Goal: Task Accomplishment & Management: Manage account settings

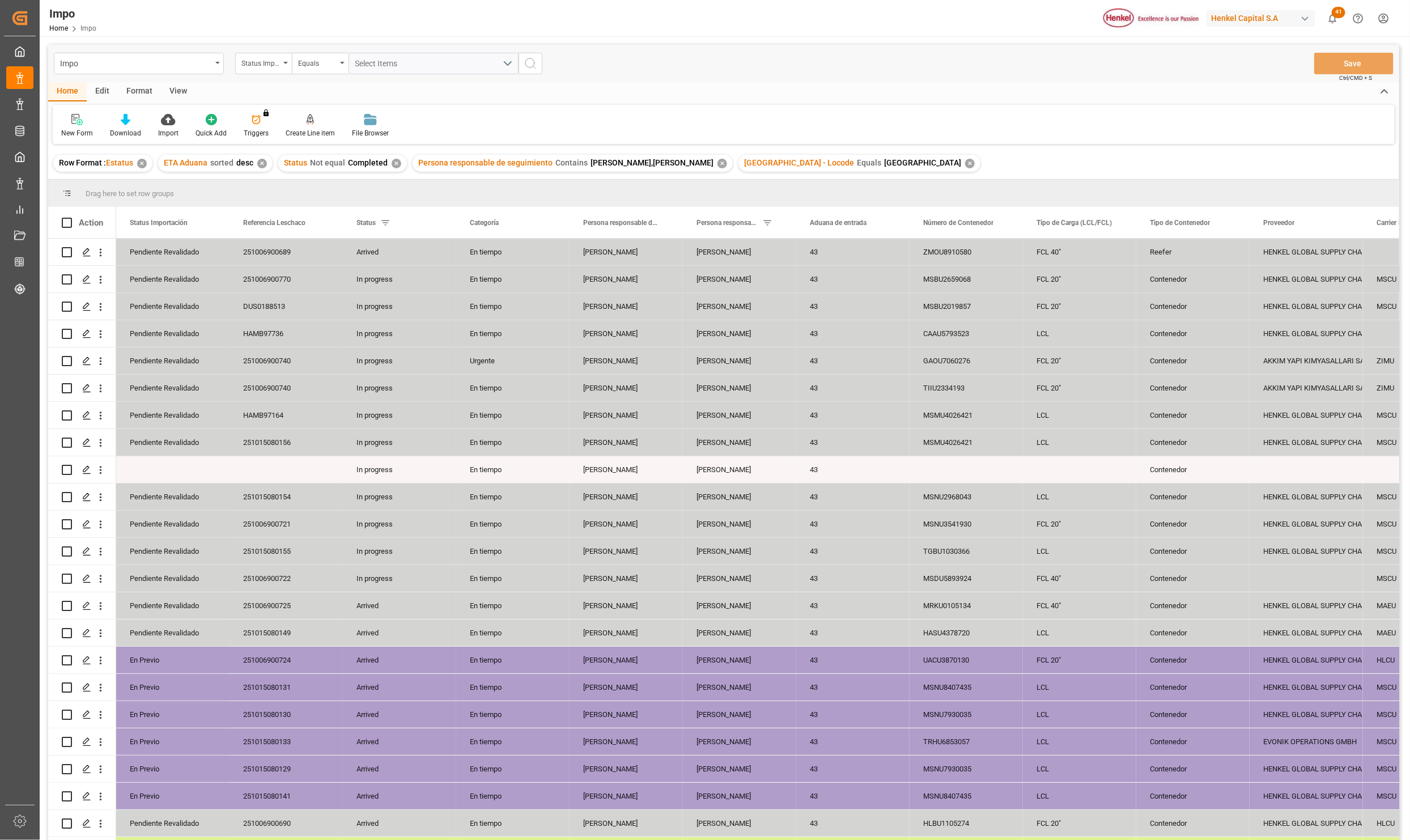
click at [169, 85] on div "View" at bounding box center [178, 92] width 34 height 19
click at [123, 123] on icon at bounding box center [128, 119] width 11 height 11
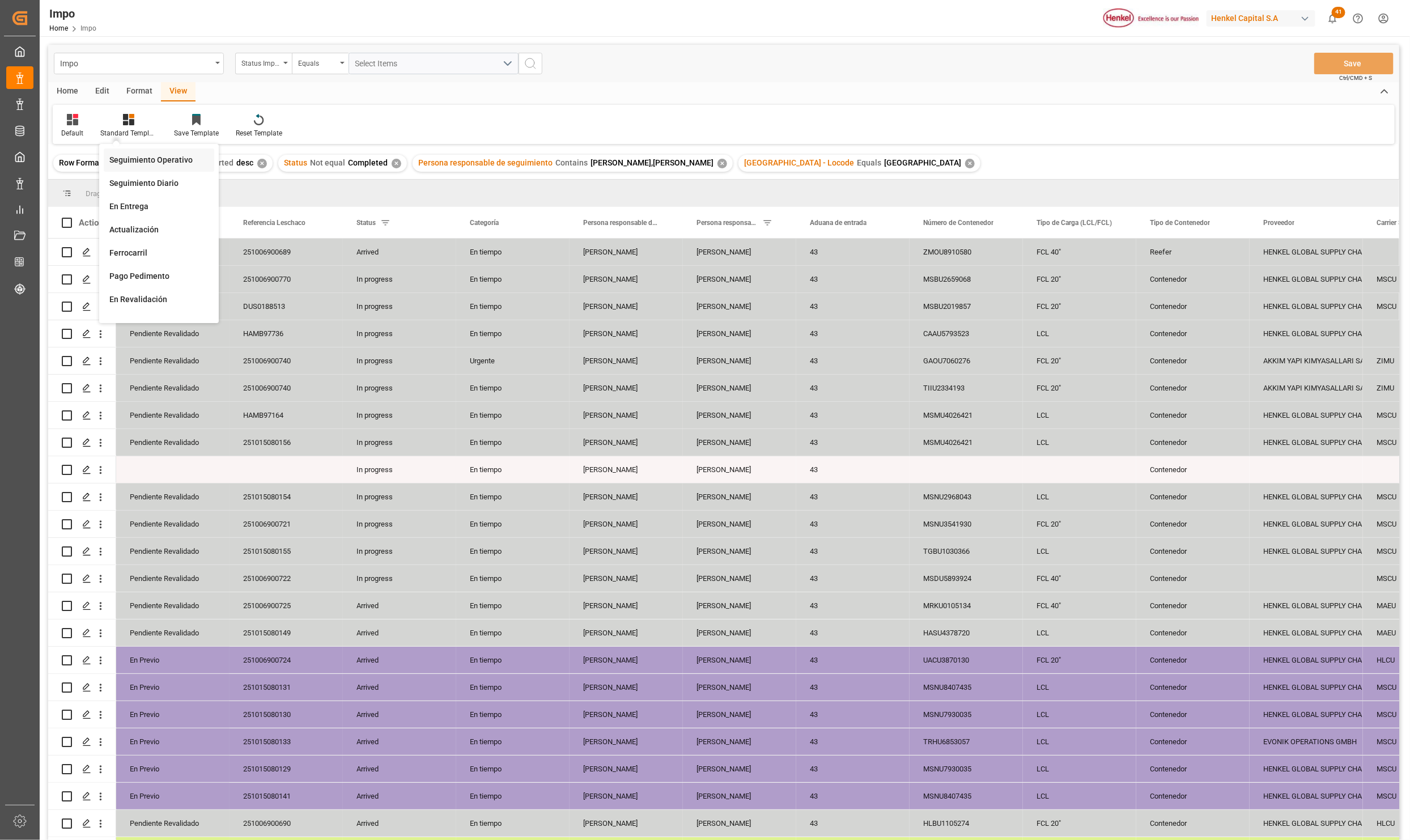
click at [133, 152] on div "Seguimiento Operativo" at bounding box center [159, 160] width 111 height 23
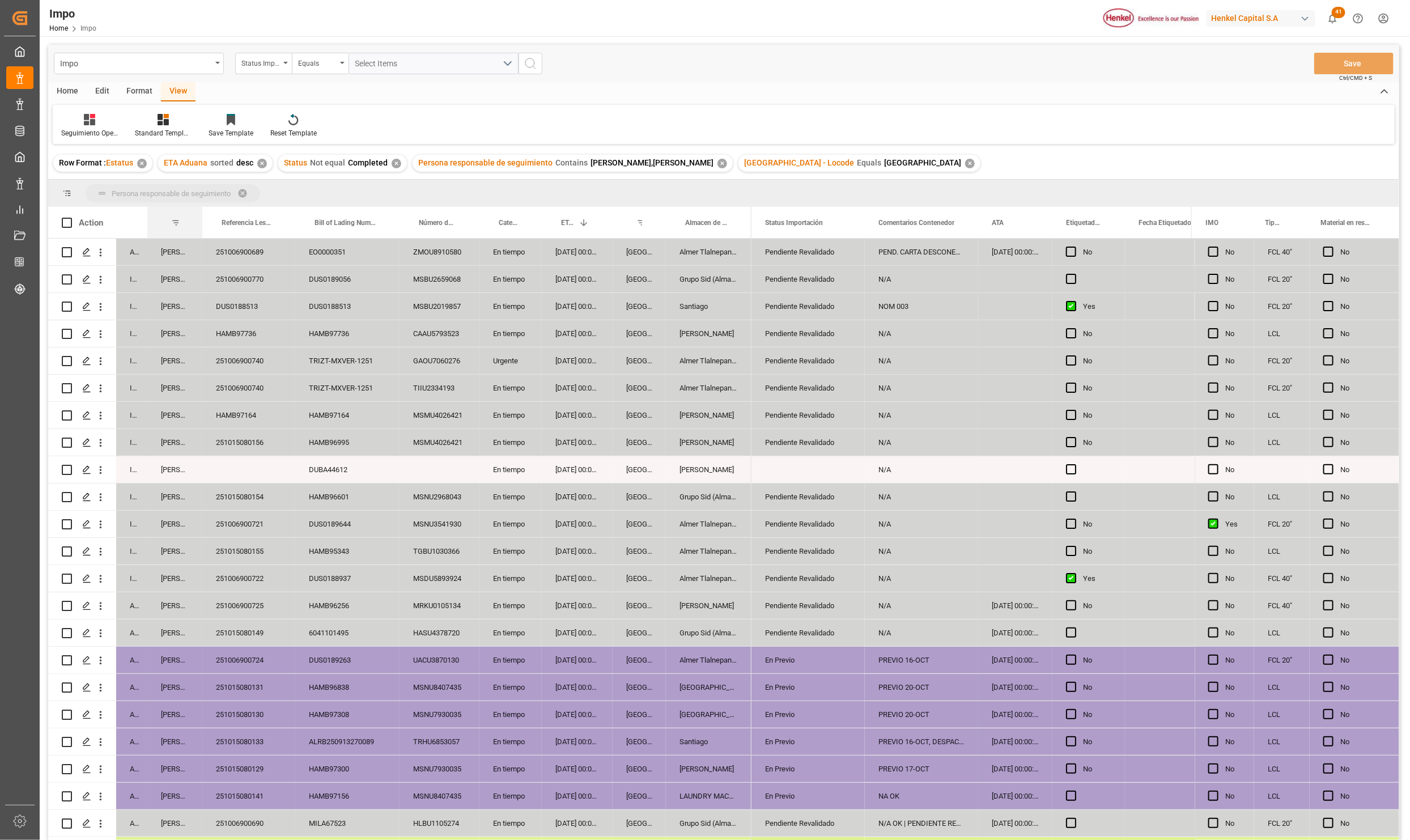
drag, startPoint x: 171, startPoint y: 219, endPoint x: 171, endPoint y: 194, distance: 25.0
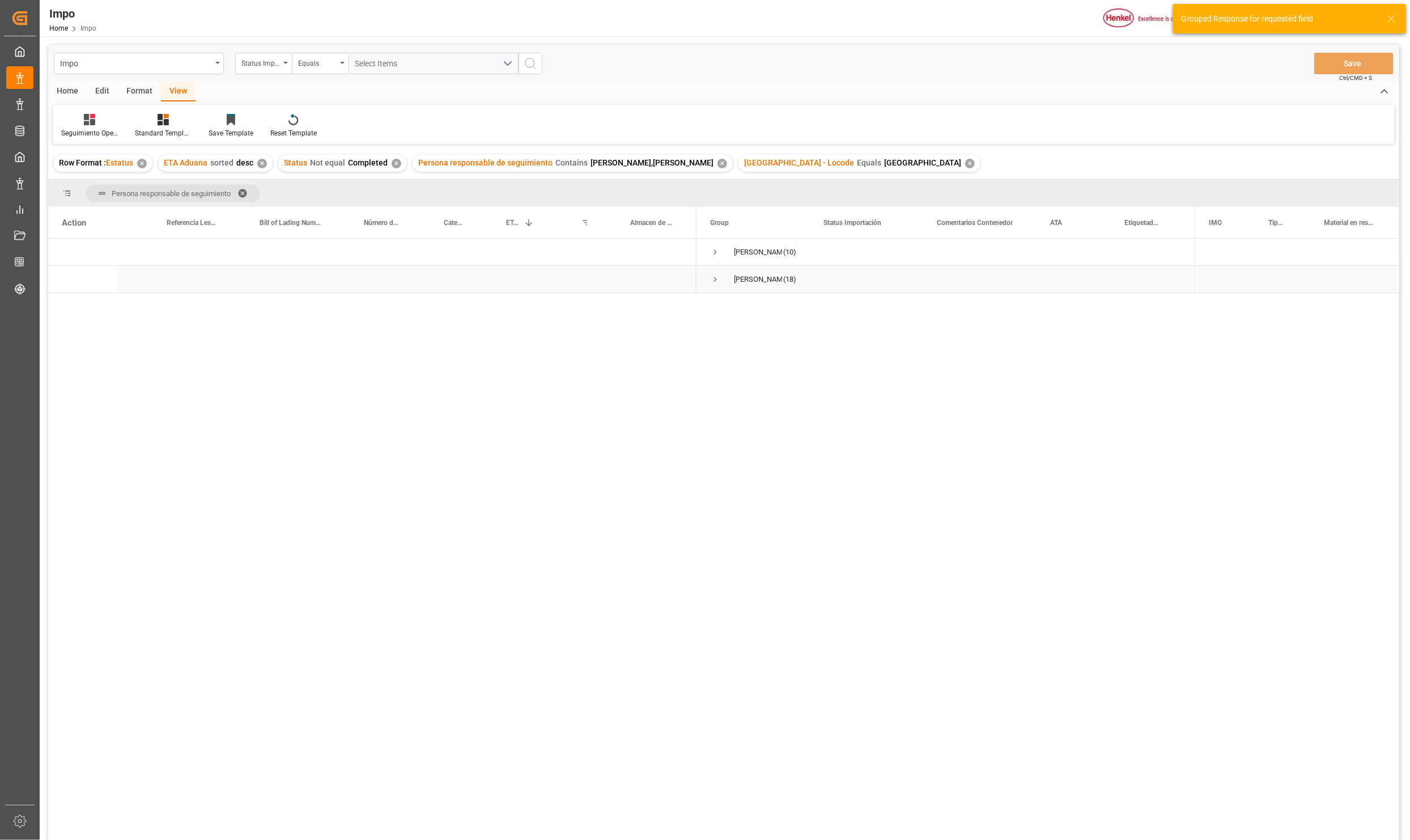
click at [715, 280] on span "Press SPACE to select this row." at bounding box center [715, 279] width 10 height 10
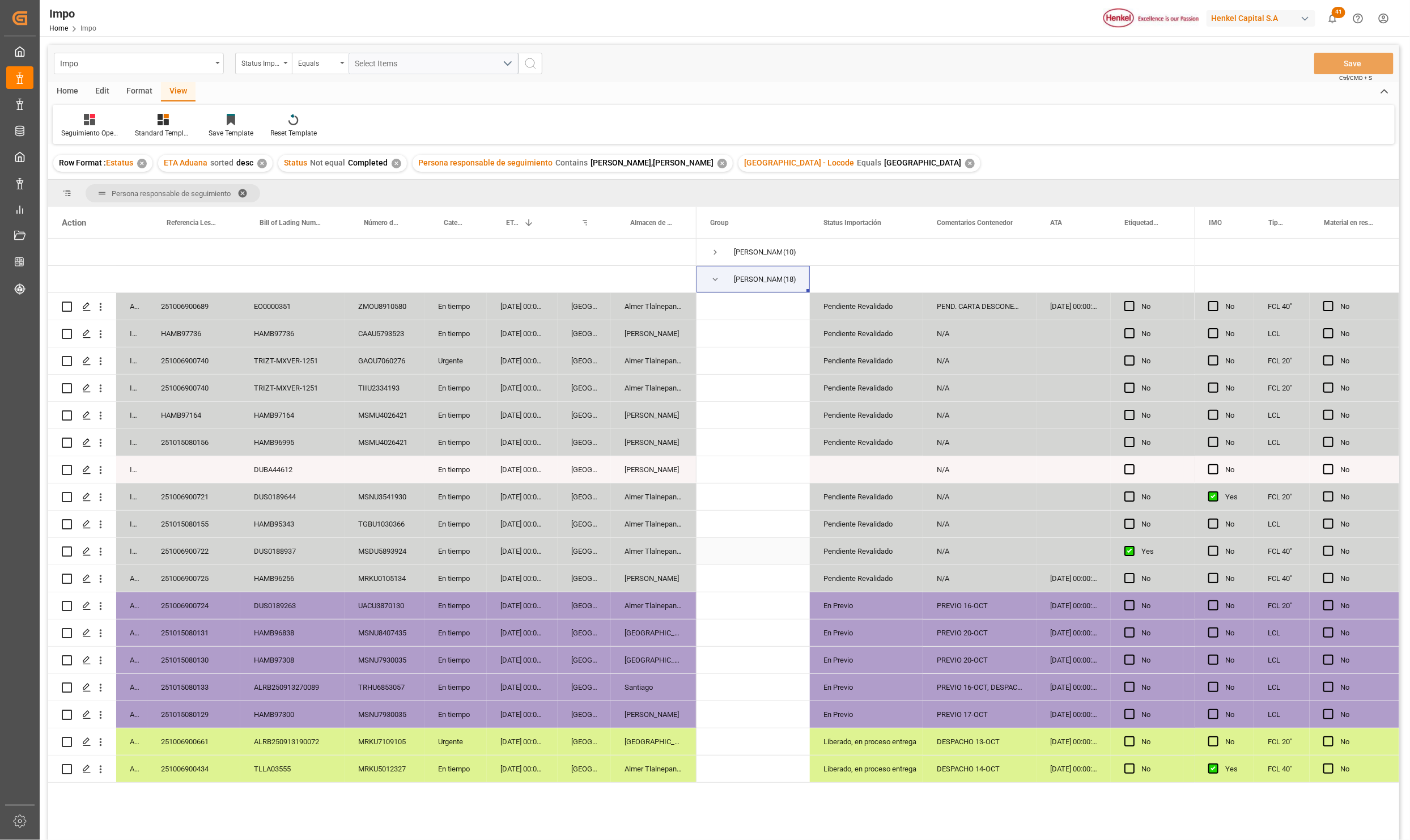
click at [857, 550] on div "Pendiente Revalidado" at bounding box center [867, 551] width 86 height 26
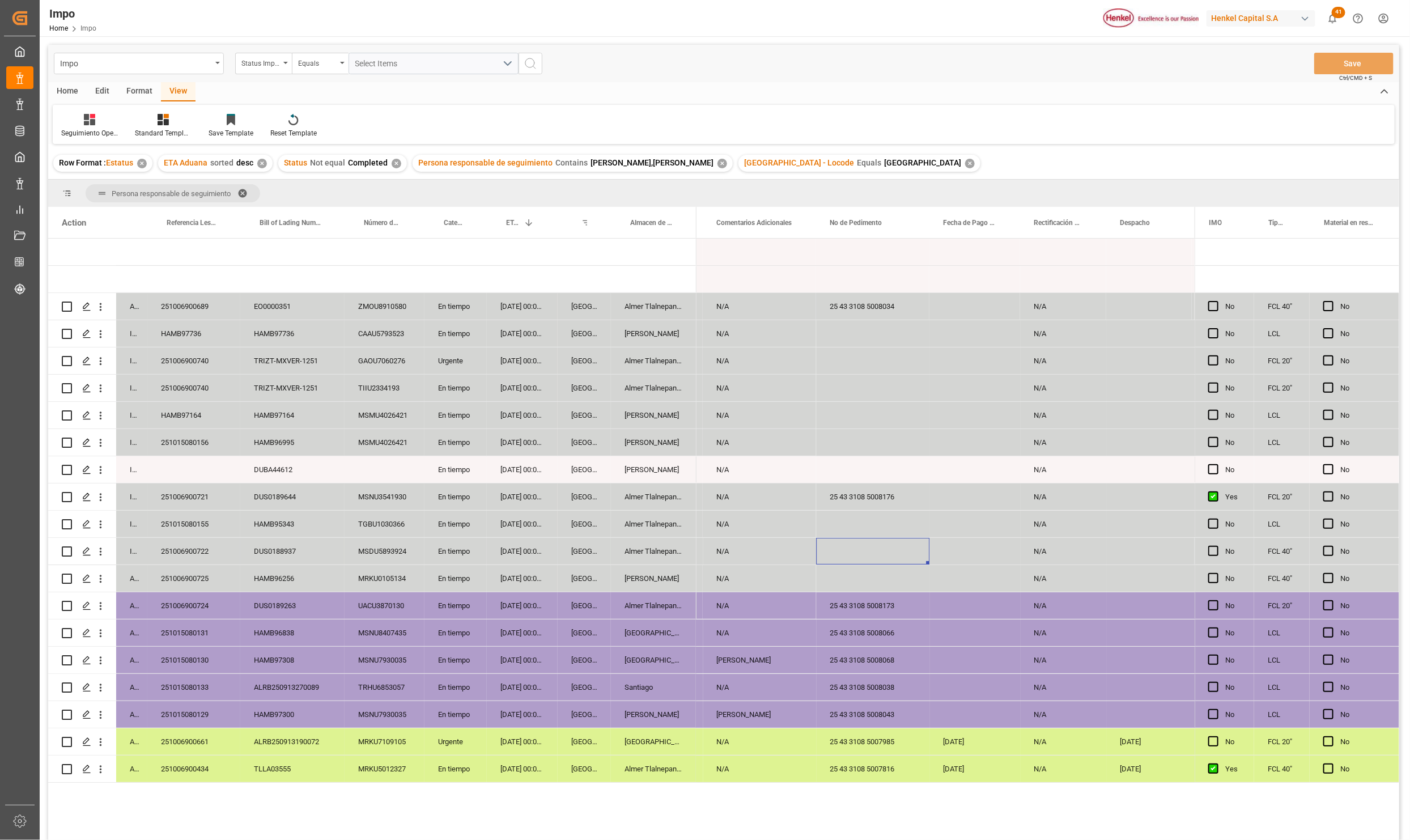
click at [863, 544] on div "Press SPACE to select this row." at bounding box center [873, 551] width 113 height 26
click at [865, 550] on input "Press SPACE to select this row." at bounding box center [873, 557] width 95 height 22
paste input "25 43 3108 5008187"
type input "25 43 3108 5008187"
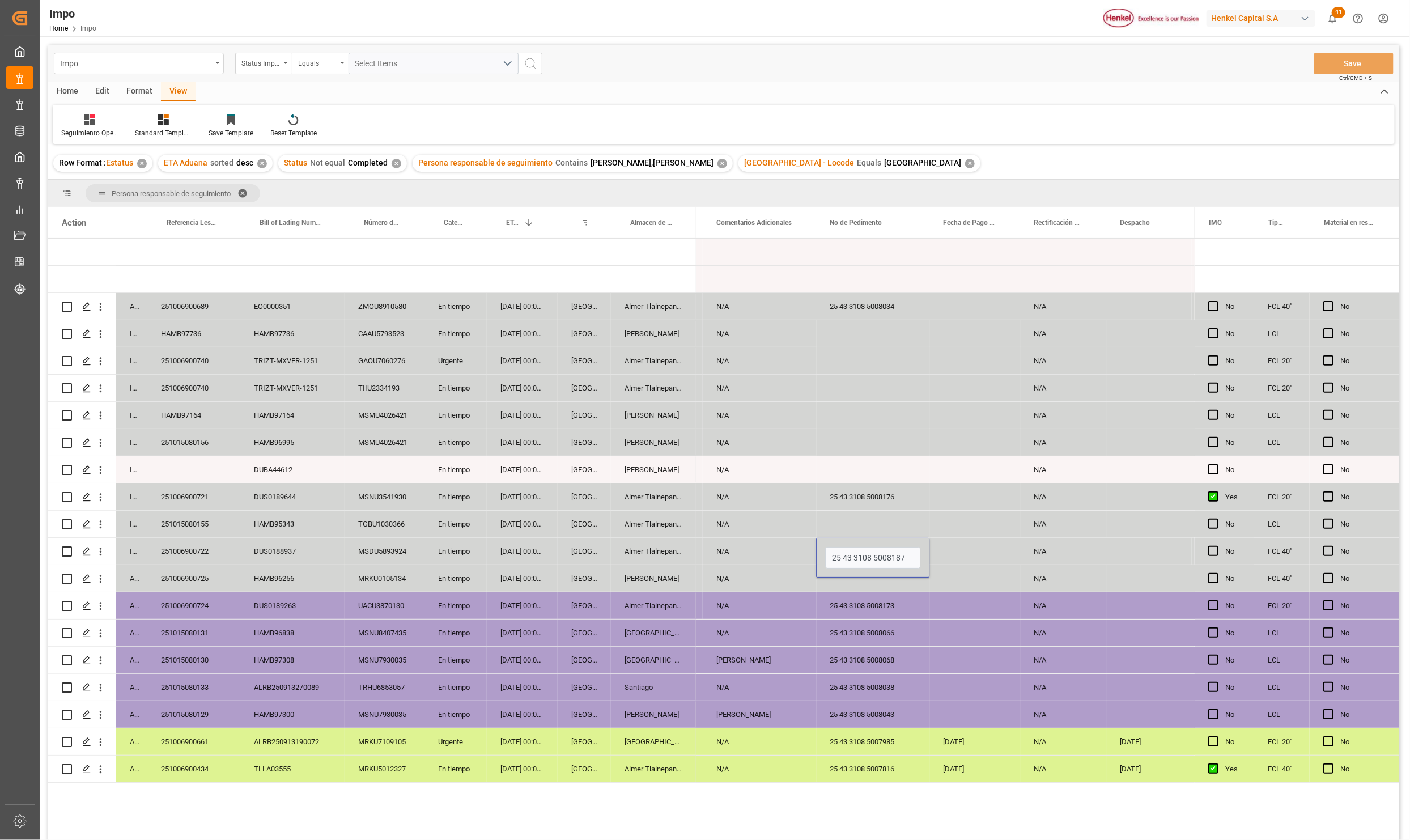
click at [902, 605] on div "25 43 3108 5008173" at bounding box center [873, 605] width 113 height 26
click at [1330, 65] on button "Save" at bounding box center [1354, 63] width 79 height 22
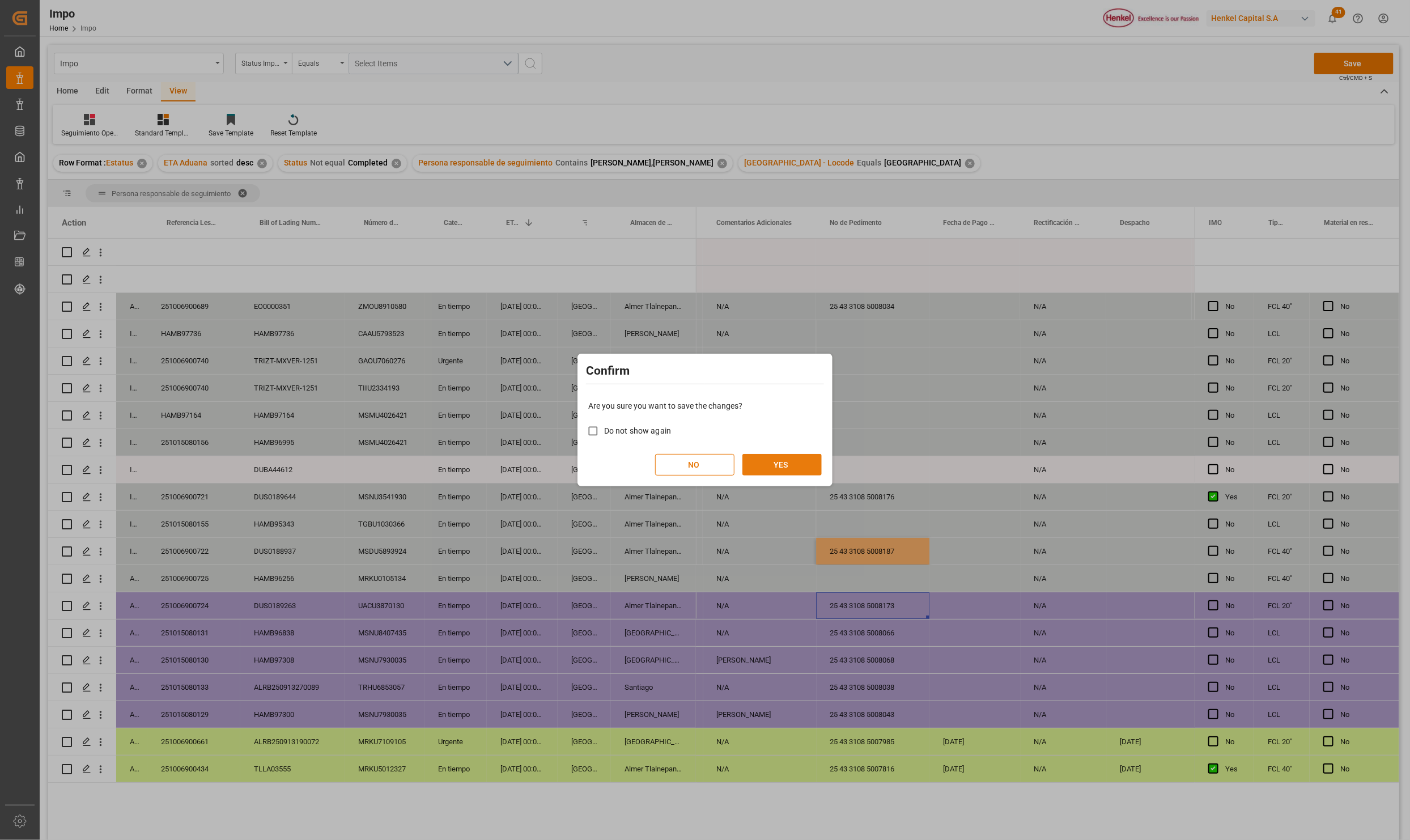
click at [784, 460] on button "YES" at bounding box center [782, 465] width 79 height 22
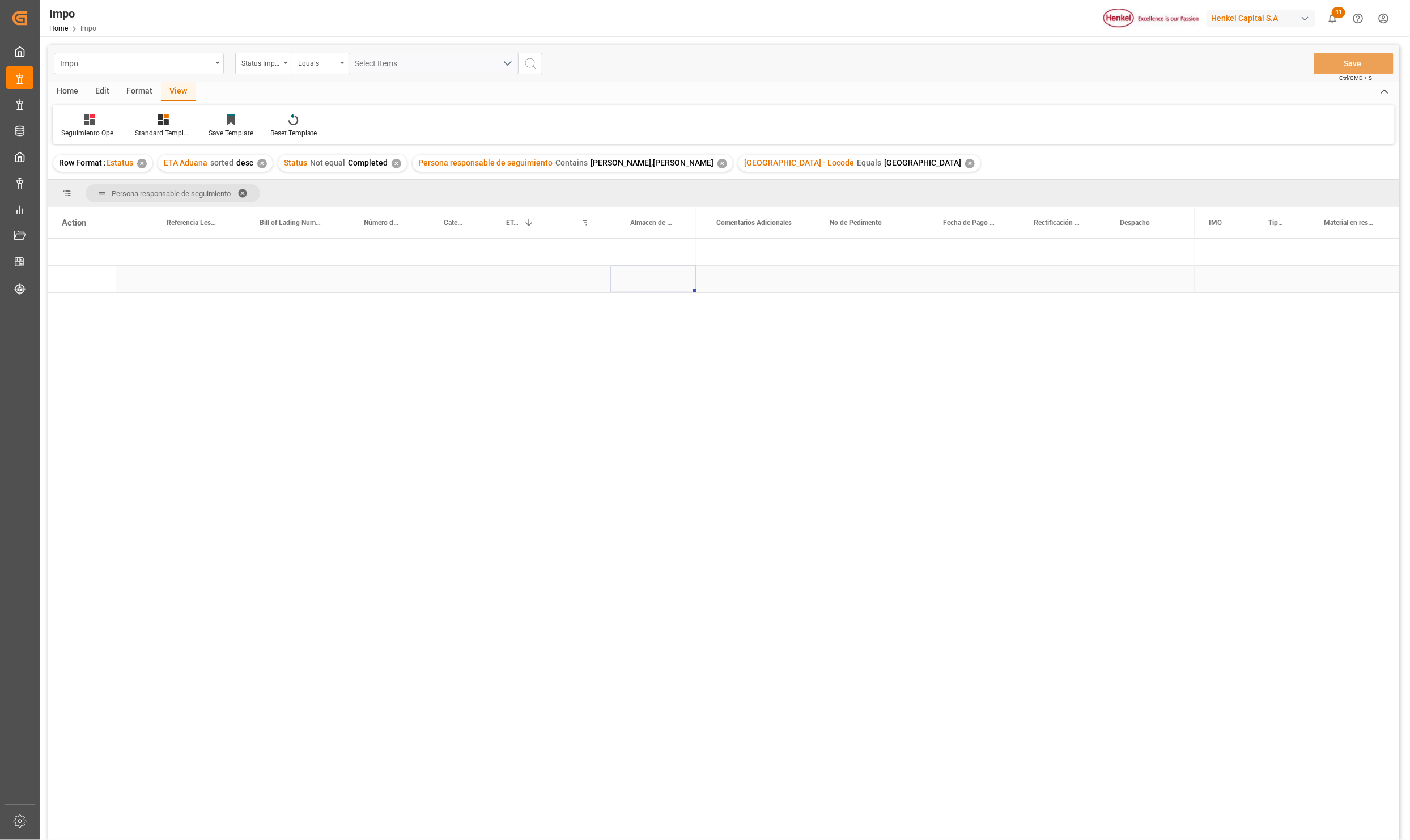
click at [677, 288] on div "Press SPACE to select this row." at bounding box center [653, 279] width 85 height 26
click at [718, 281] on span "Press SPACE to select this row." at bounding box center [715, 279] width 10 height 10
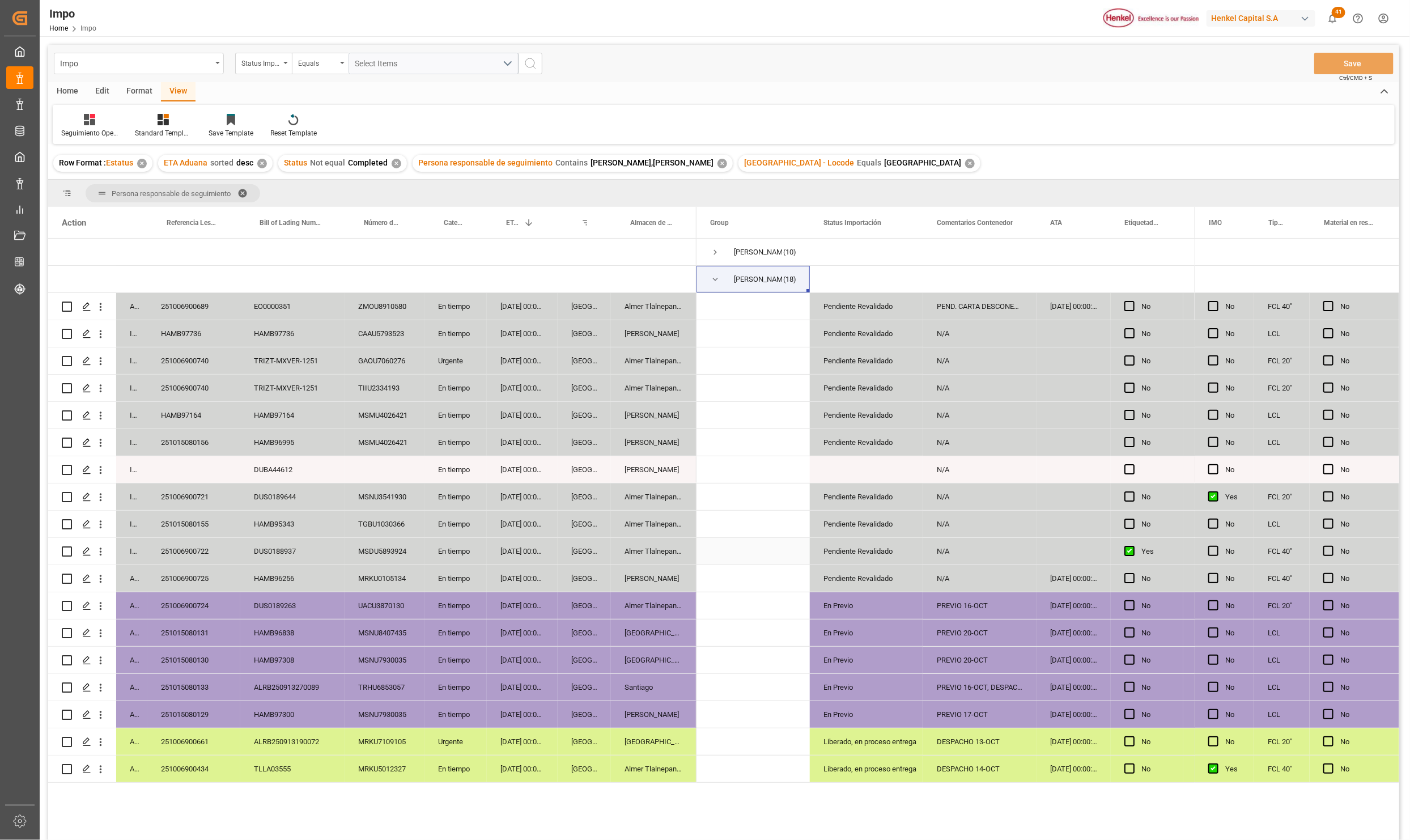
click at [869, 552] on div "Pendiente Revalidado" at bounding box center [867, 551] width 86 height 26
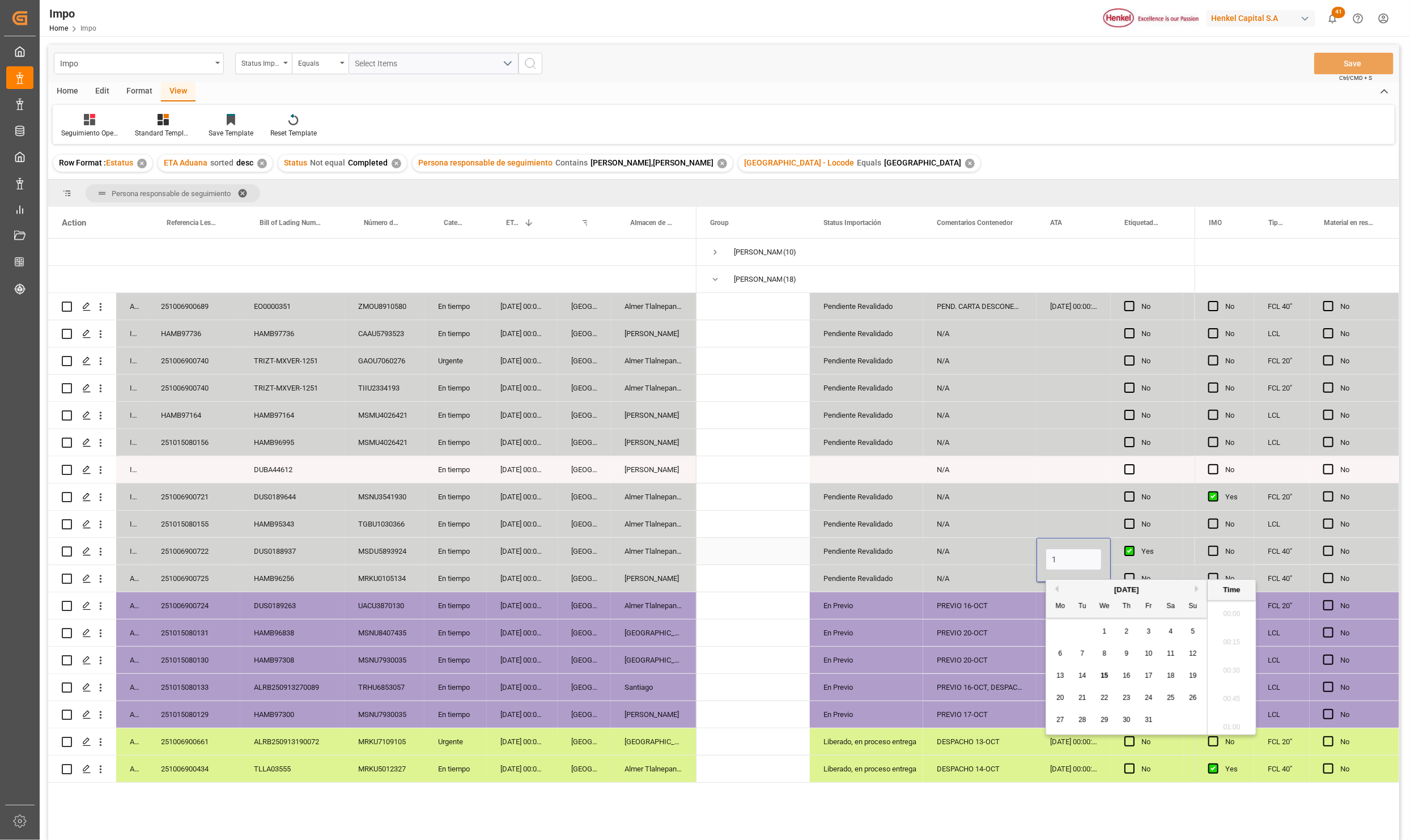
scroll to position [938, 0]
type input "15-10-2025 00:00"
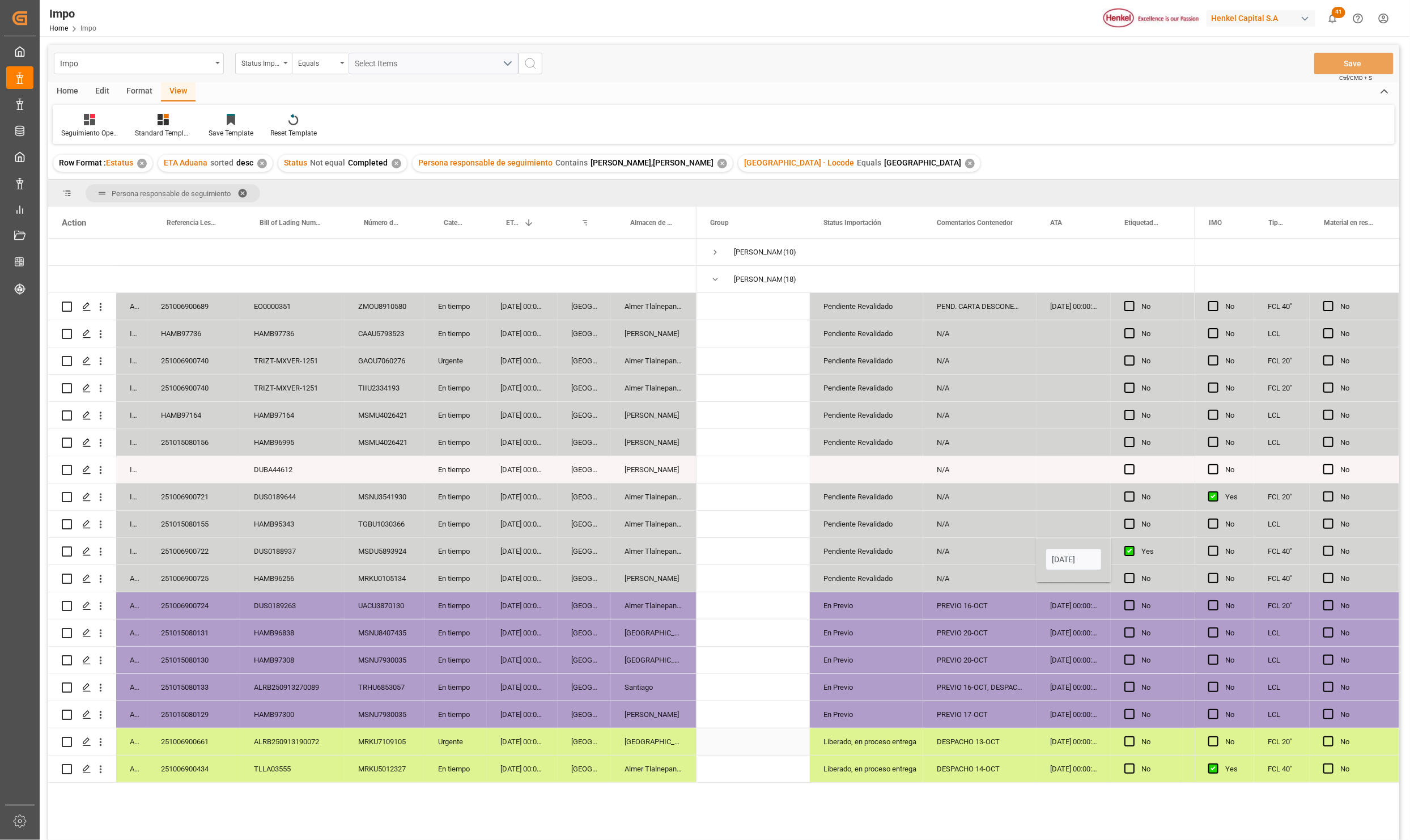
click at [985, 701] on div "PREVIO 17-OCT" at bounding box center [980, 714] width 113 height 26
click at [1355, 65] on button "Save" at bounding box center [1354, 63] width 79 height 22
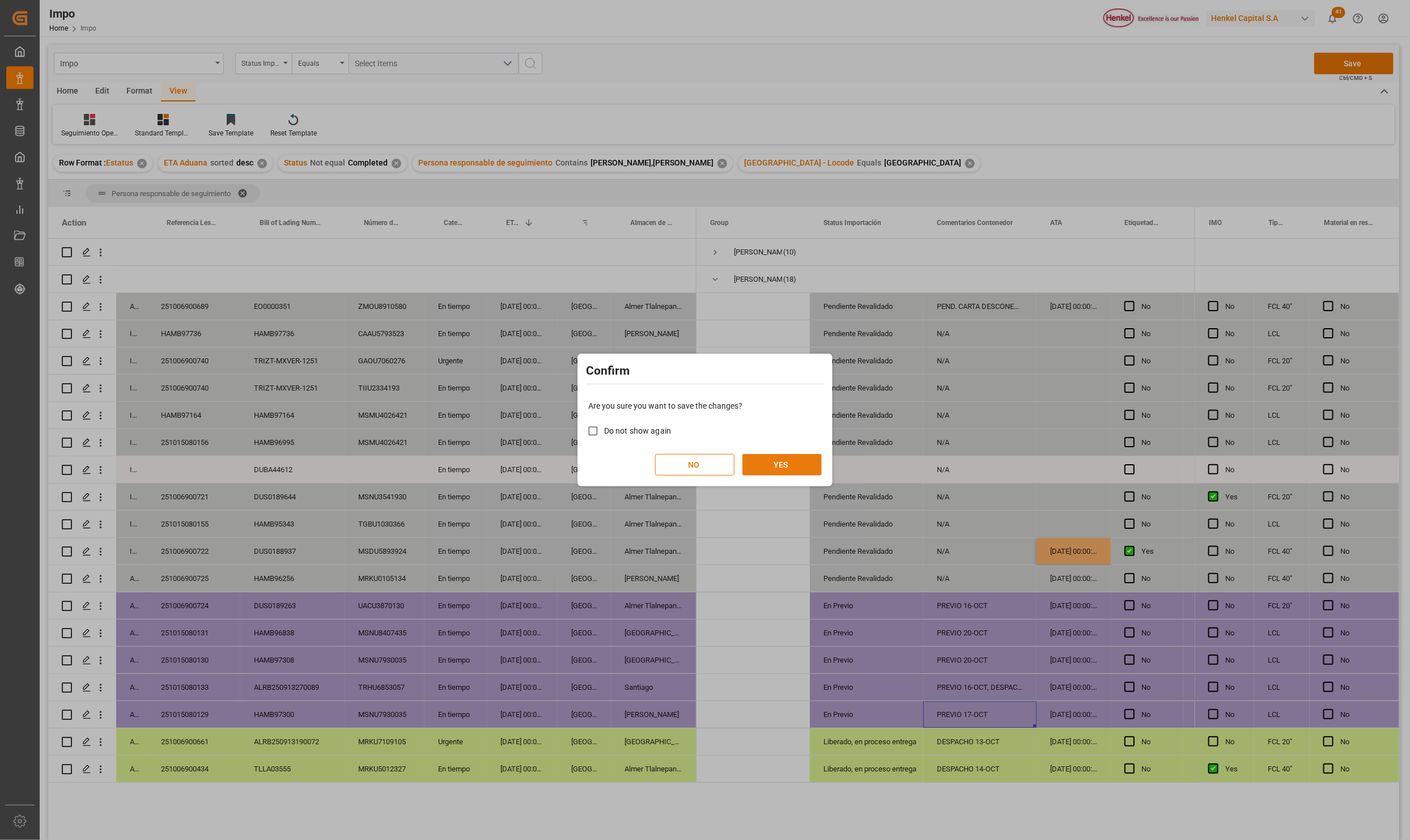
click at [805, 465] on button "YES" at bounding box center [782, 465] width 79 height 22
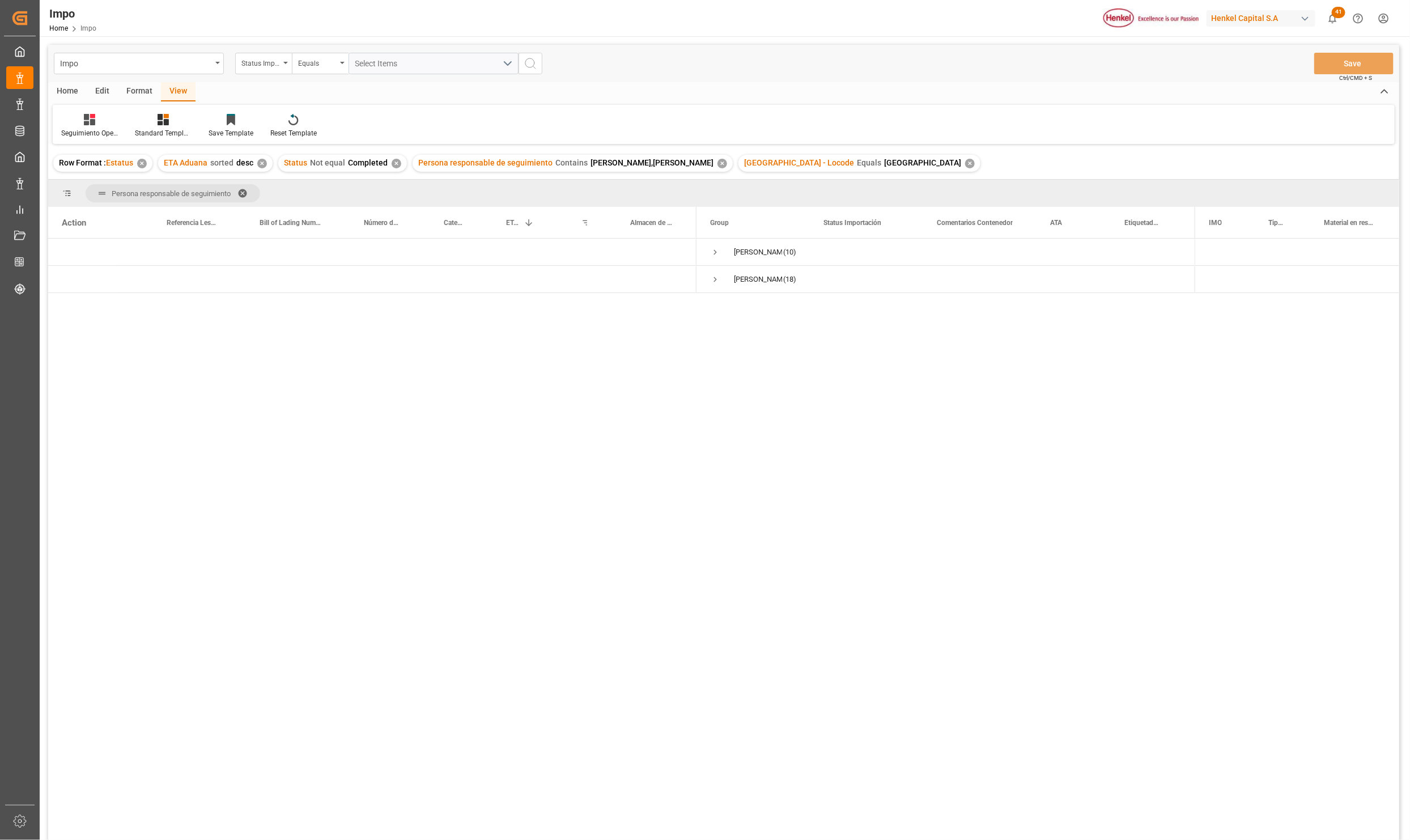
drag, startPoint x: 628, startPoint y: 413, endPoint x: 719, endPoint y: 359, distance: 105.8
click at [631, 407] on div "Carlos Villar (10) Karla Chavez (18)" at bounding box center [723, 541] width 1352 height 605
click at [716, 278] on span "Press SPACE to select this row." at bounding box center [715, 279] width 10 height 10
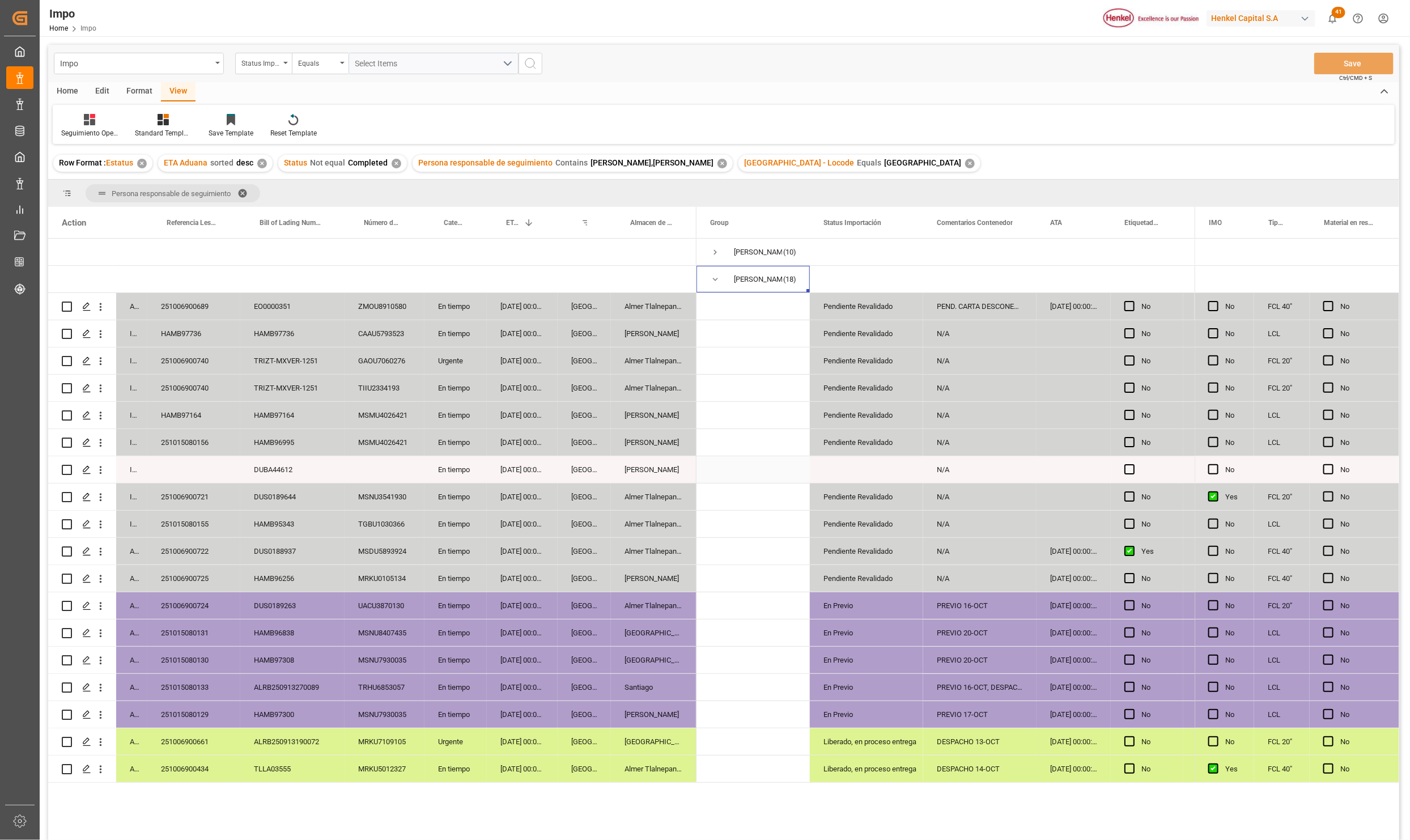
click at [282, 471] on div "DUBA44612" at bounding box center [293, 469] width 104 height 26
click at [189, 464] on div "Press SPACE to select this row." at bounding box center [194, 469] width 93 height 26
click at [189, 464] on div "Press SPACE to select this row." at bounding box center [194, 476] width 93 height 40
click at [191, 474] on input "Press SPACE to select this row." at bounding box center [194, 476] width 75 height 22
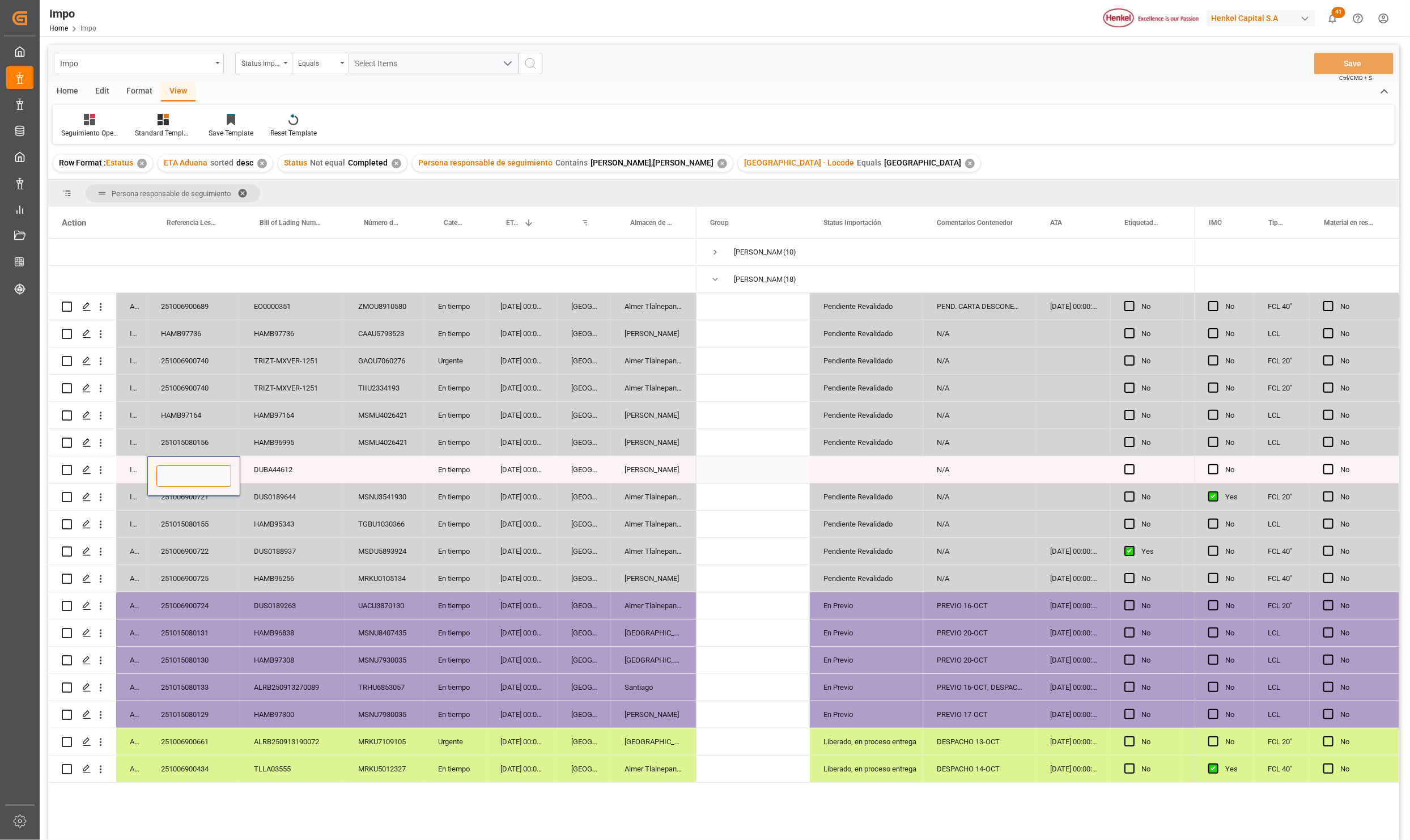
paste input "251015080163"
type input "251015080163"
click at [286, 525] on div "HAMB95343" at bounding box center [293, 524] width 104 height 26
click at [1336, 56] on button "Save" at bounding box center [1354, 63] width 79 height 22
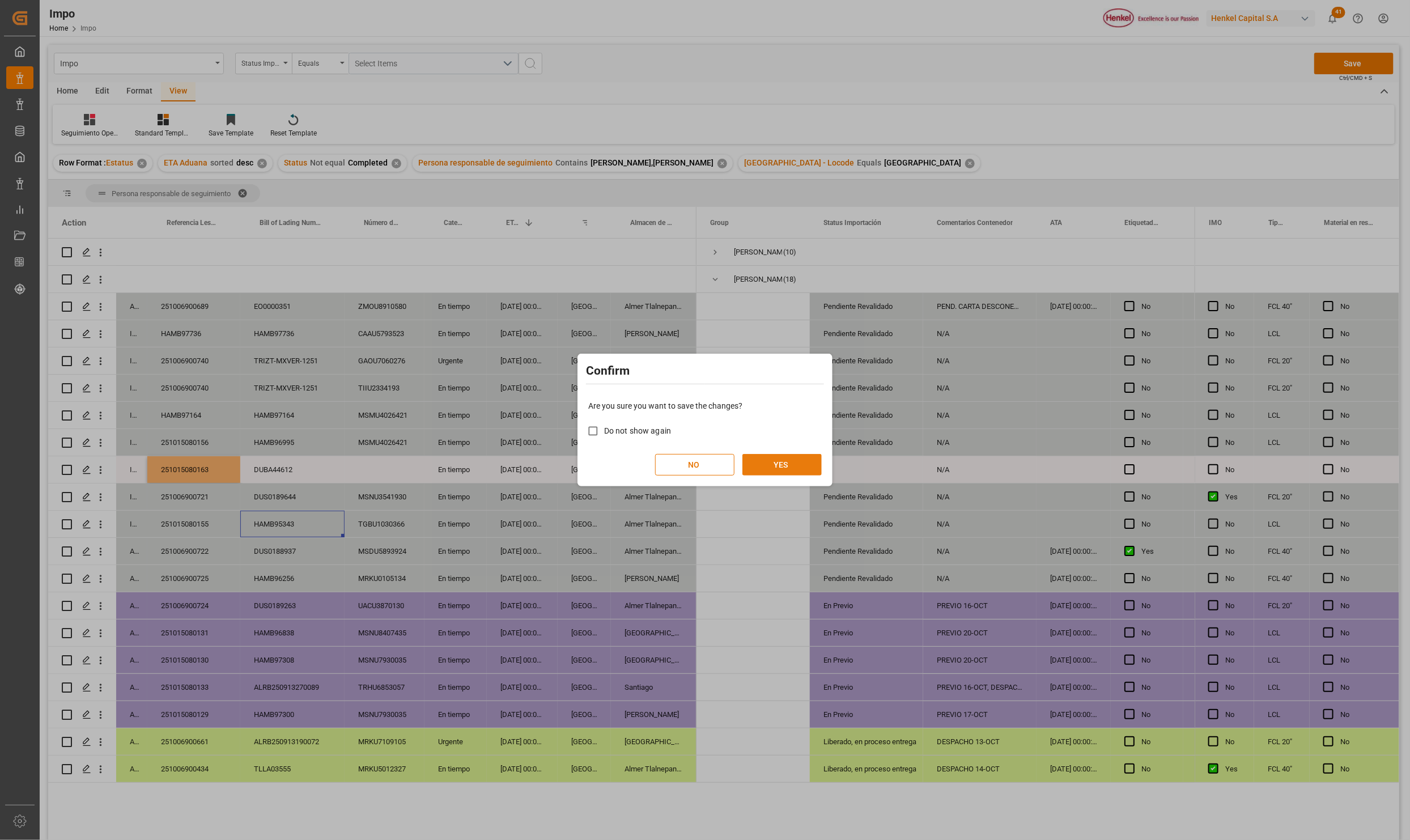
click at [797, 471] on button "YES" at bounding box center [782, 465] width 79 height 22
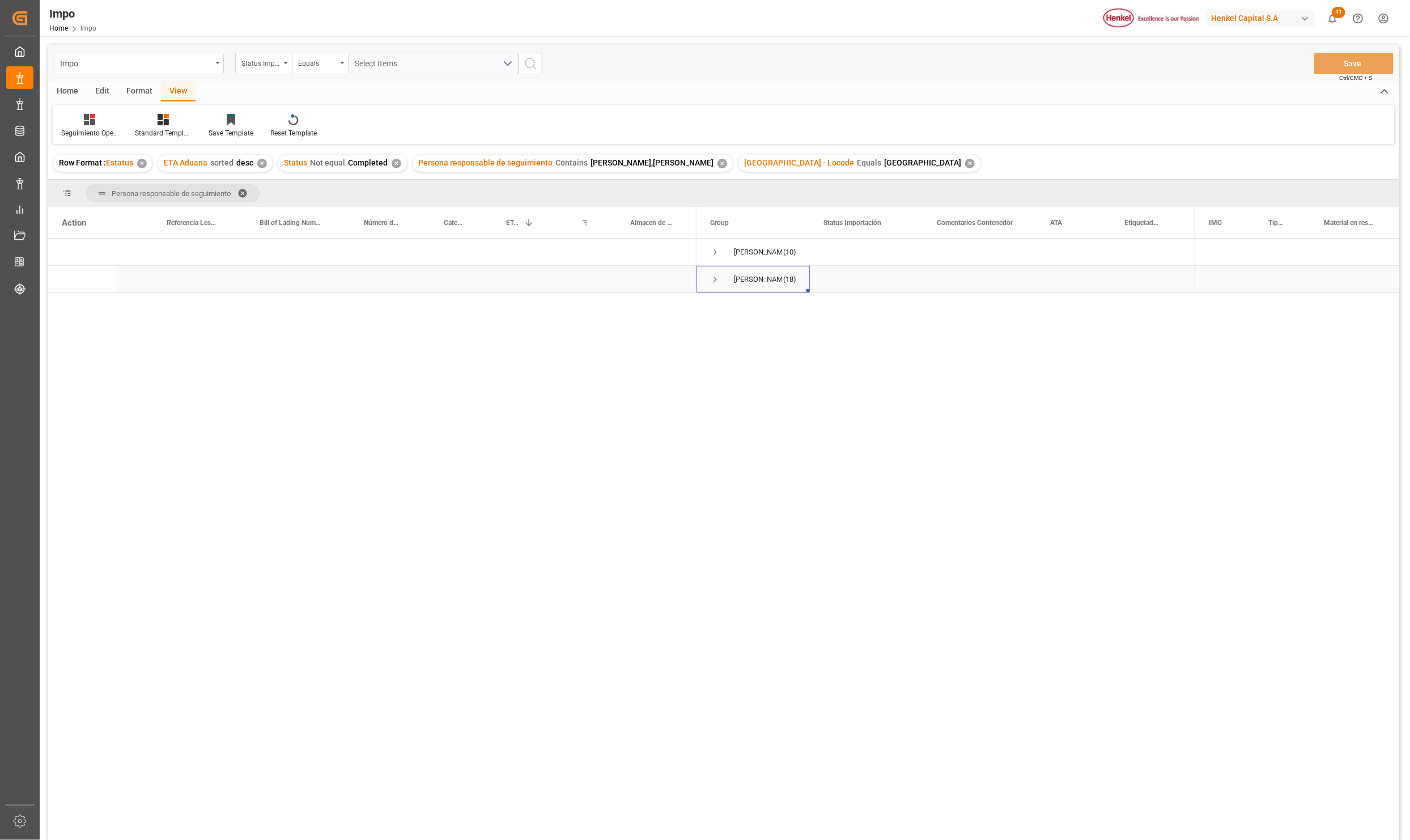
click at [716, 273] on span "Press SPACE to select this row." at bounding box center [715, 279] width 10 height 26
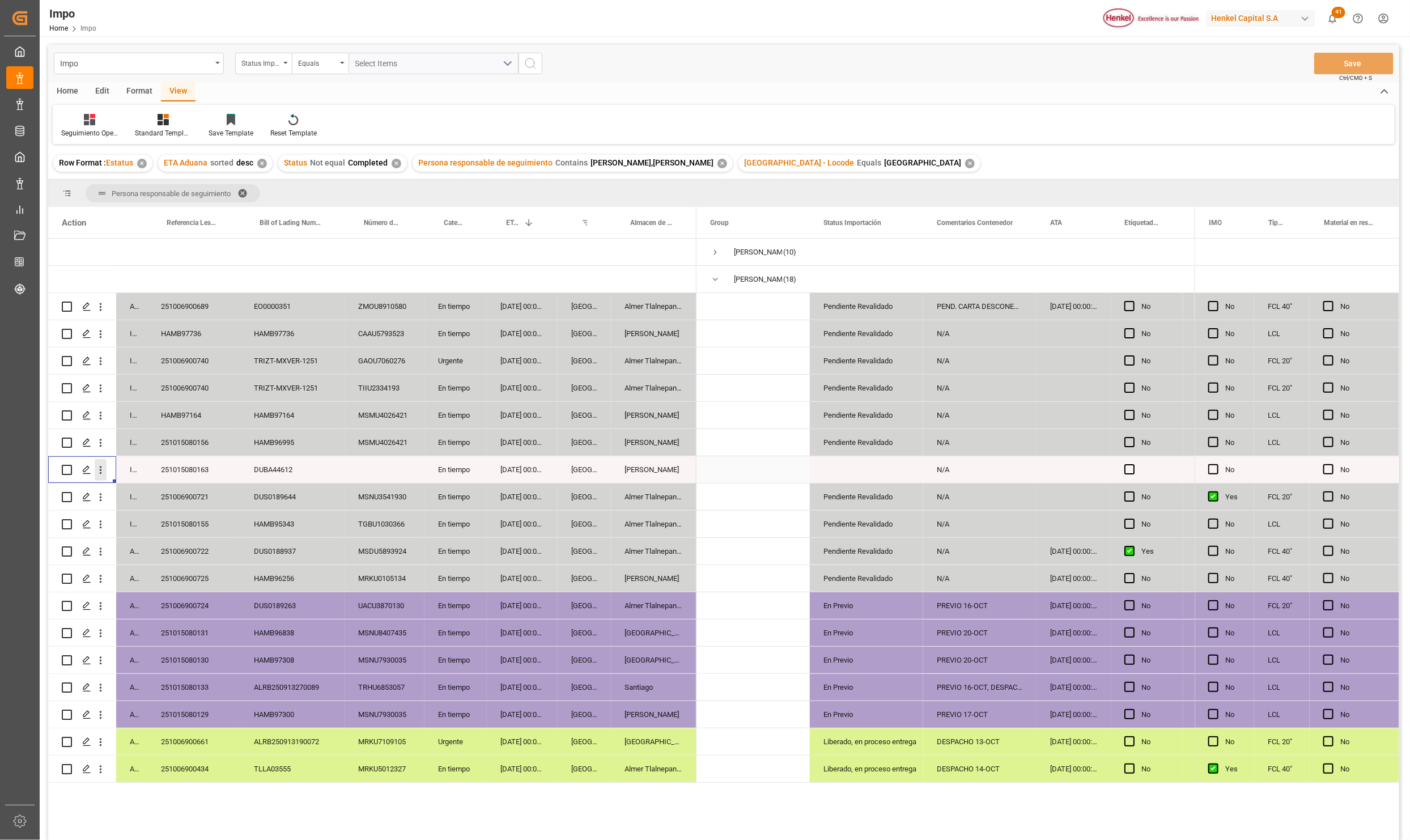
click at [102, 471] on icon "open menu" at bounding box center [100, 469] width 12 height 12
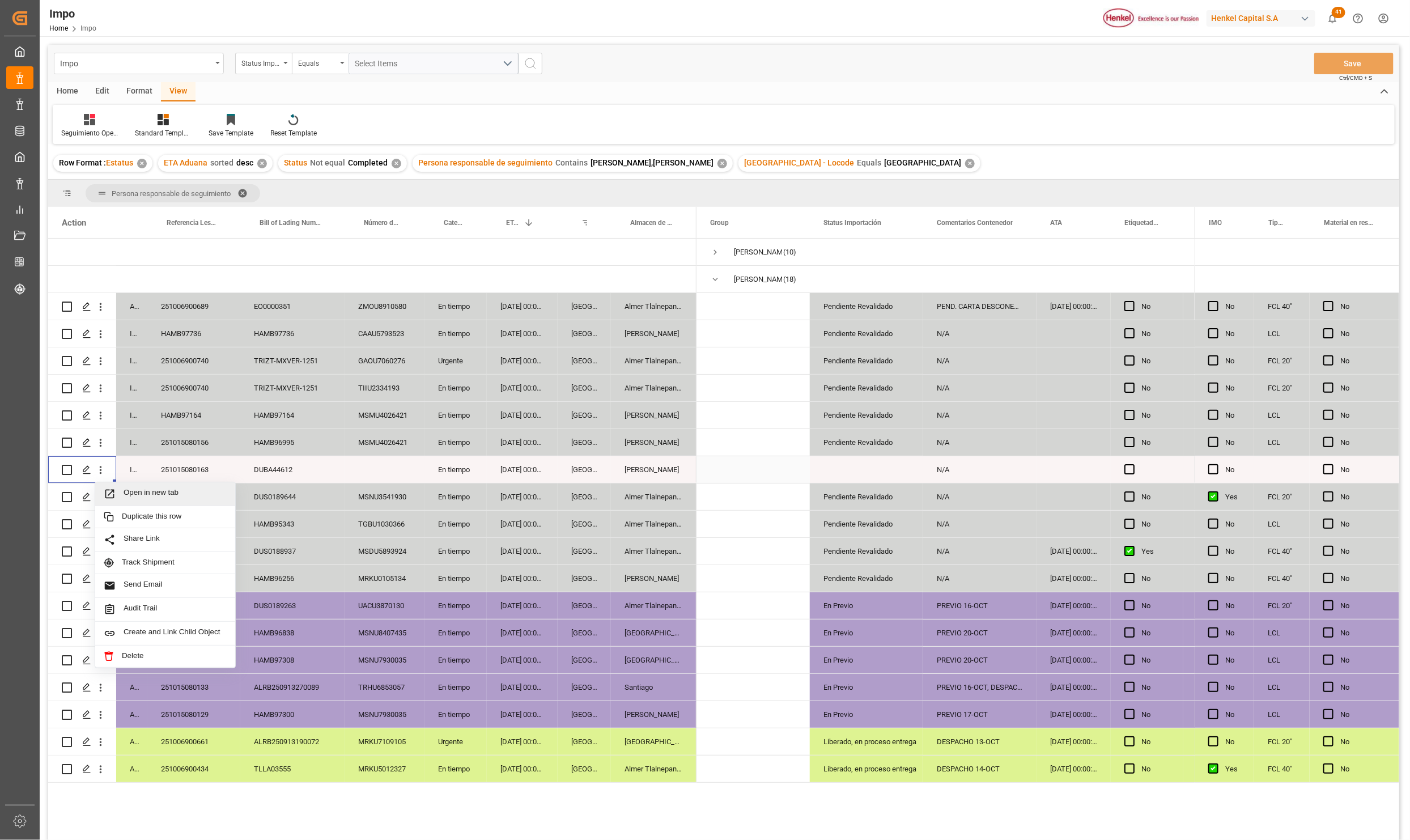
click at [124, 500] on span "Open in new tab" at bounding box center [175, 493] width 103 height 12
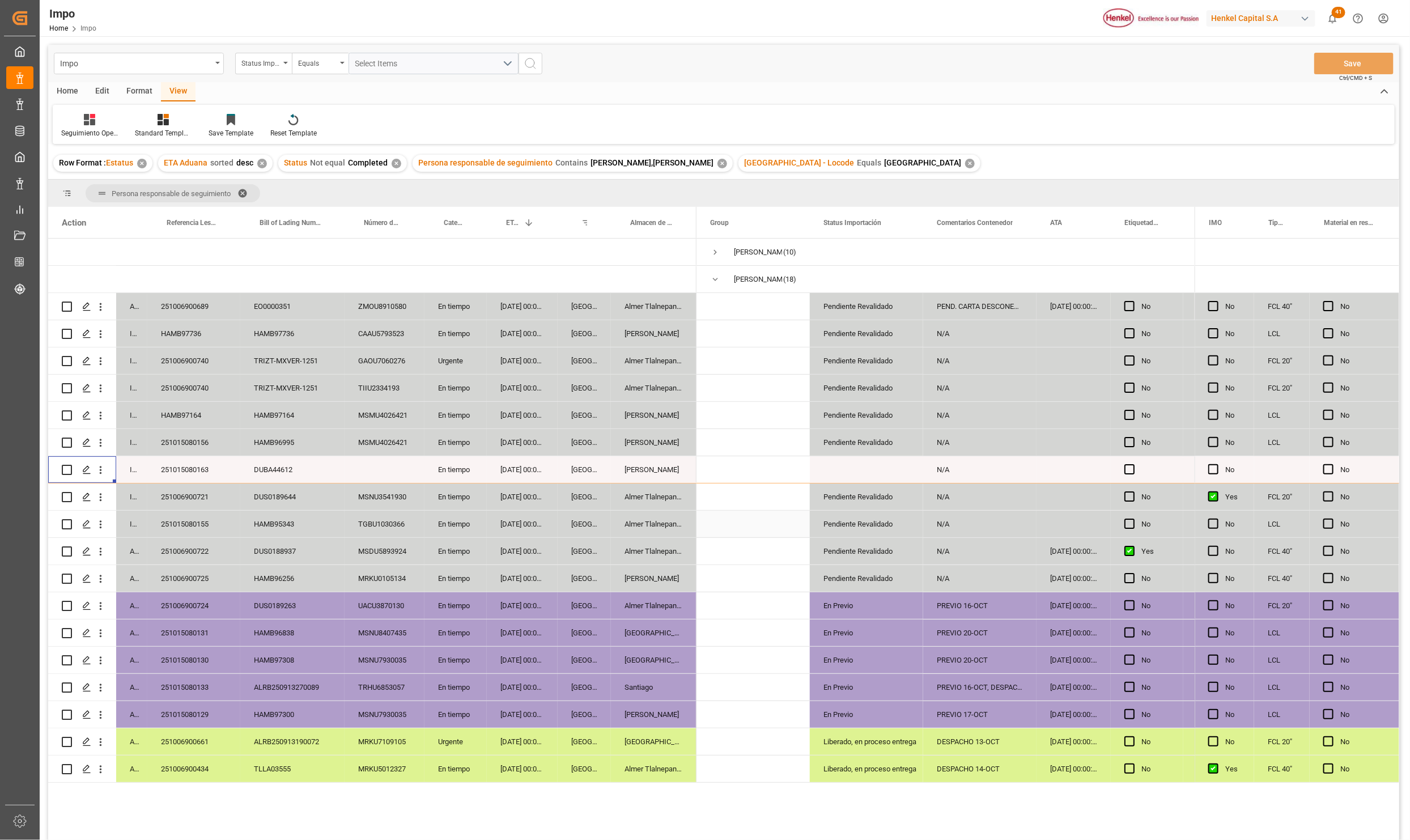
click at [483, 521] on div "En tiempo" at bounding box center [455, 524] width 62 height 26
click at [841, 775] on div "Liberado, en proceso entrega" at bounding box center [867, 769] width 86 height 26
click at [904, 763] on icon "open menu" at bounding box center [902, 763] width 14 height 14
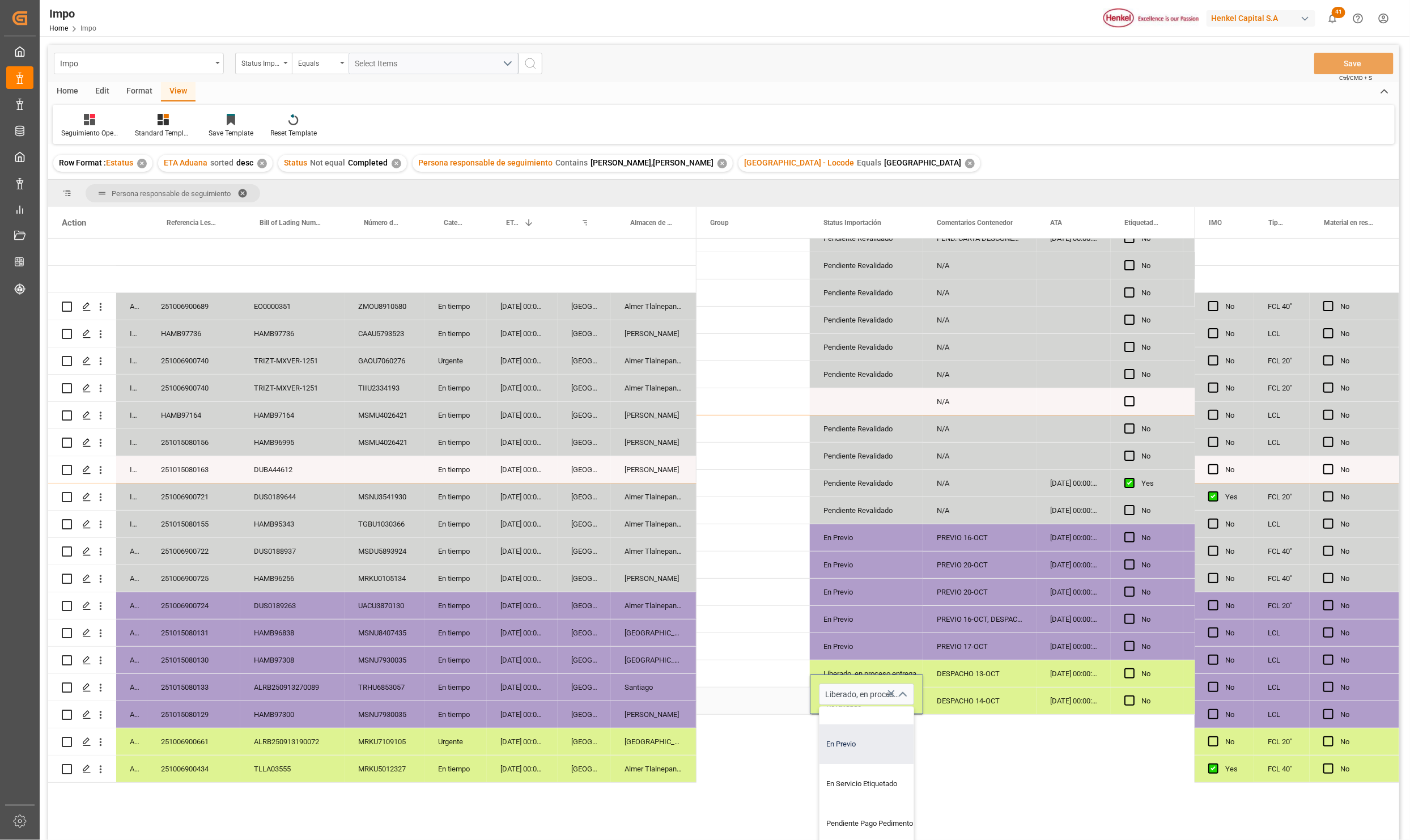
scroll to position [255, 0]
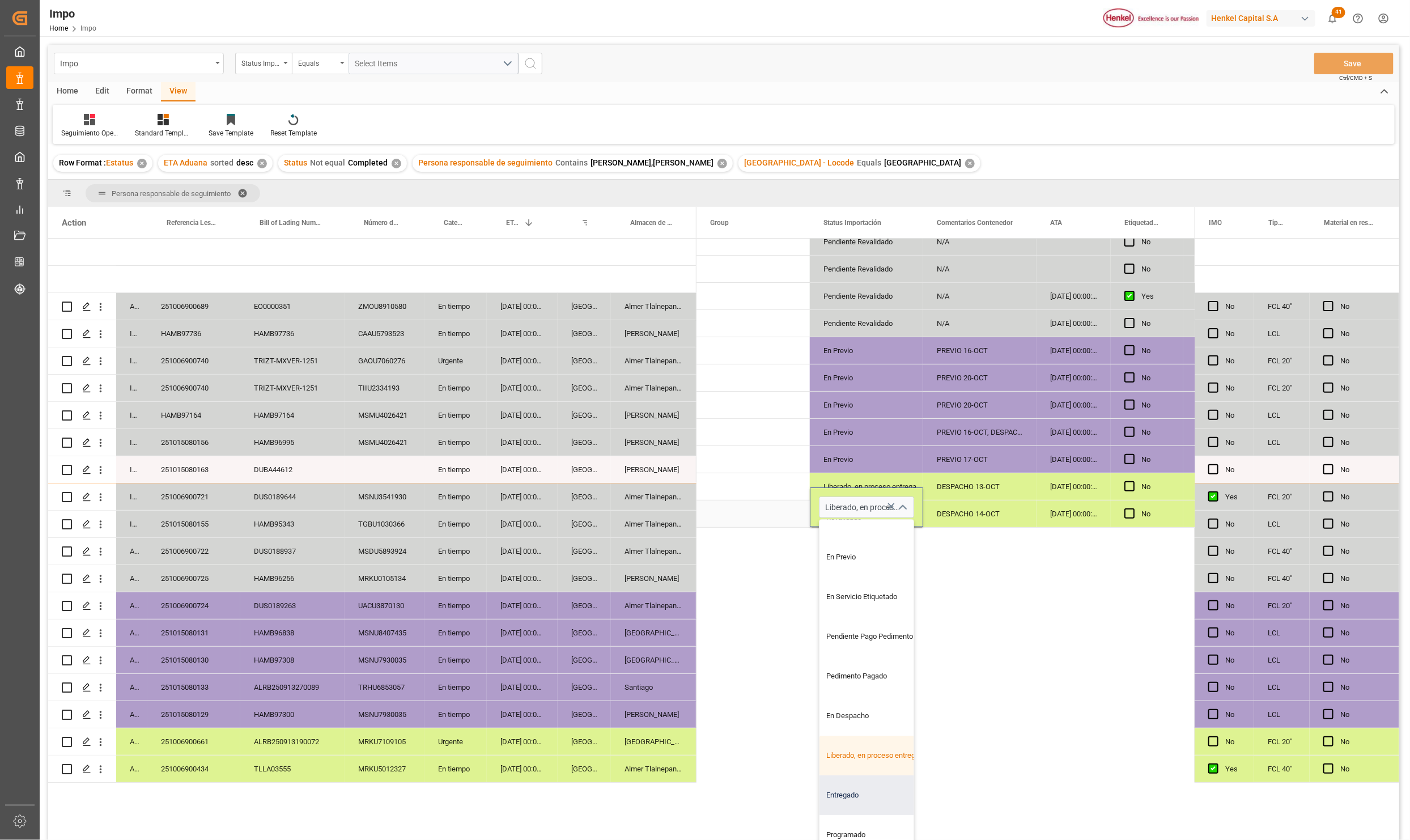
click at [864, 791] on div "Entregado" at bounding box center [872, 795] width 106 height 40
type input "Entregado"
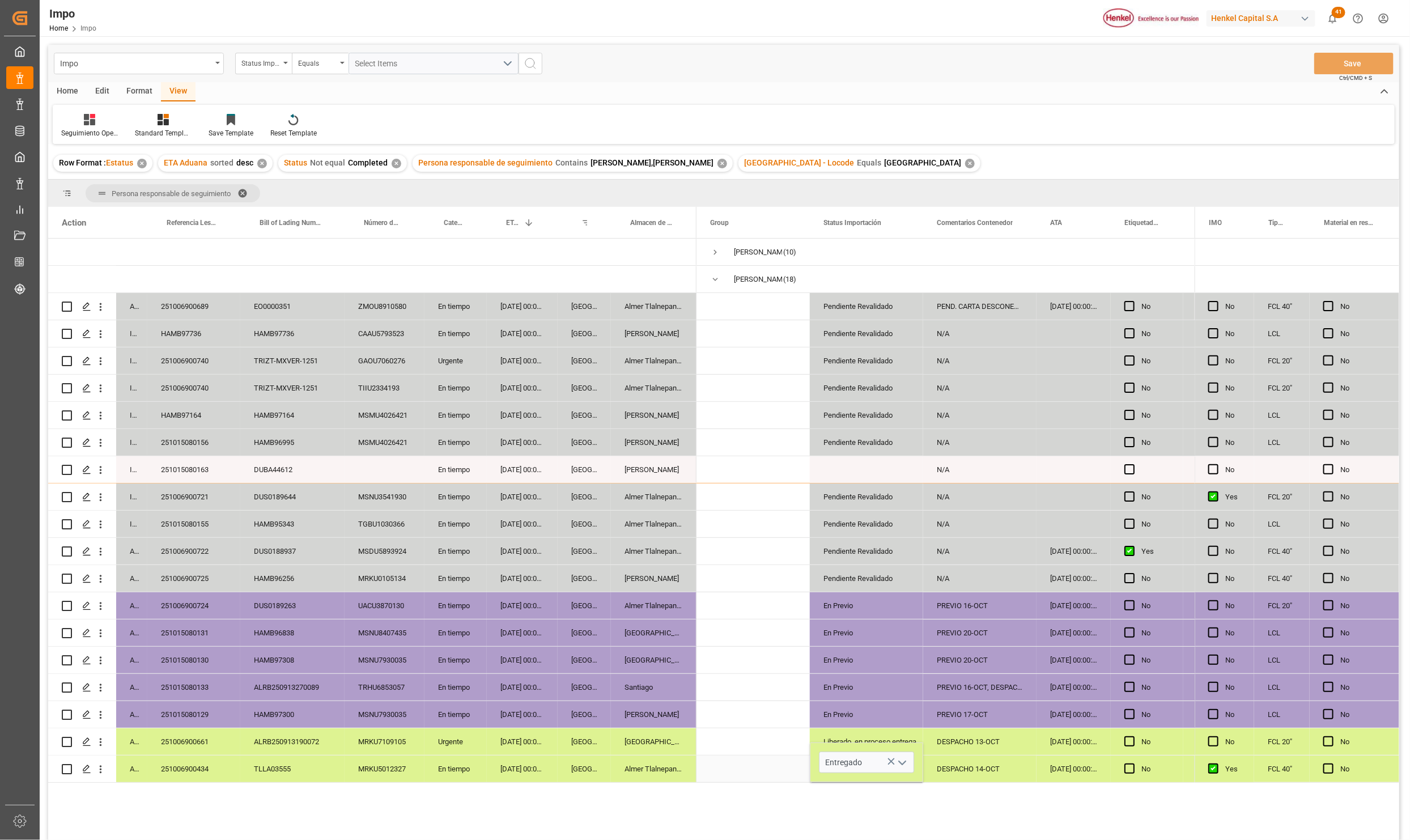
click at [955, 775] on div "DESPACHO 14-OCT" at bounding box center [980, 768] width 113 height 26
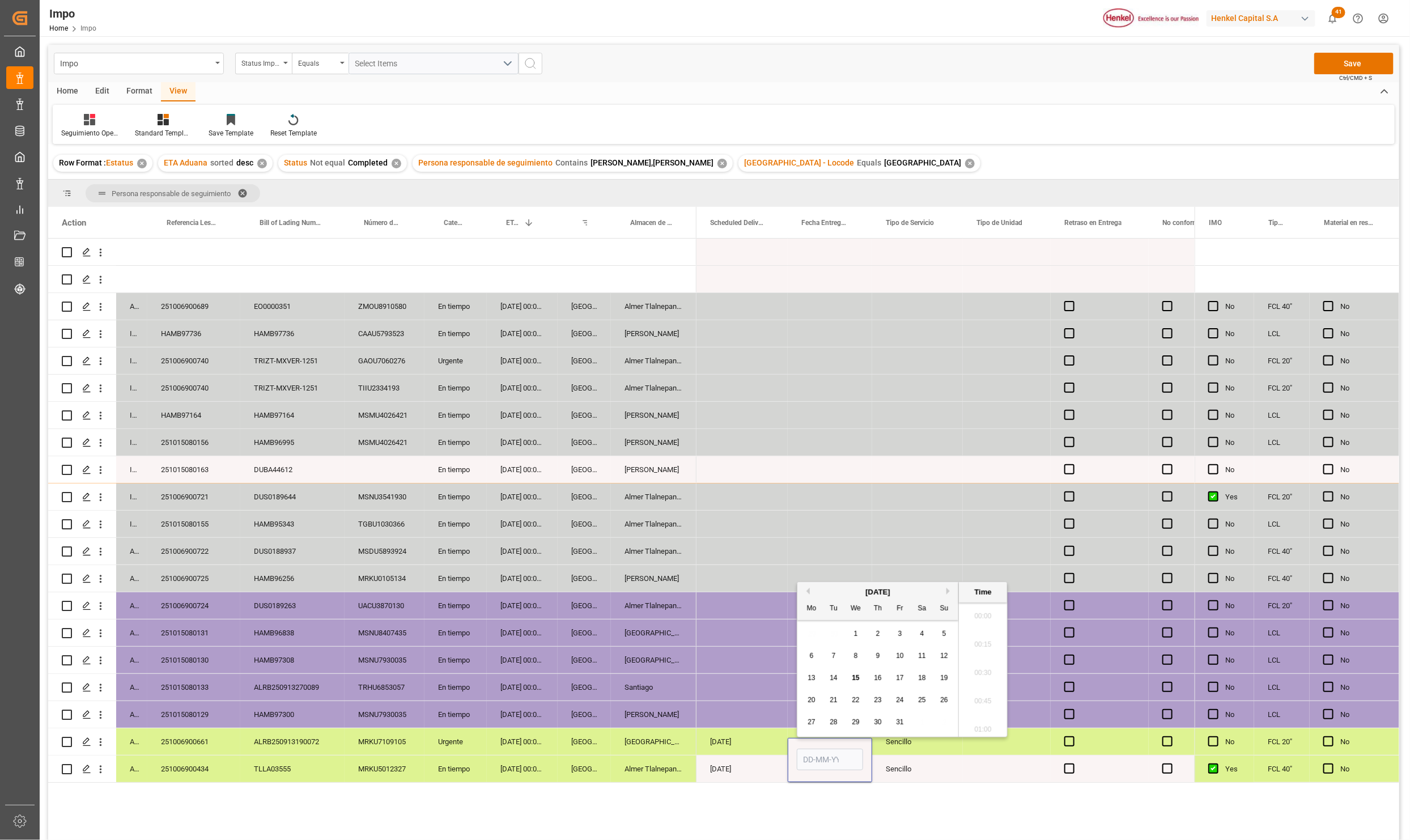
scroll to position [1109, 0]
click at [846, 756] on input "Press SPACE to select this row." at bounding box center [830, 759] width 66 height 22
type input "15-10-2025 00:00"
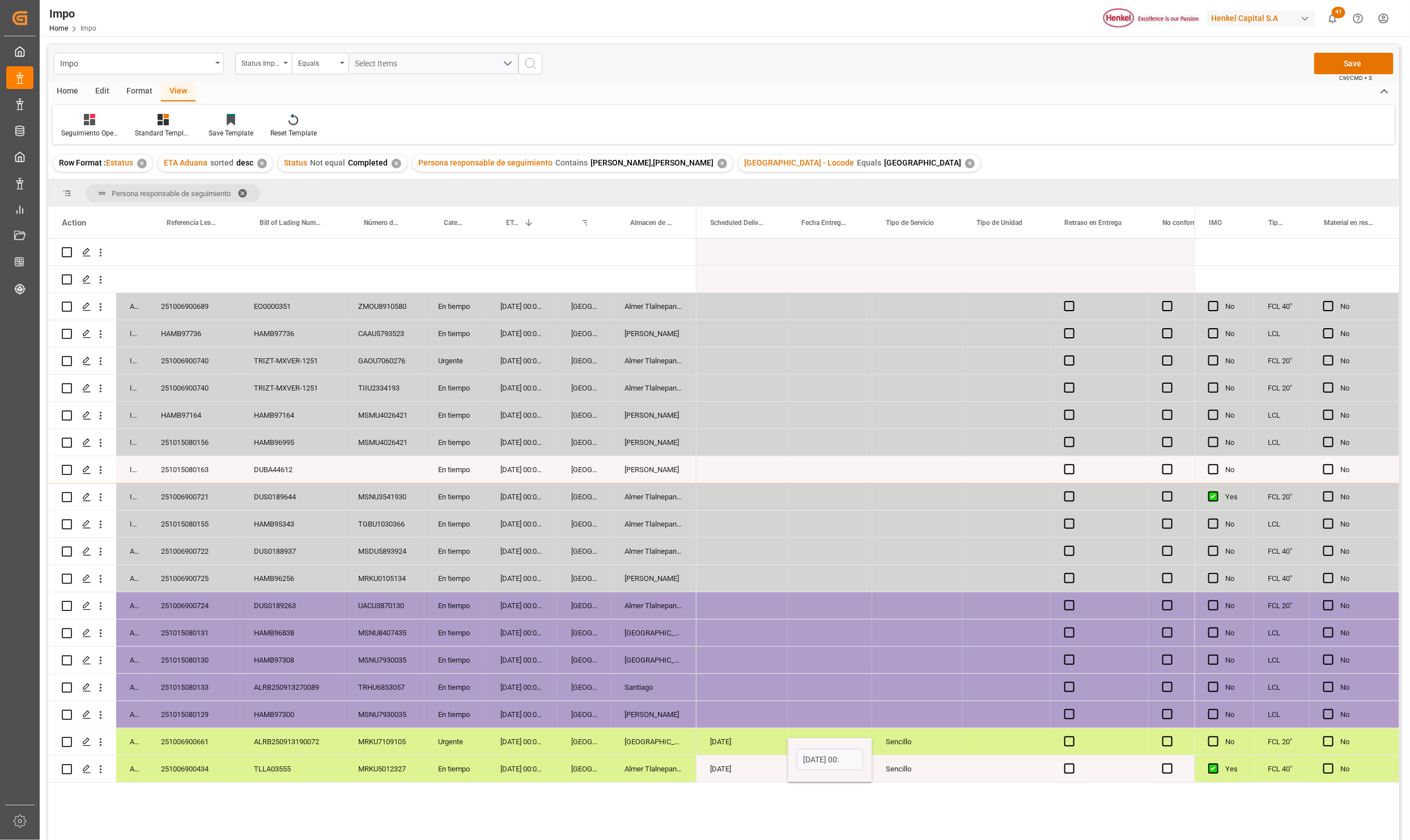
click at [969, 779] on div "Press SPACE to select this row." at bounding box center [1007, 768] width 88 height 26
click at [976, 774] on div "Press SPACE to select this row." at bounding box center [1007, 768] width 88 height 26
click at [1018, 765] on input "Press SPACE to select this row." at bounding box center [1007, 762] width 69 height 22
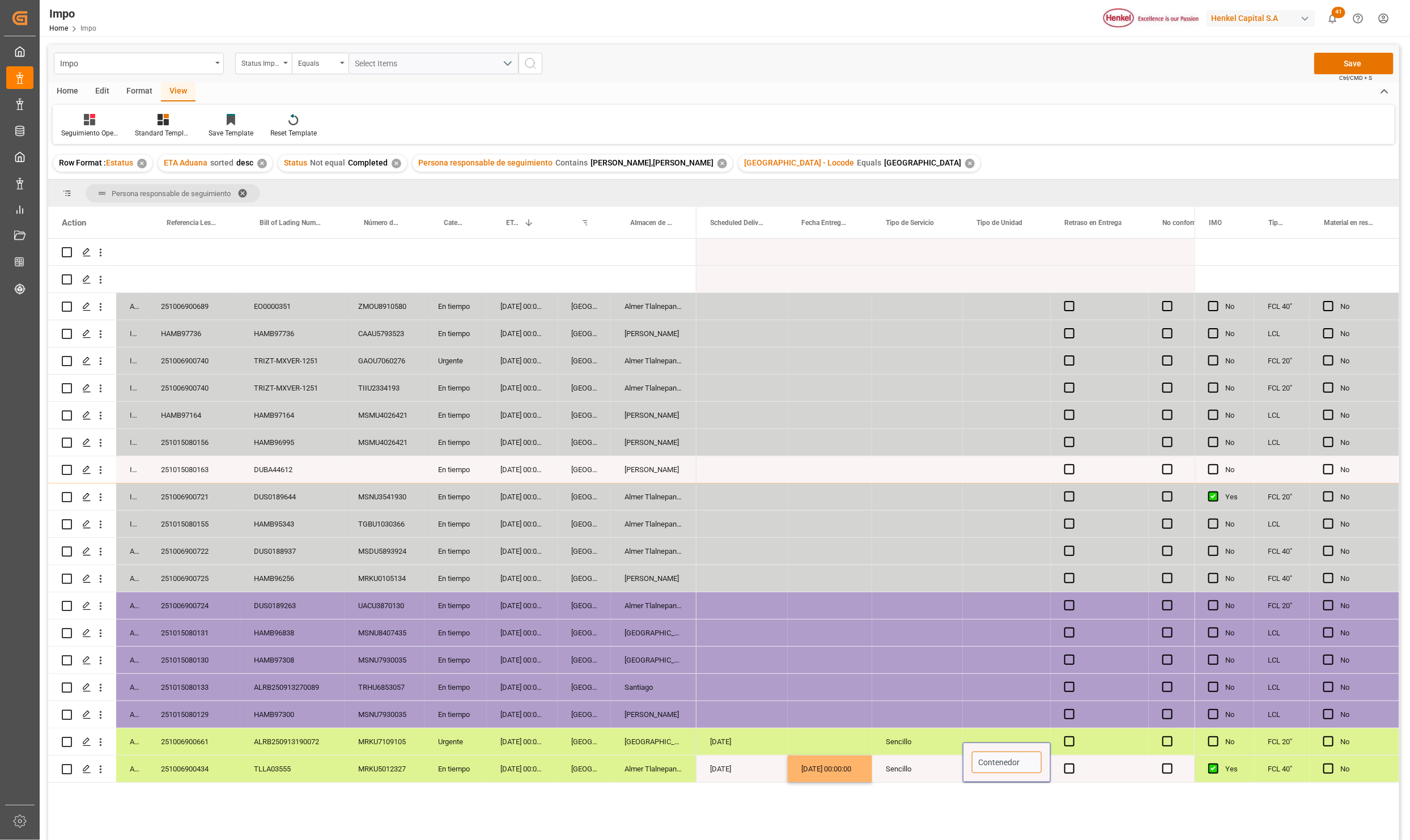
type input "Contenedor"
click at [1009, 810] on div "NO NO NO NO NO NO NO NO NO NO NO NO NO NO NO NO 14-10-2025 Sencillo NO 13-10-20…" at bounding box center [945, 543] width 498 height 608
click at [1065, 772] on span "Press SPACE to select this row." at bounding box center [1069, 768] width 10 height 10
click at [1073, 763] on input "Press SPACE to select this row." at bounding box center [1073, 763] width 0 height 0
click at [1065, 772] on span "Press SPACE to select this row." at bounding box center [1069, 768] width 10 height 10
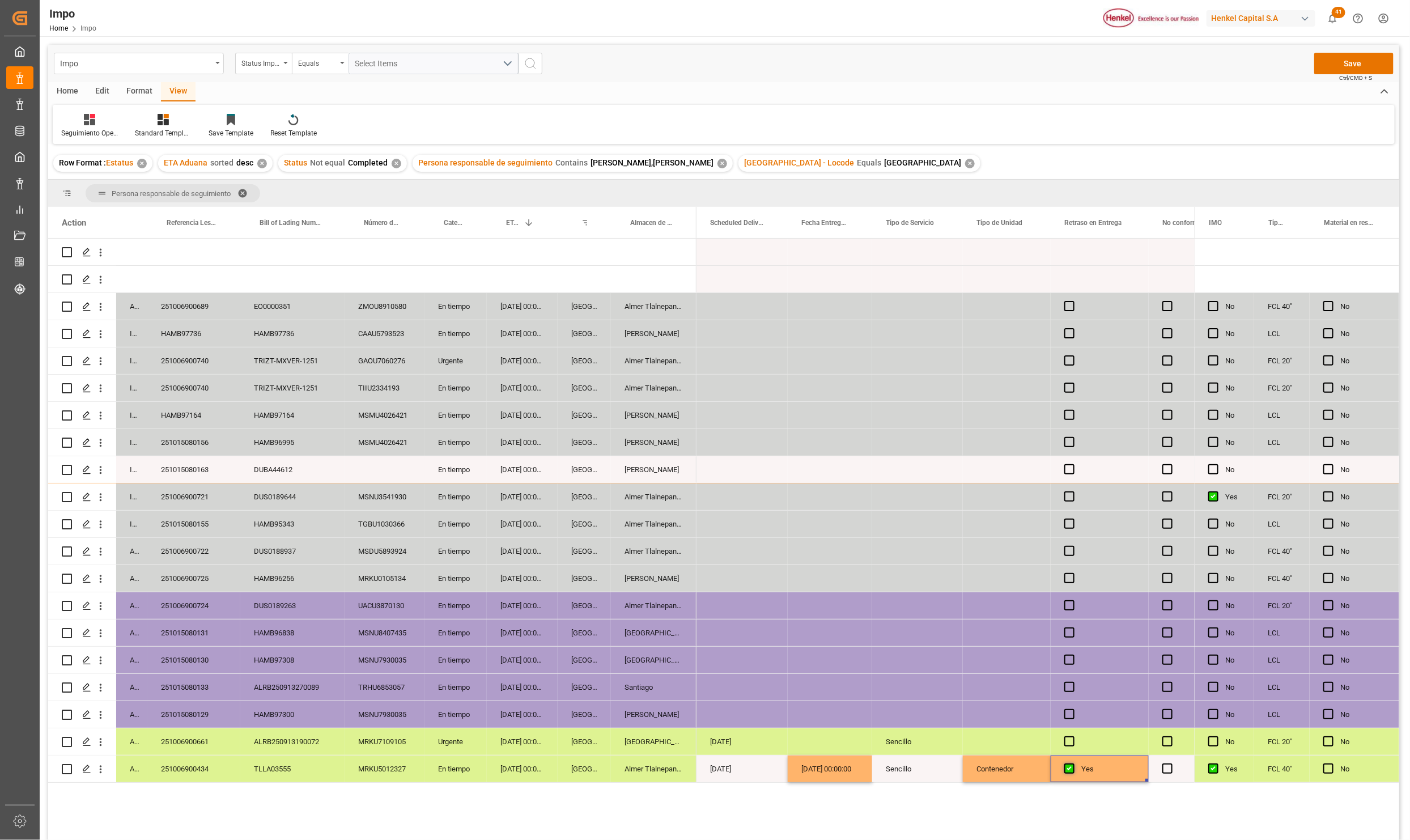
click at [1073, 763] on input "Press SPACE to select this row." at bounding box center [1073, 763] width 0 height 0
click at [997, 771] on div "Contenedor" at bounding box center [1007, 768] width 88 height 26
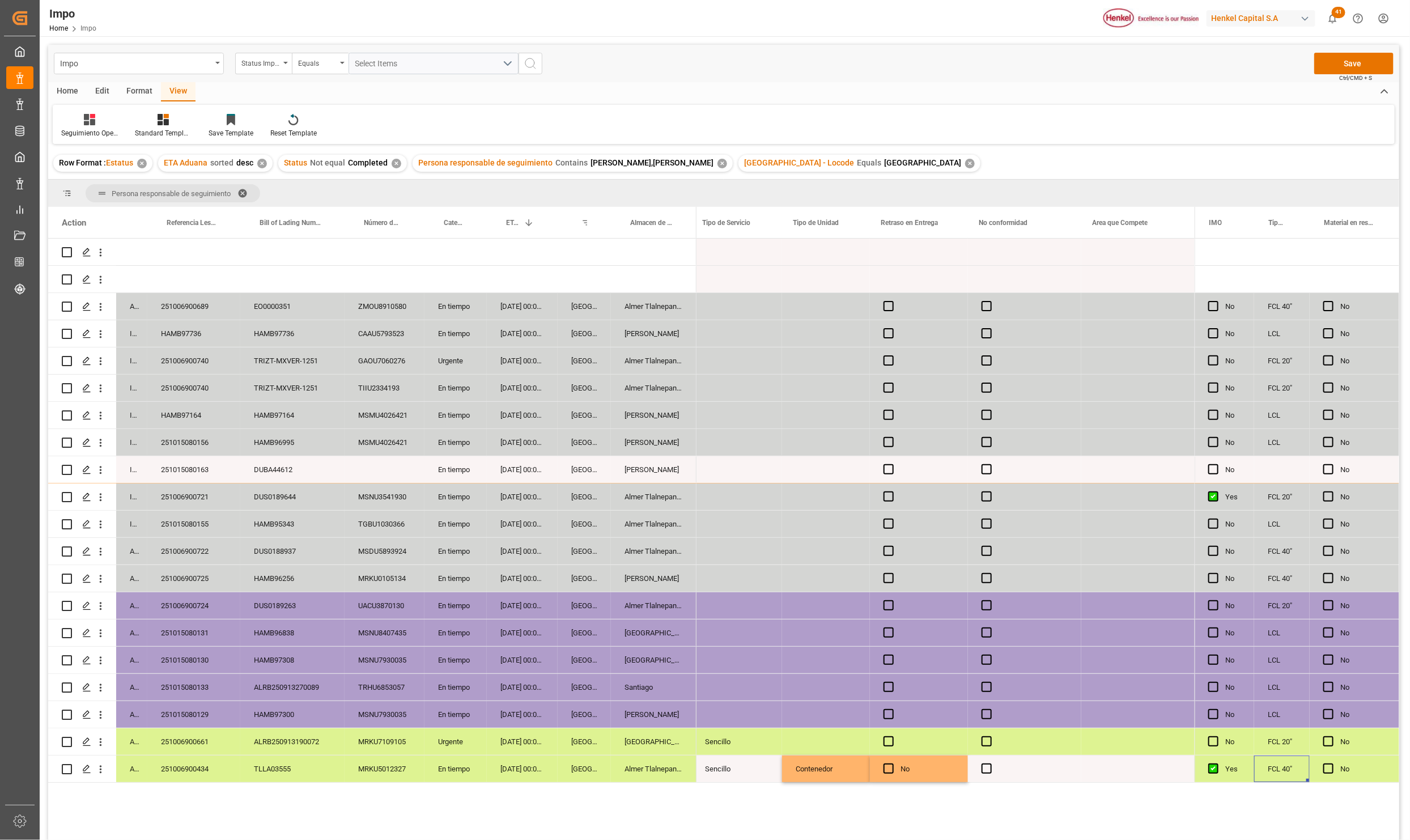
click at [1366, 74] on span "Ctrl/CMD + S" at bounding box center [1355, 78] width 33 height 9
click at [1373, 66] on button "Save" at bounding box center [1354, 63] width 79 height 22
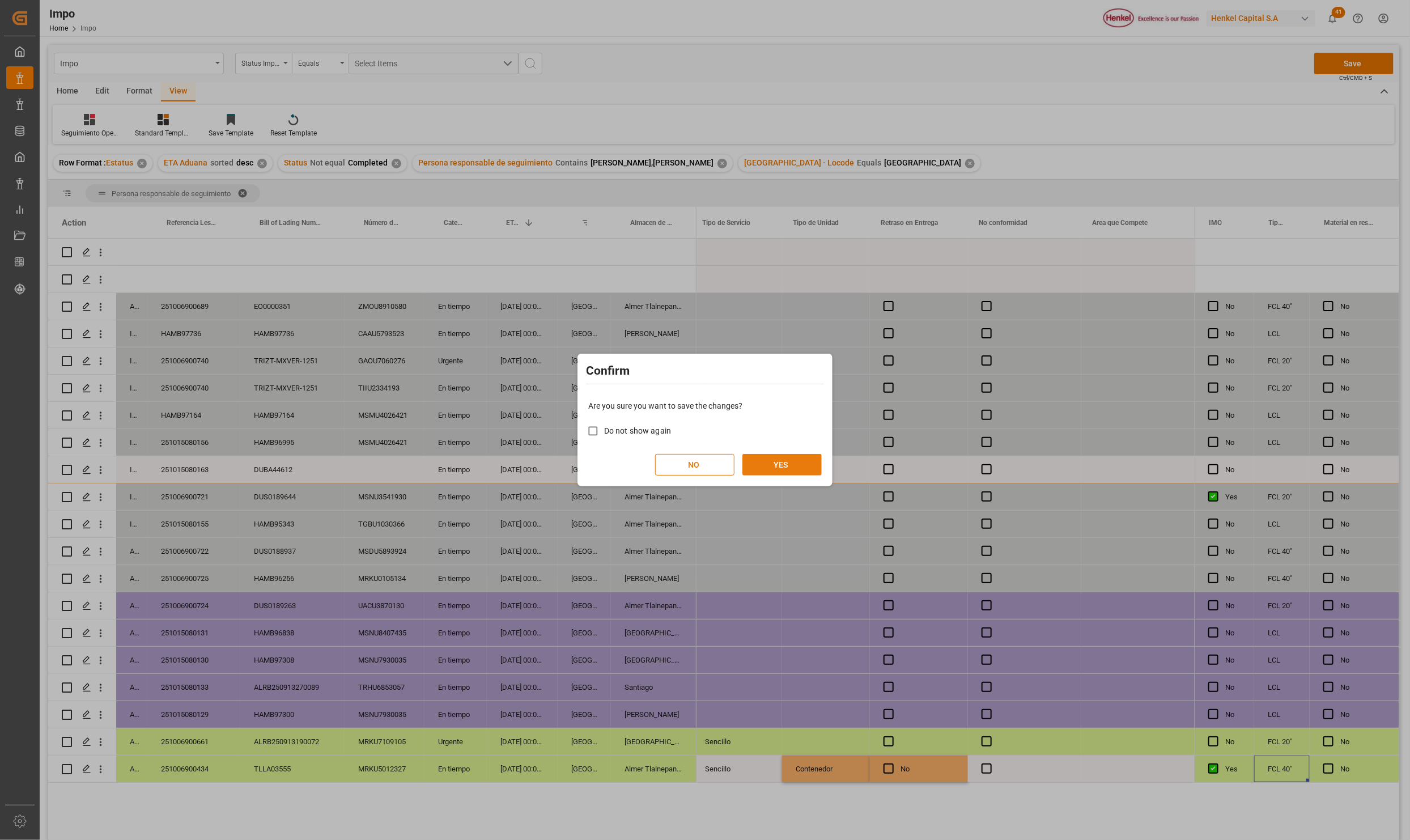
click at [769, 461] on button "YES" at bounding box center [782, 465] width 79 height 22
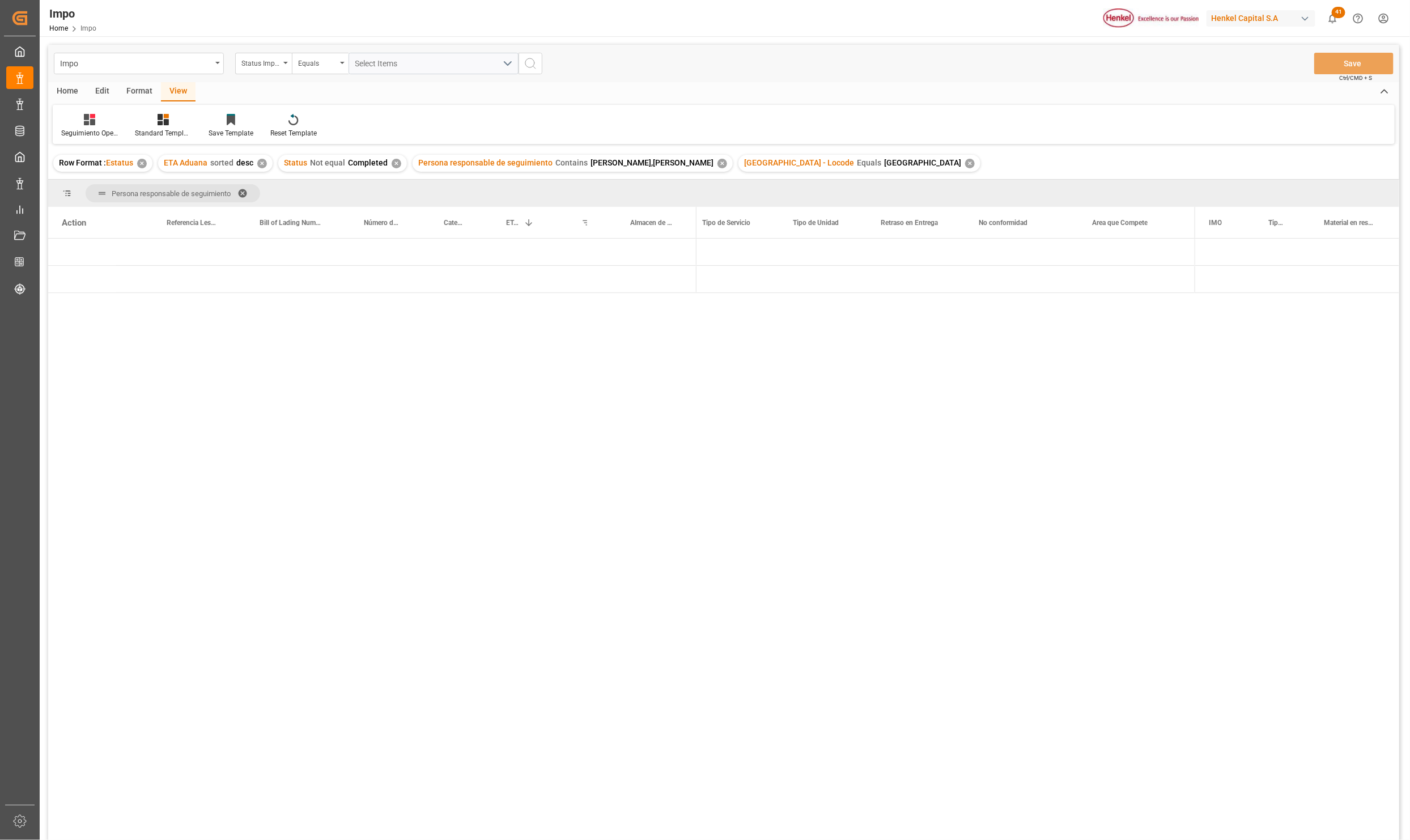
click at [703, 487] on div at bounding box center [945, 543] width 498 height 608
click at [668, 288] on div "Press SPACE to select this row." at bounding box center [653, 279] width 85 height 26
click at [718, 281] on span "Press SPACE to select this row." at bounding box center [715, 279] width 10 height 10
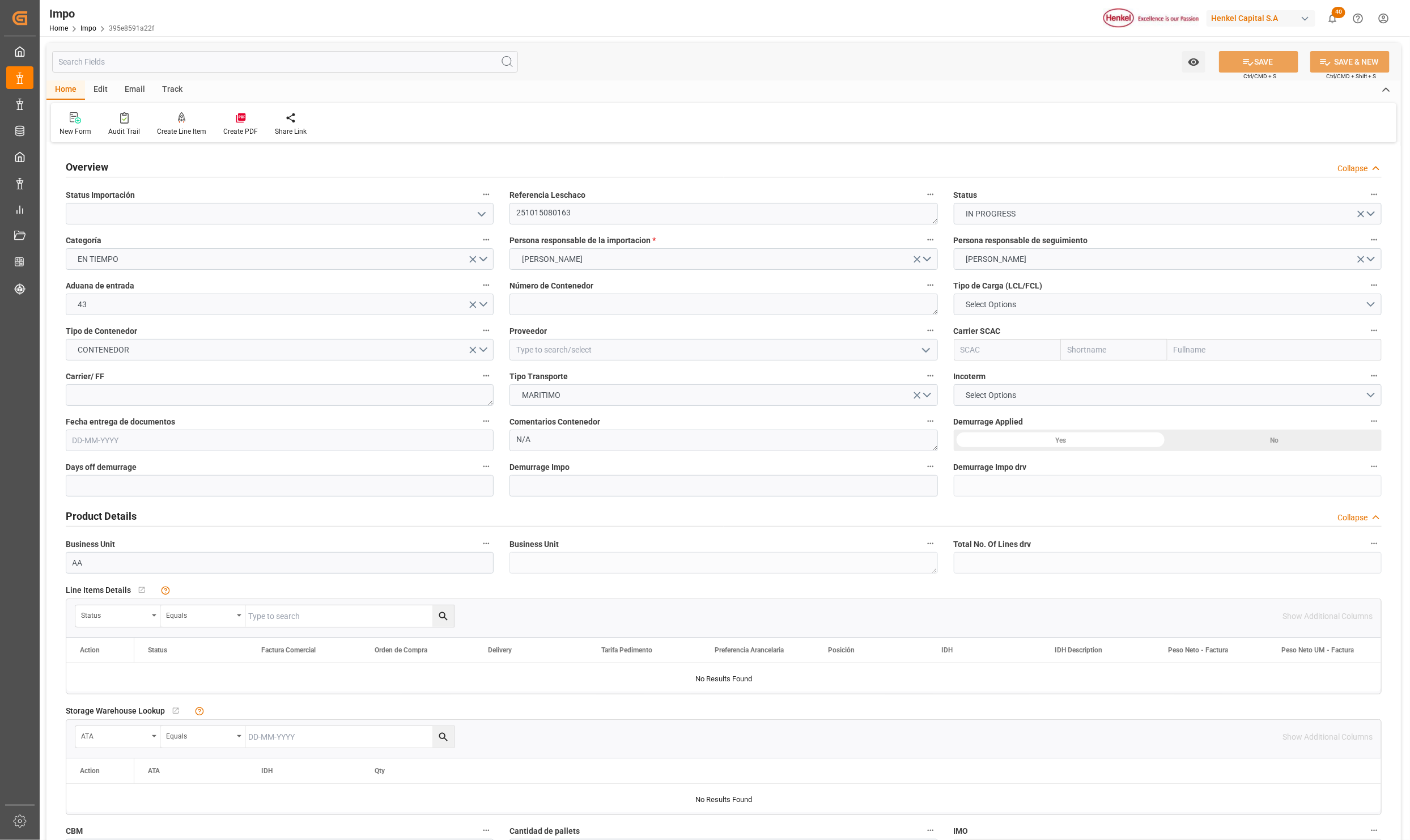
click at [475, 208] on icon "open menu" at bounding box center [482, 214] width 14 height 14
type input "14-10-2025"
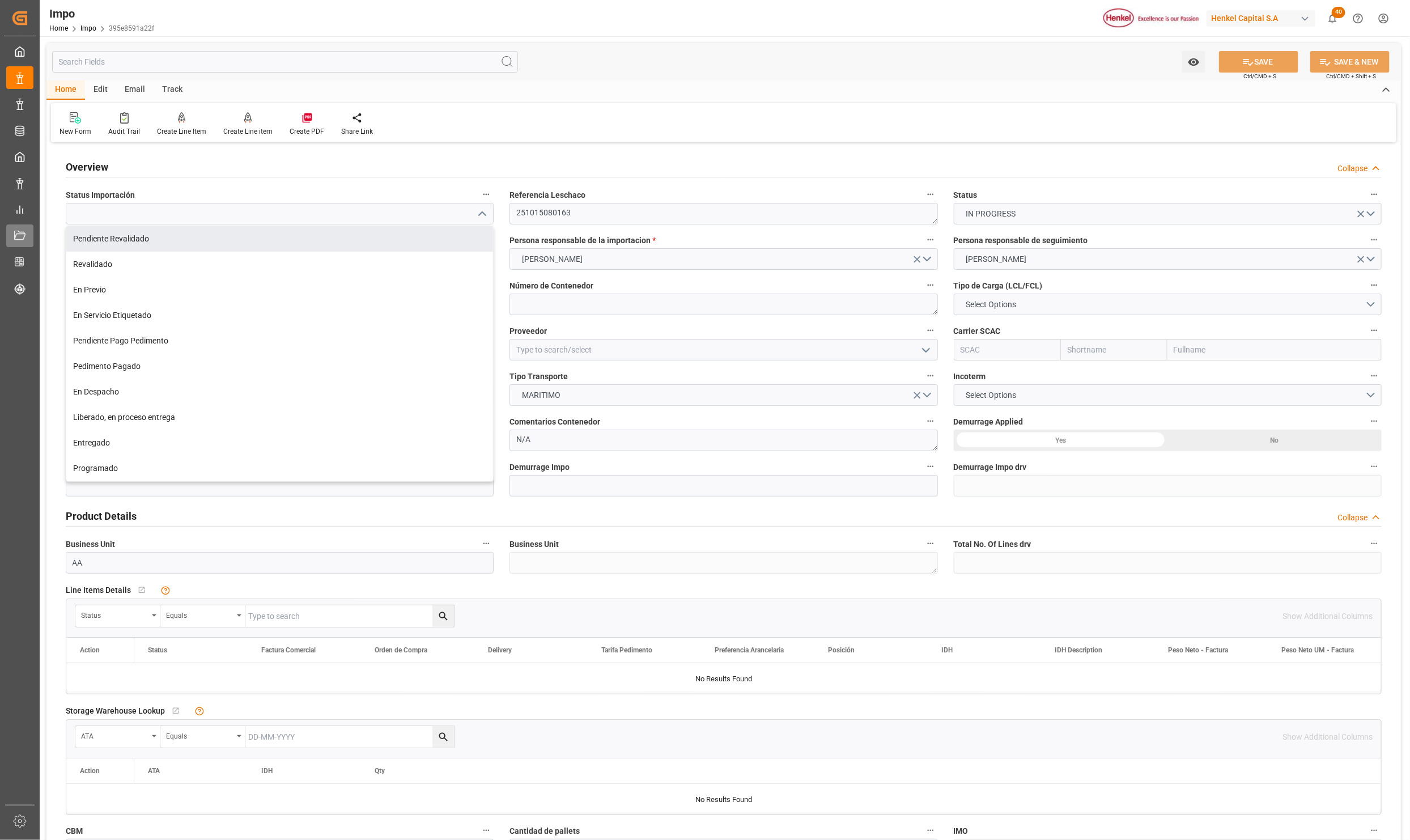
drag, startPoint x: 133, startPoint y: 234, endPoint x: 10, endPoint y: 245, distance: 123.5
click at [133, 234] on div "Pendiente Revalidado" at bounding box center [280, 238] width 427 height 25
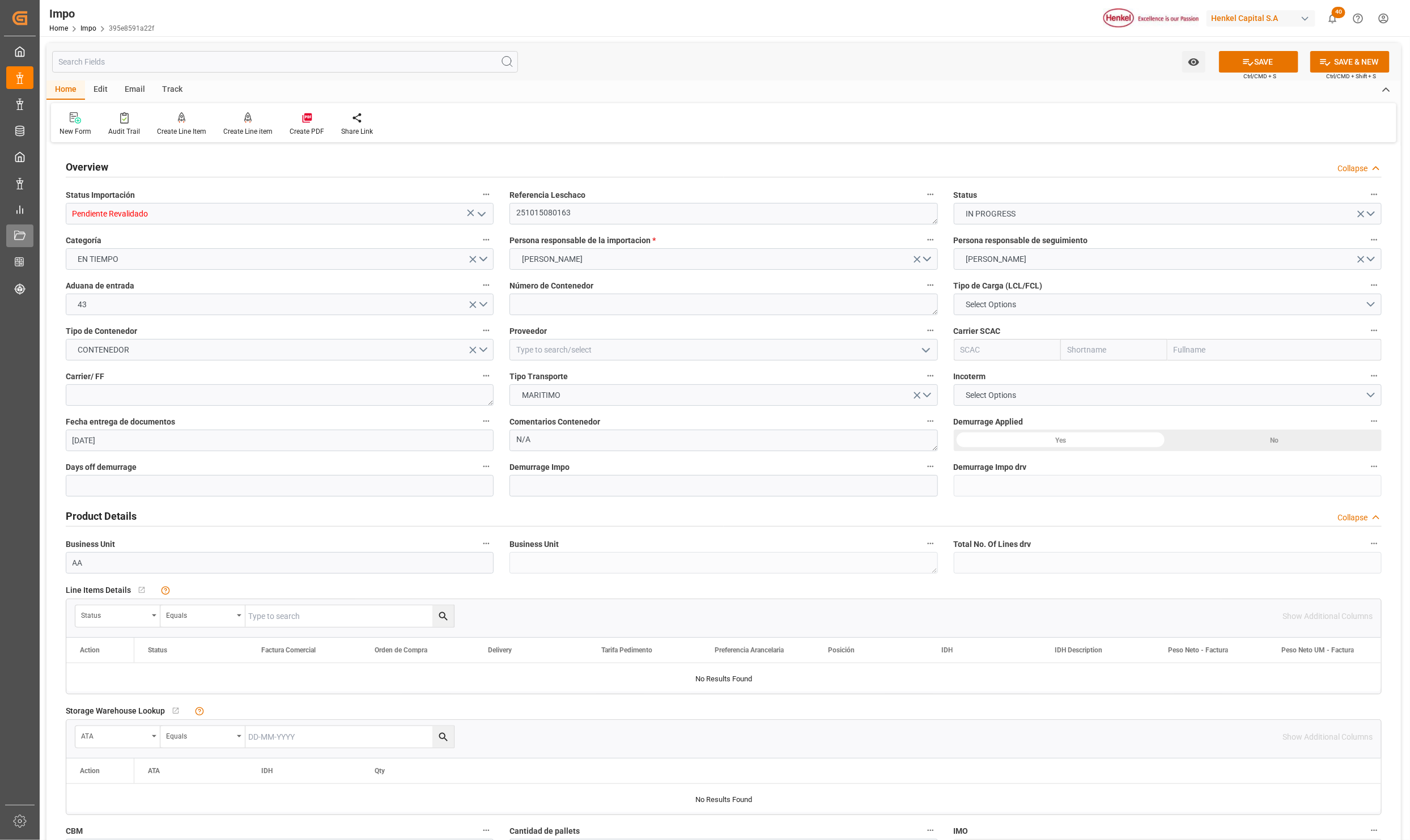
type input "Pendiente Revalidado"
click at [557, 305] on textarea at bounding box center [723, 304] width 428 height 22
paste textarea "UETU7598220"
type textarea "UETU7598220"
click at [1057, 302] on button "Select Options" at bounding box center [1168, 304] width 428 height 22
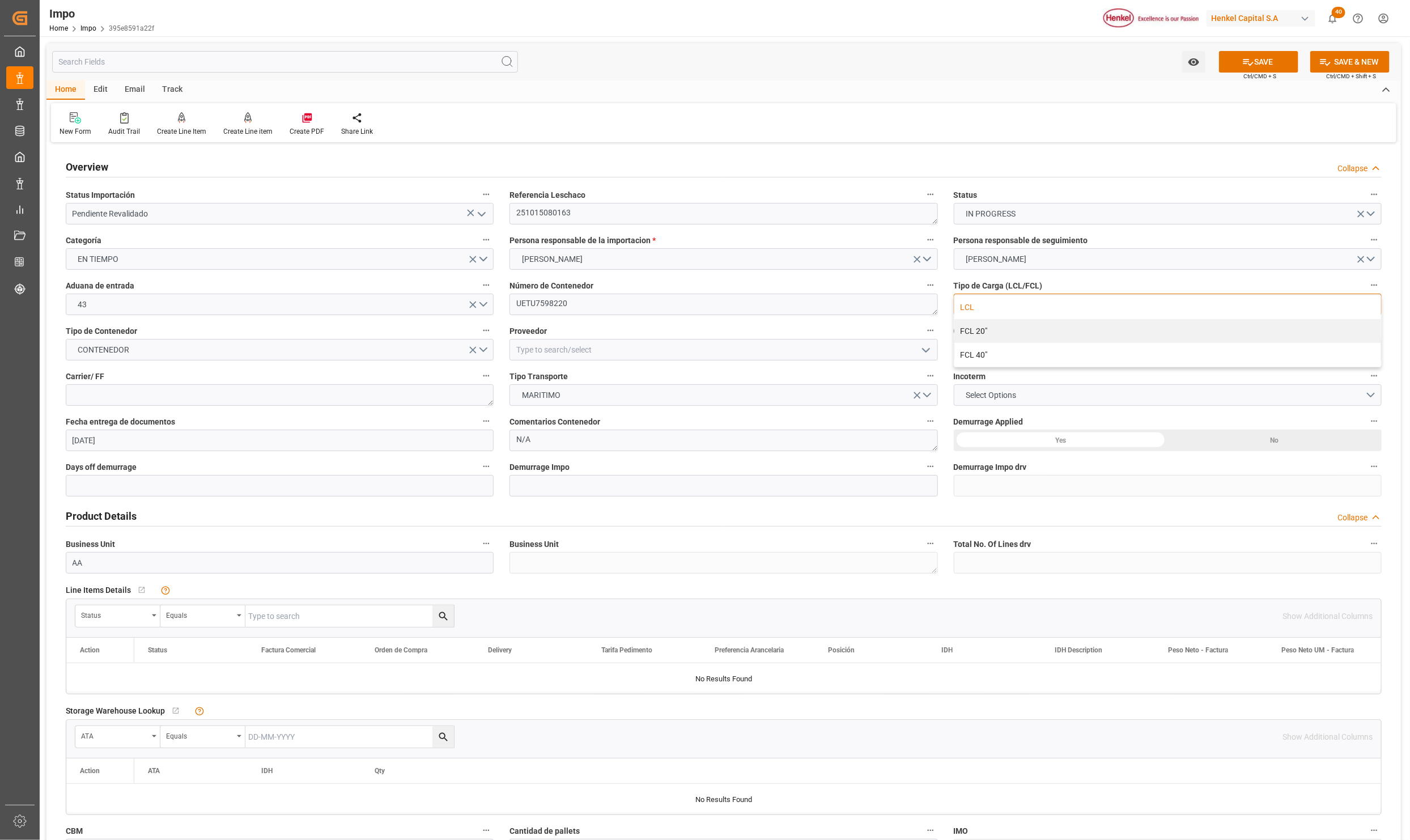
click at [980, 306] on div "LCL" at bounding box center [1168, 307] width 427 height 24
click at [1186, 346] on input "text" at bounding box center [1275, 349] width 215 height 22
type input "msc"
click at [1189, 371] on b "Mediterranean Shipping Company" at bounding box center [1237, 374] width 124 height 9
type input "MSCU"
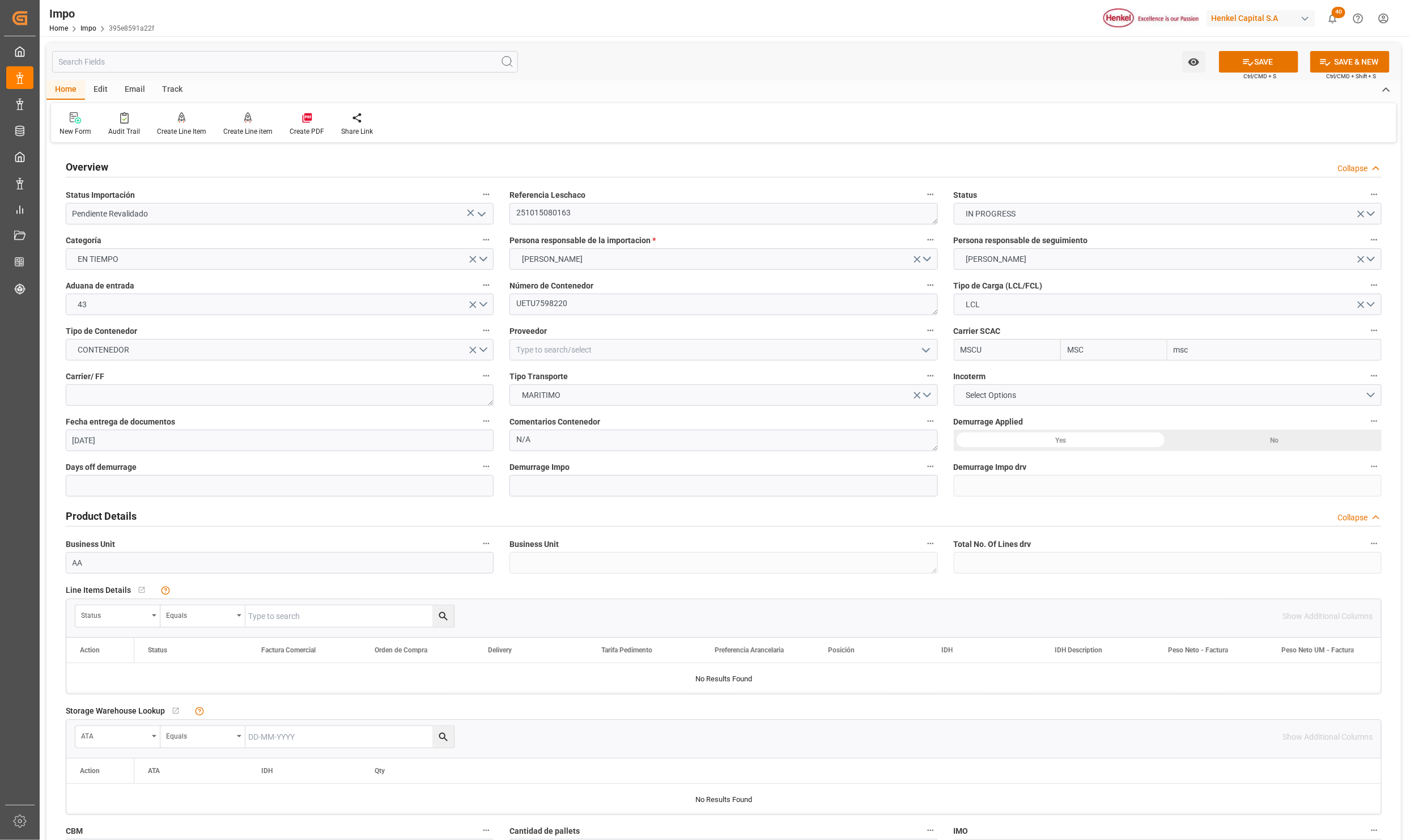
type input "MSC"
type input "Mediterranean Shipping Company"
click at [130, 387] on textarea at bounding box center [280, 394] width 428 height 22
type textarea "DHL"
click at [999, 399] on span "Select Options" at bounding box center [991, 395] width 62 height 12
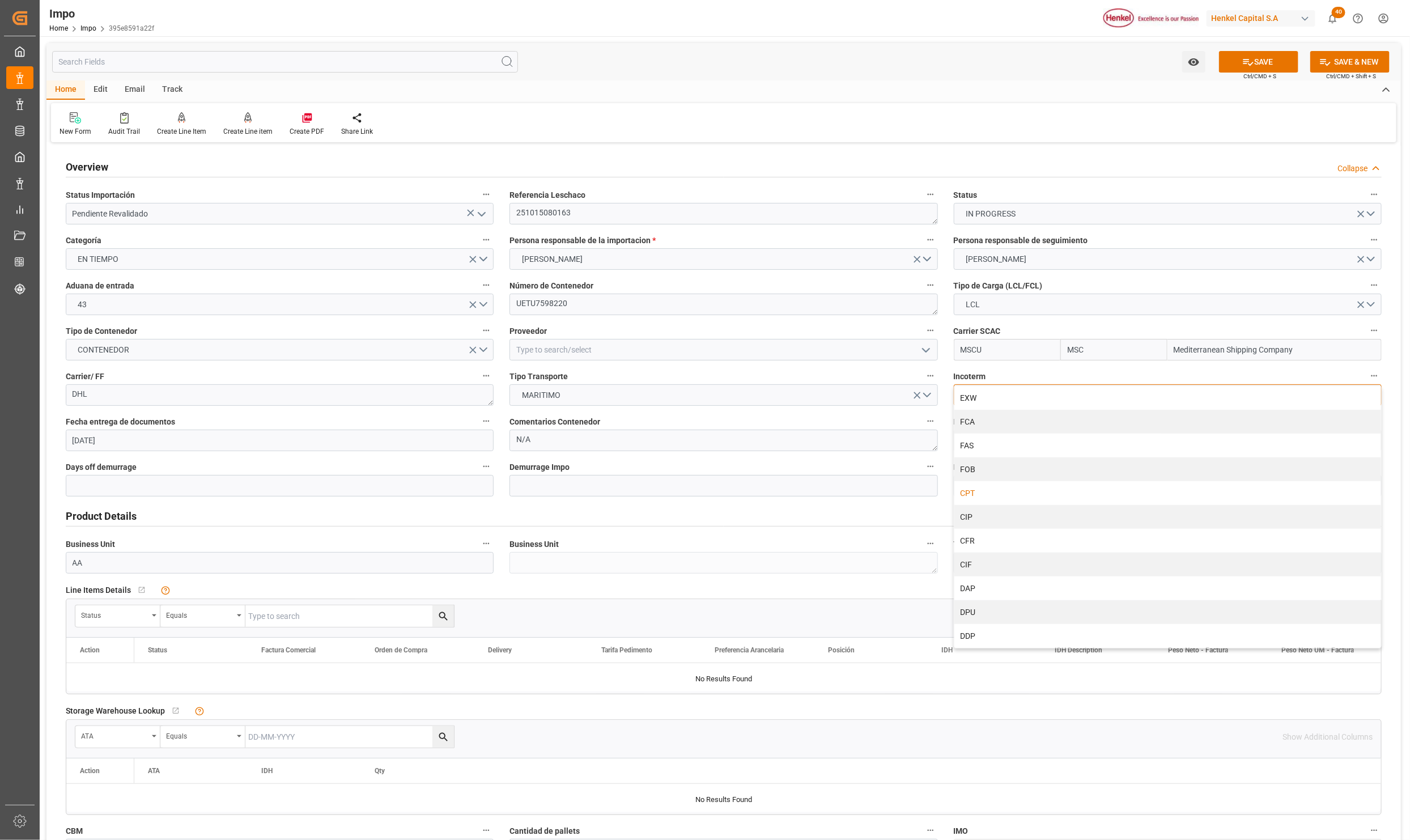
click at [972, 489] on div "CPT" at bounding box center [1168, 493] width 427 height 24
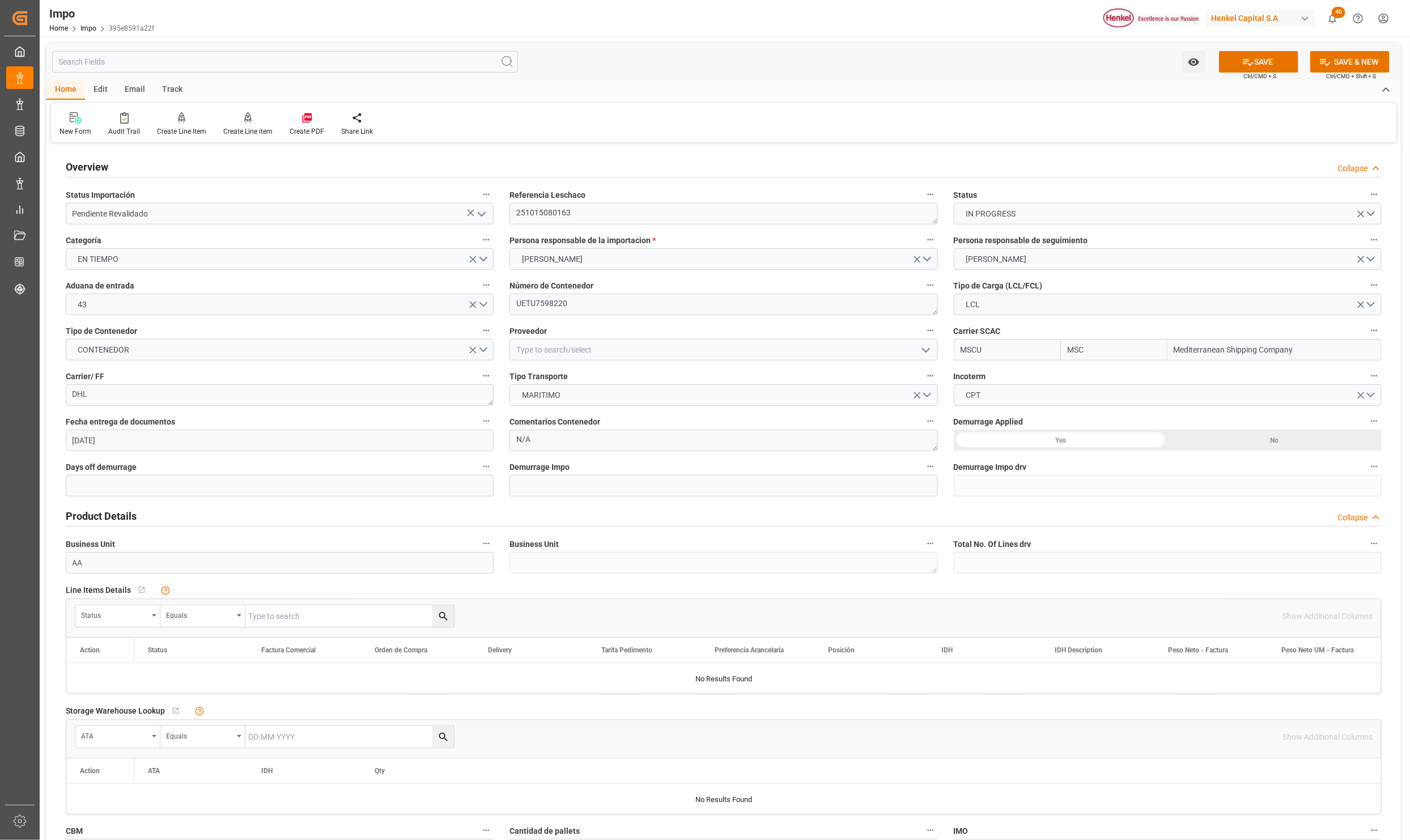
click at [1240, 439] on div "No" at bounding box center [1275, 440] width 215 height 22
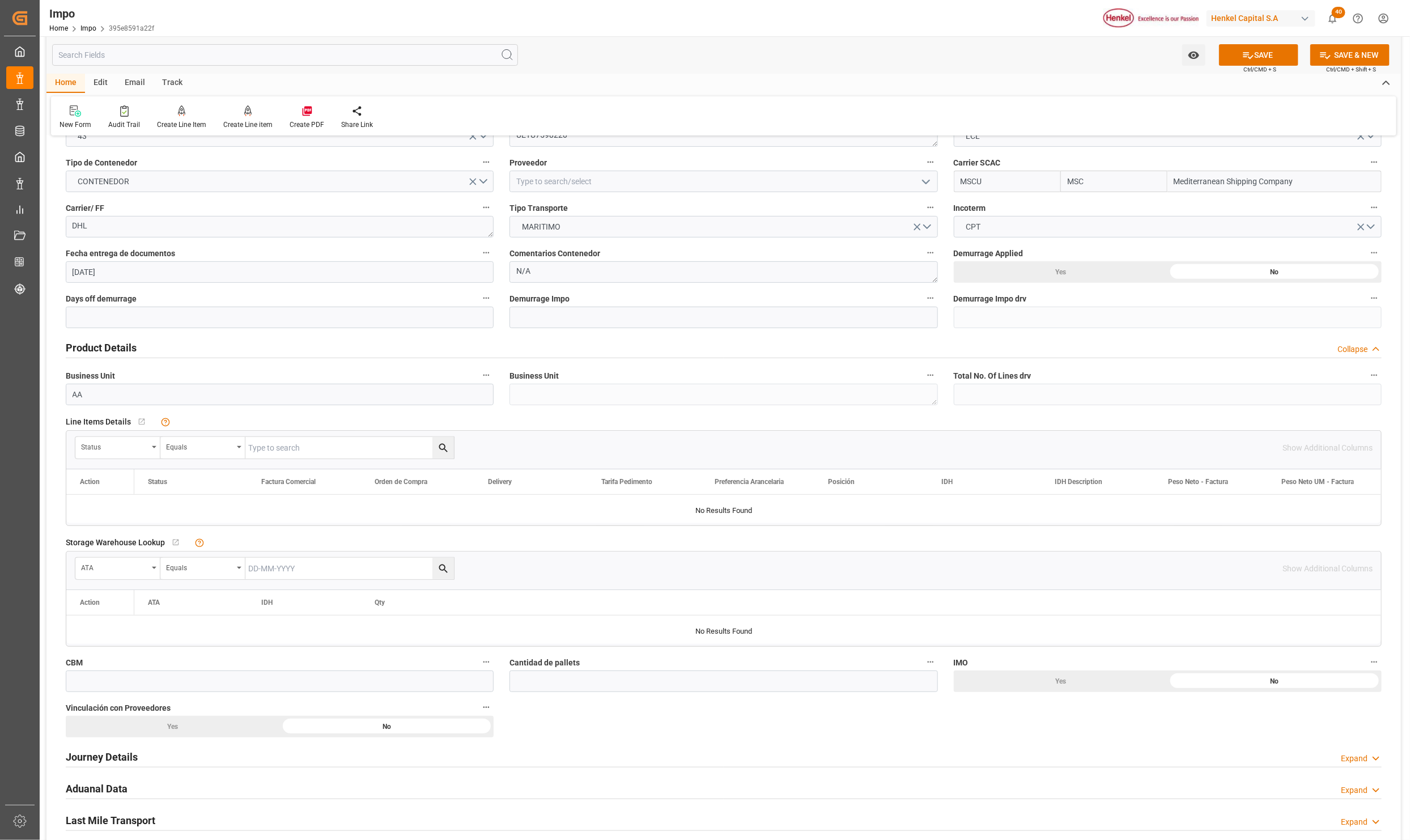
scroll to position [170, 0]
click at [156, 442] on div "Status" at bounding box center [118, 446] width 85 height 22
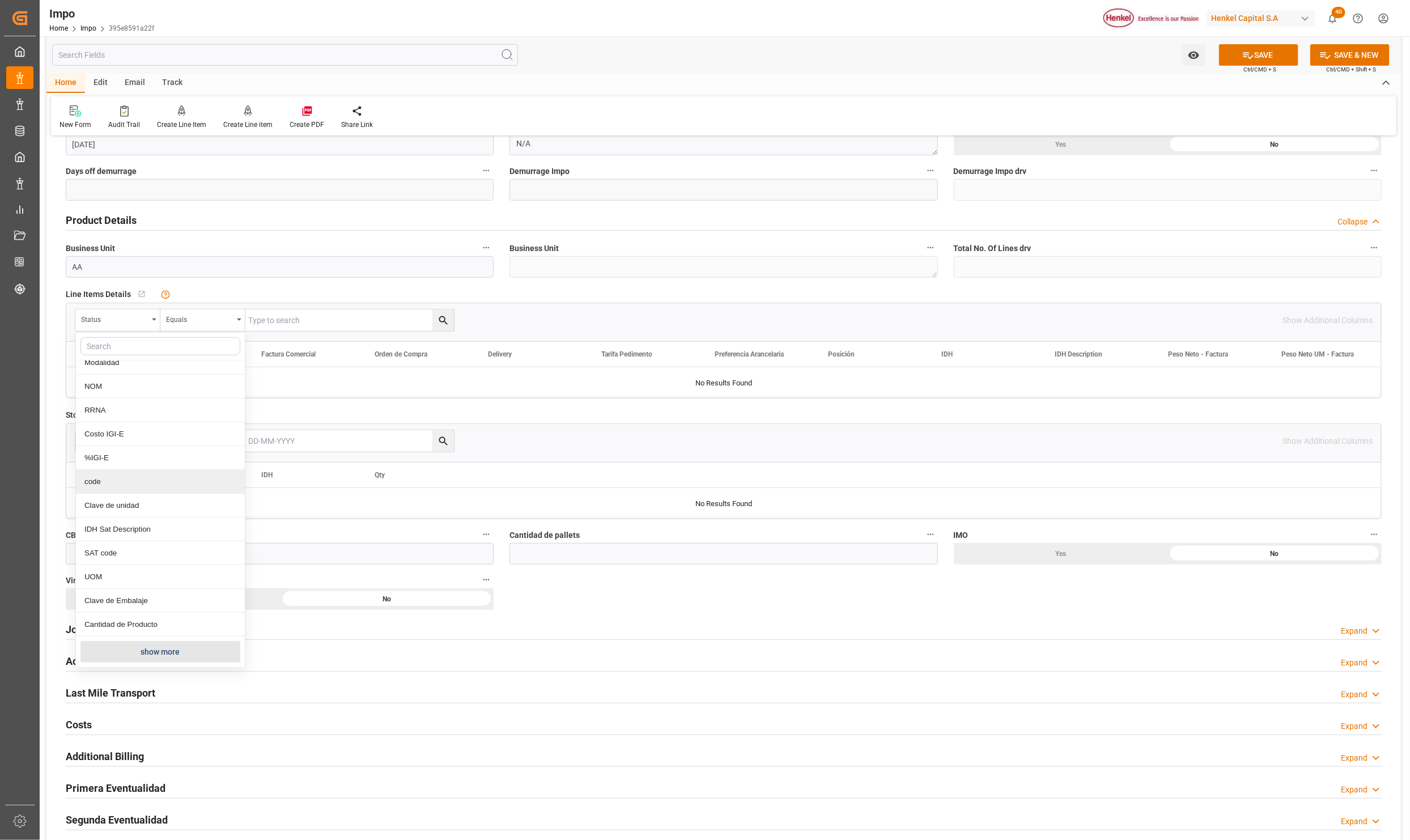
scroll to position [425, 0]
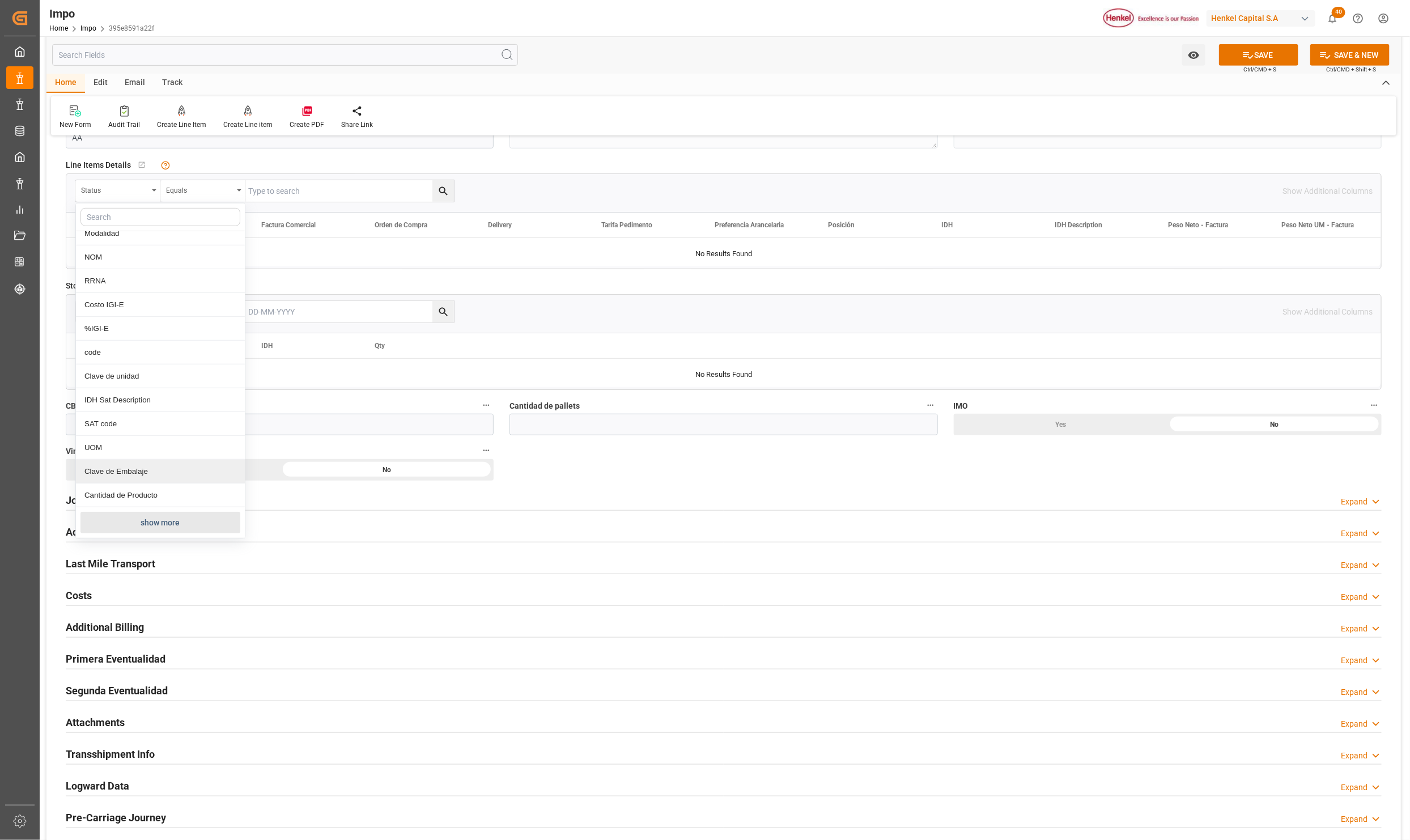
click at [148, 524] on button "show more" at bounding box center [160, 522] width 160 height 22
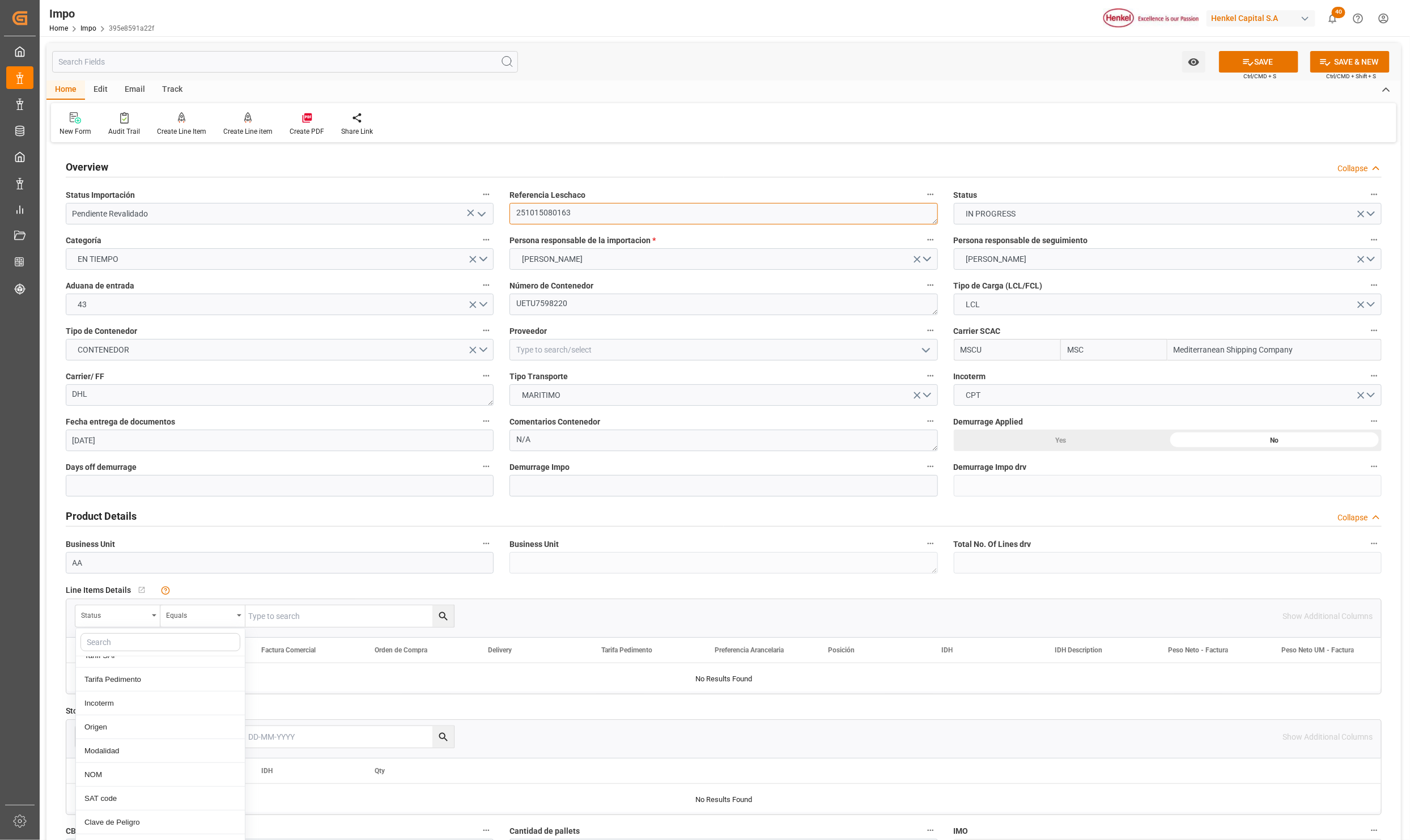
scroll to position [272, 0]
click at [563, 211] on textarea "251015080163" at bounding box center [723, 213] width 428 height 22
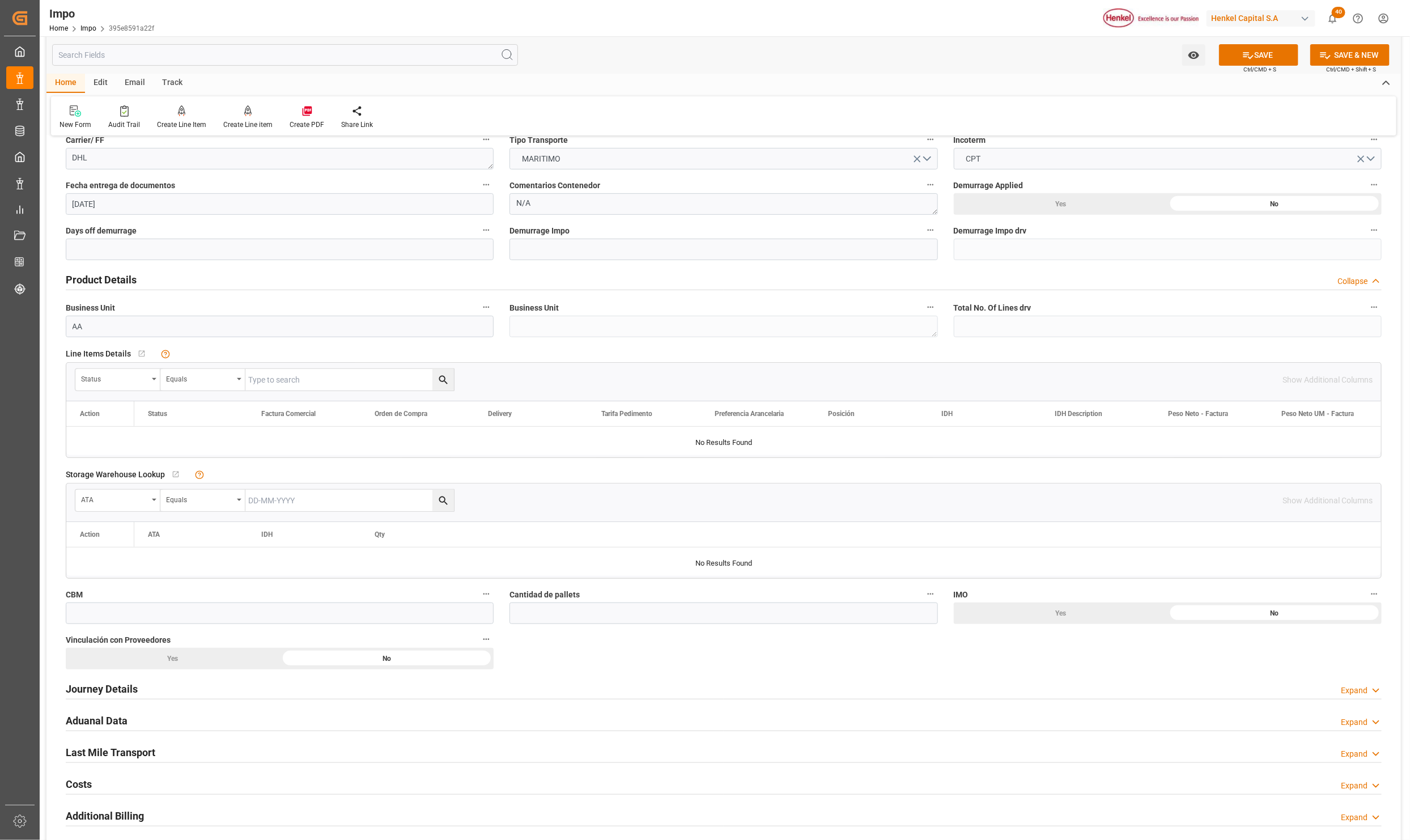
scroll to position [255, 0]
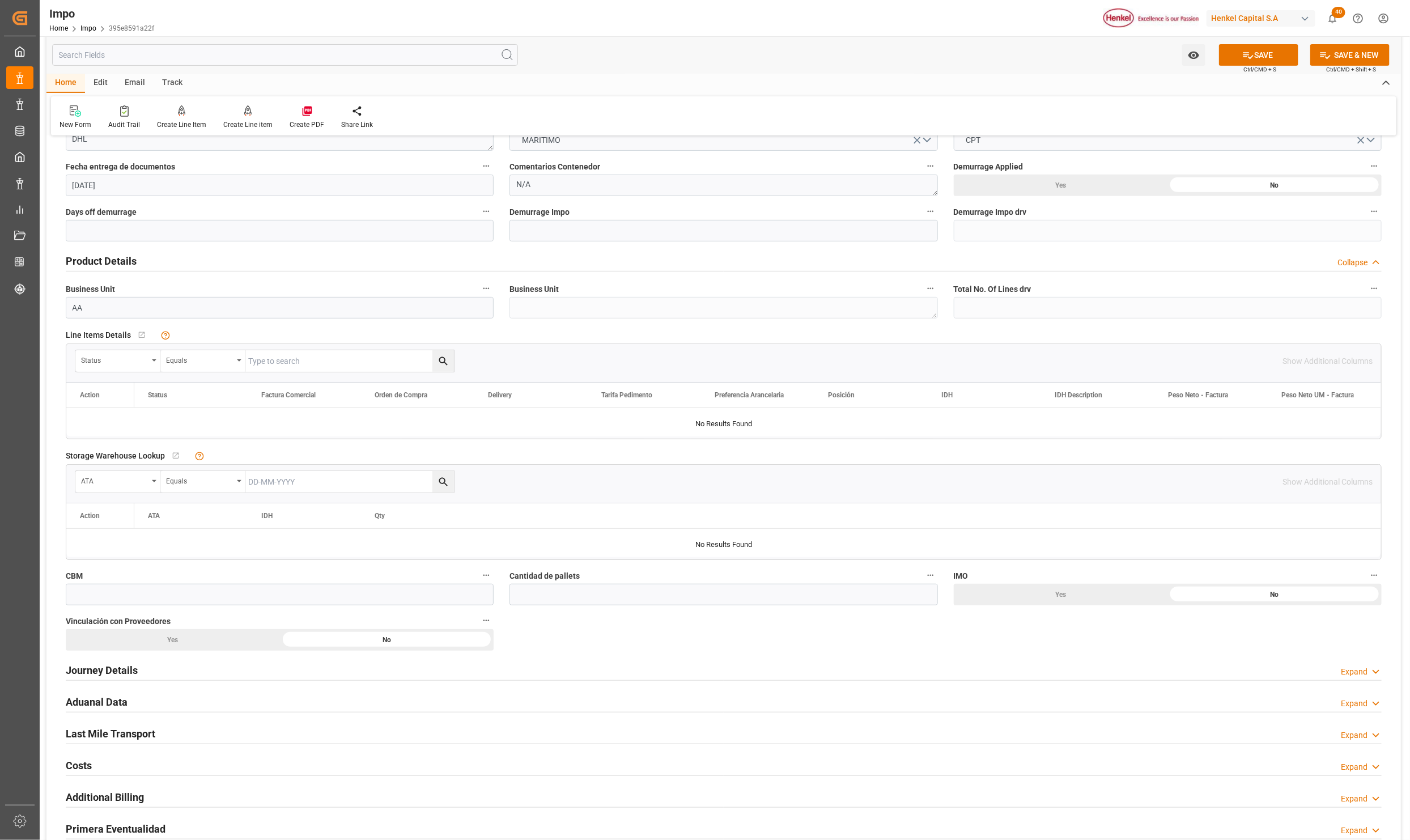
click at [82, 673] on h2 "Journey Details" at bounding box center [101, 670] width 72 height 15
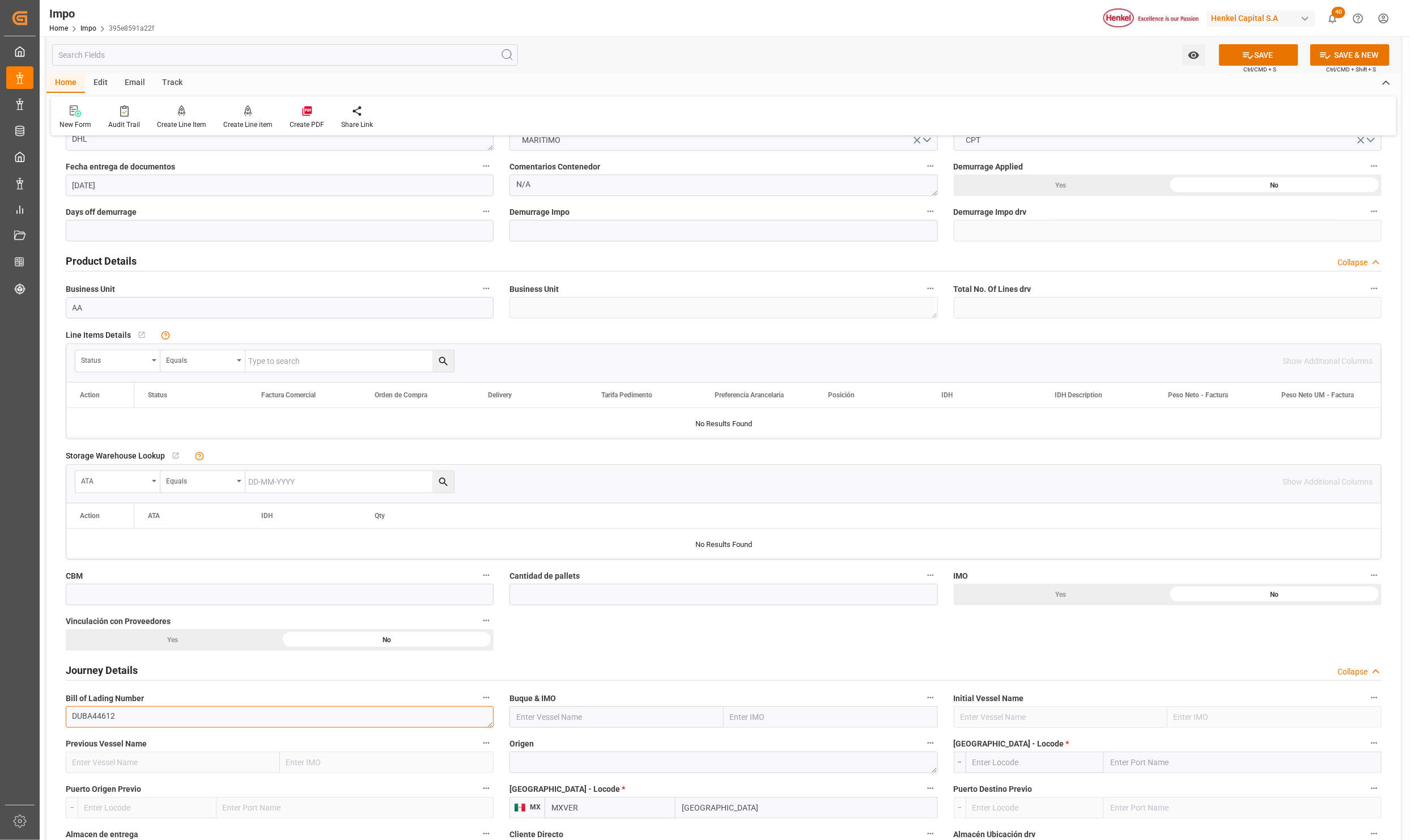
drag, startPoint x: 208, startPoint y: 721, endPoint x: 41, endPoint y: 721, distance: 167.0
click at [41, 721] on div "Watch Option SAVE Ctrl/CMD + S SAVE & NEW Ctrl/CMD + Shift + S Home Edit Email …" at bounding box center [724, 766] width 1368 height 1970
click at [153, 358] on div "Status" at bounding box center [118, 361] width 85 height 22
click at [155, 626] on div "Comentarios" at bounding box center [160, 613] width 169 height 24
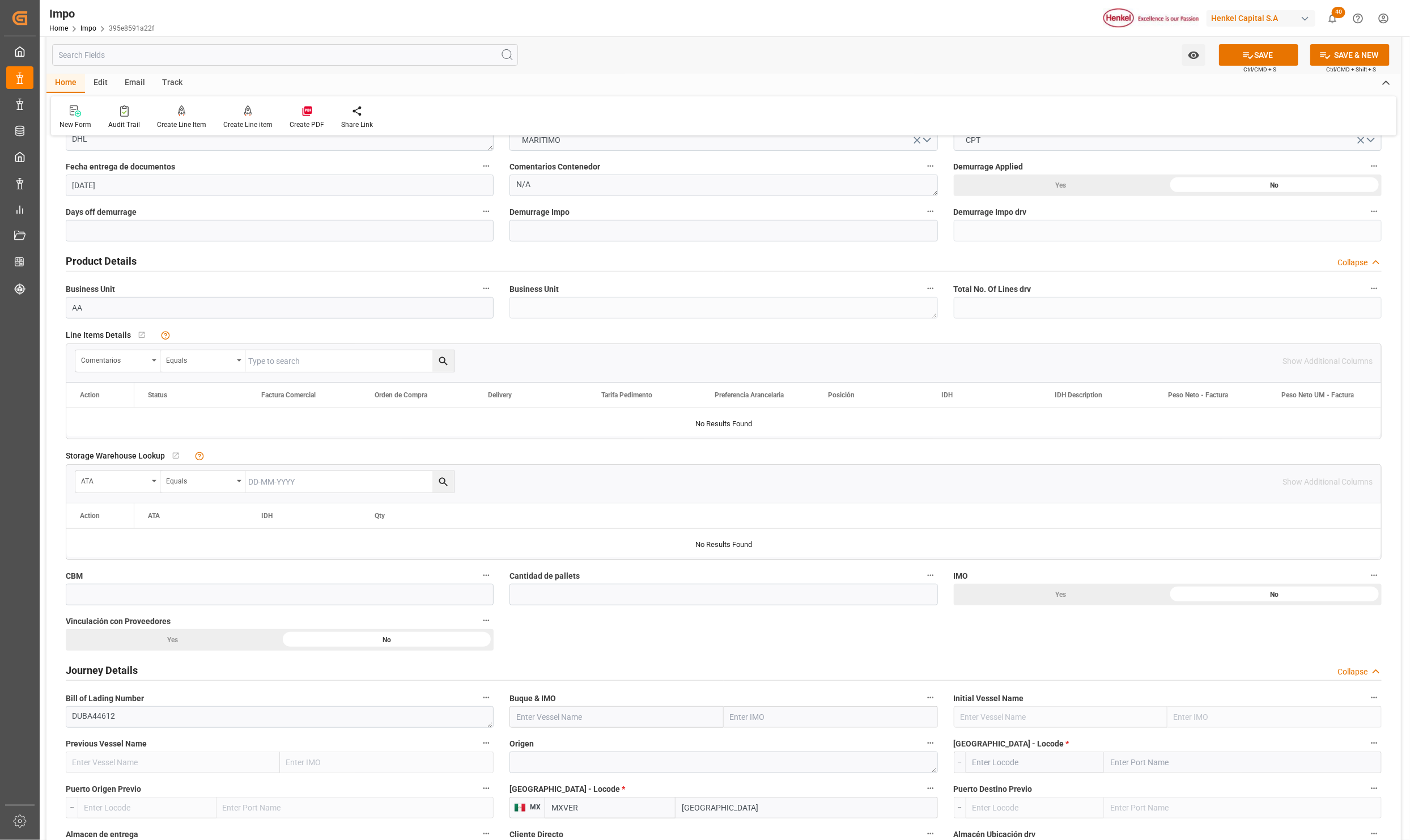
click at [325, 366] on input "text" at bounding box center [349, 361] width 208 height 22
paste input "DUBA44612"
type input "DUBA44612"
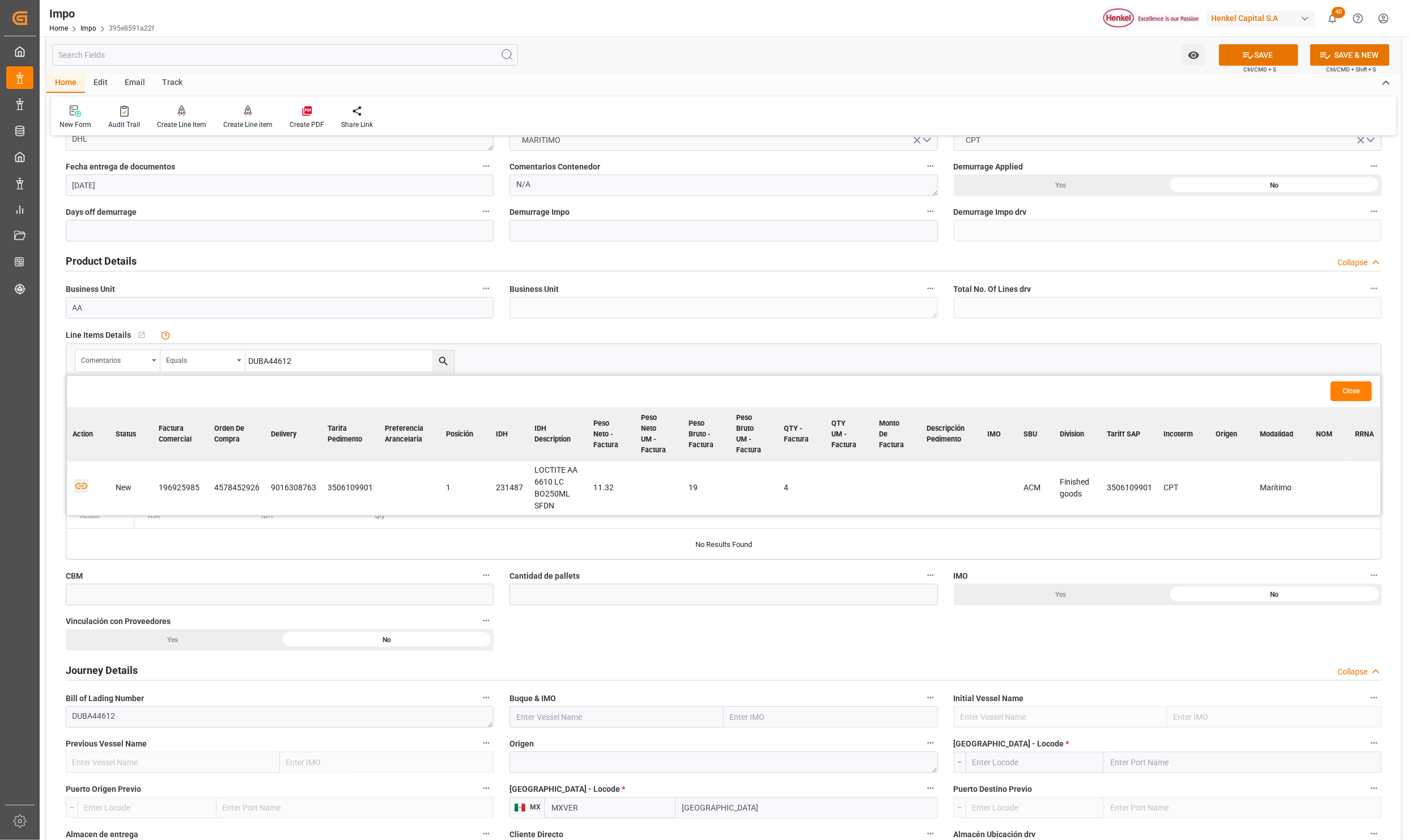
click at [81, 484] on icon "button" at bounding box center [81, 487] width 12 height 6
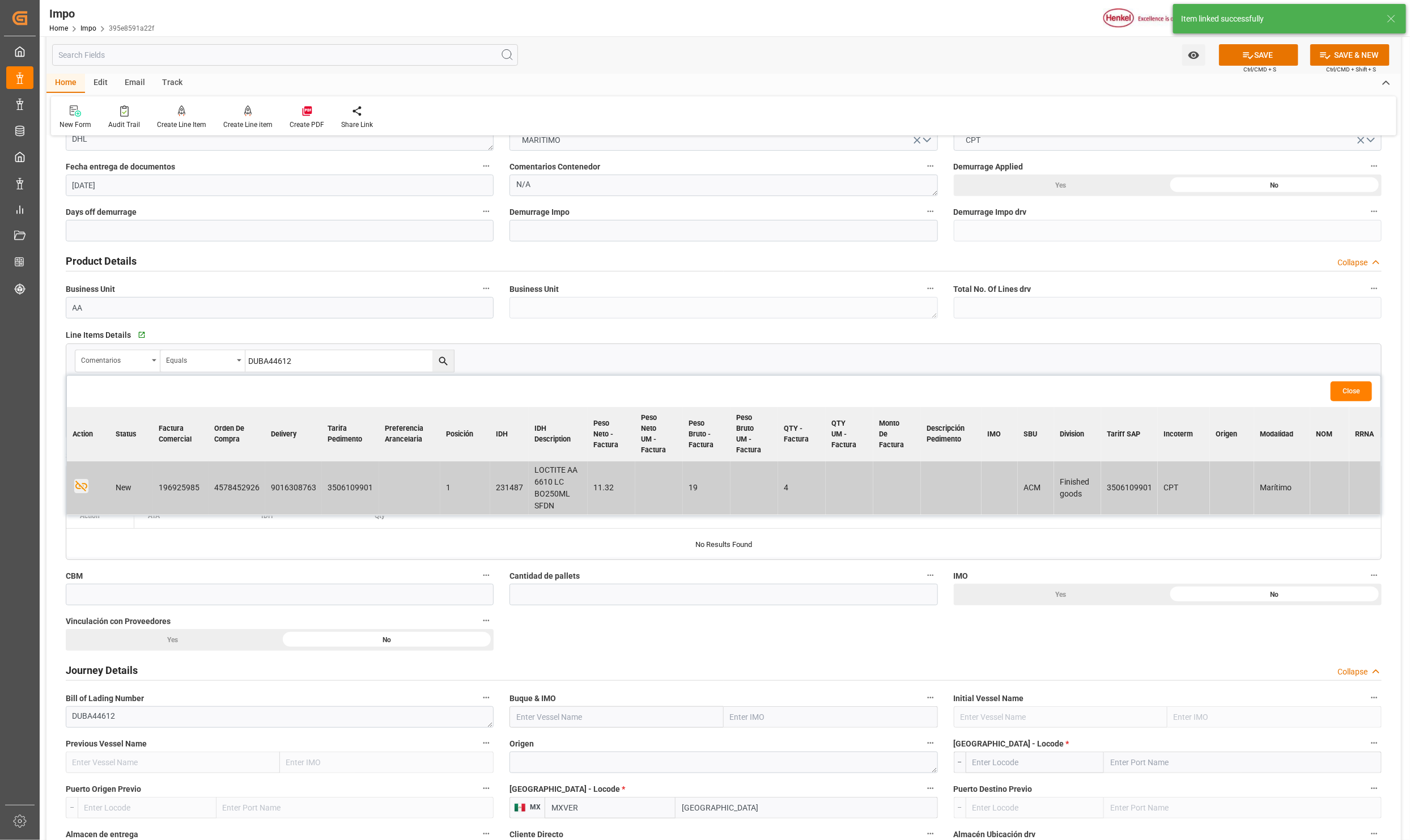
click at [1347, 386] on button "Close" at bounding box center [1351, 391] width 41 height 20
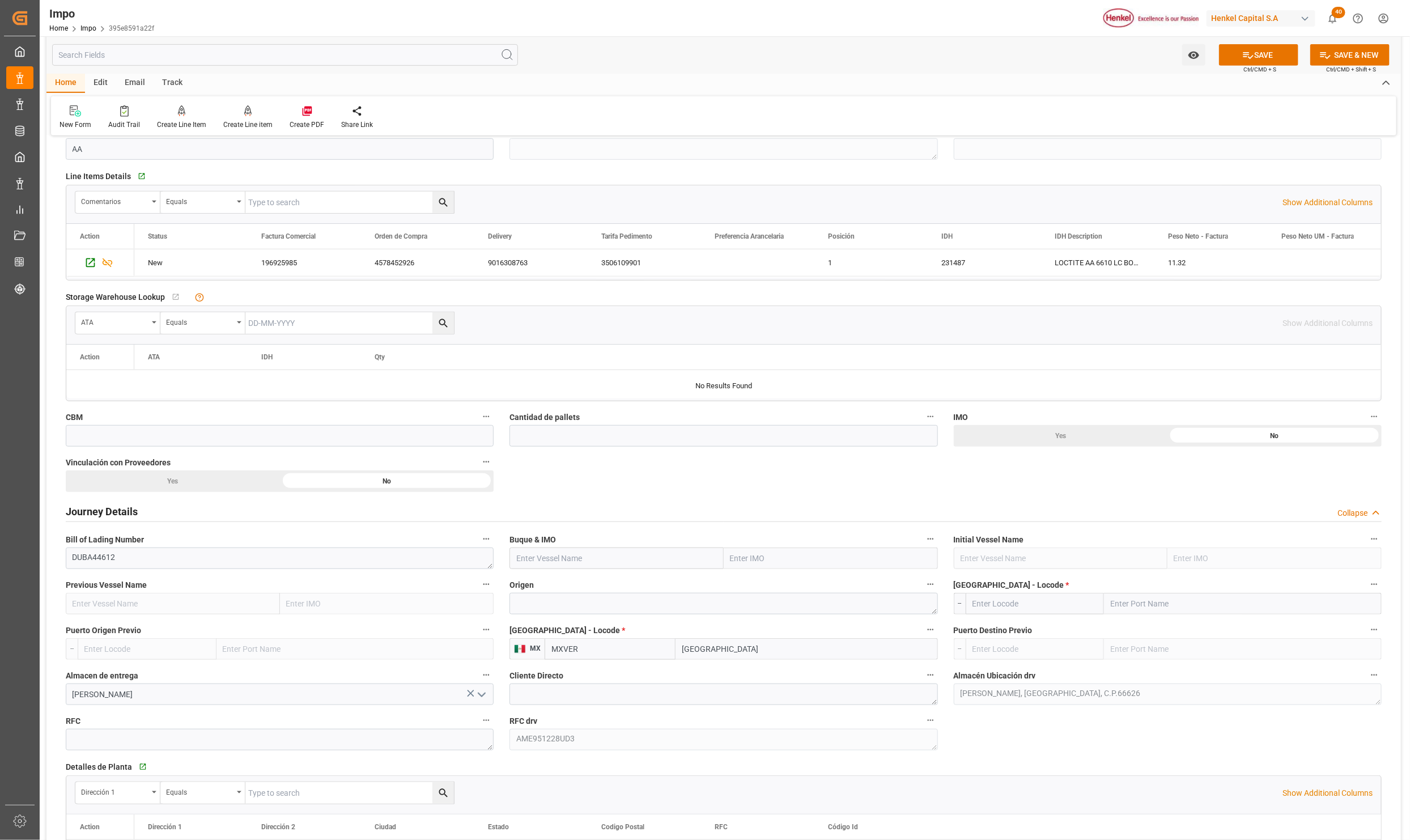
scroll to position [425, 0]
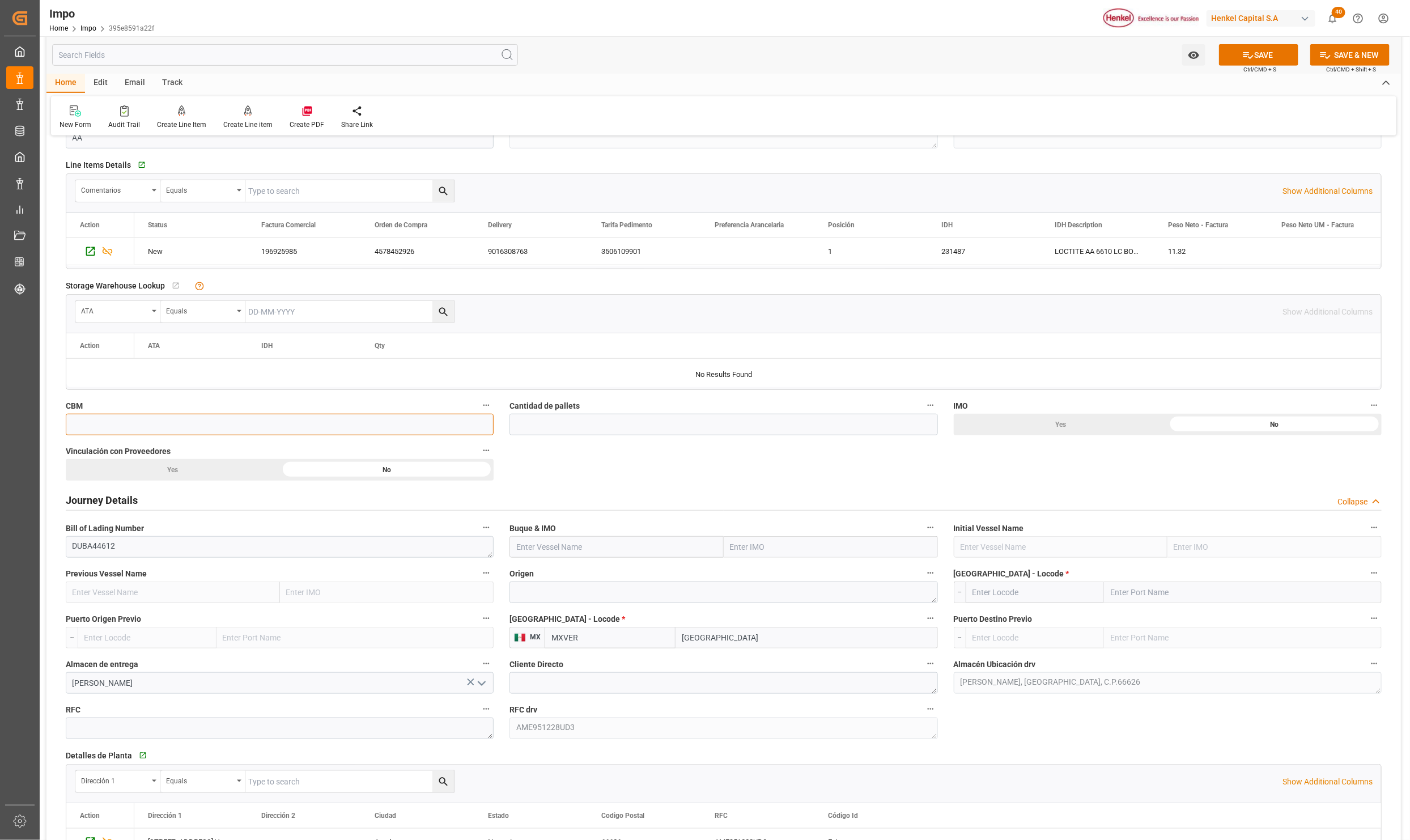
click at [104, 426] on input "text" at bounding box center [280, 424] width 428 height 22
click at [89, 420] on input "text" at bounding box center [280, 424] width 428 height 22
type input "0.211"
click at [529, 415] on input "text" at bounding box center [723, 424] width 428 height 22
click at [529, 422] on input "text" at bounding box center [723, 424] width 428 height 22
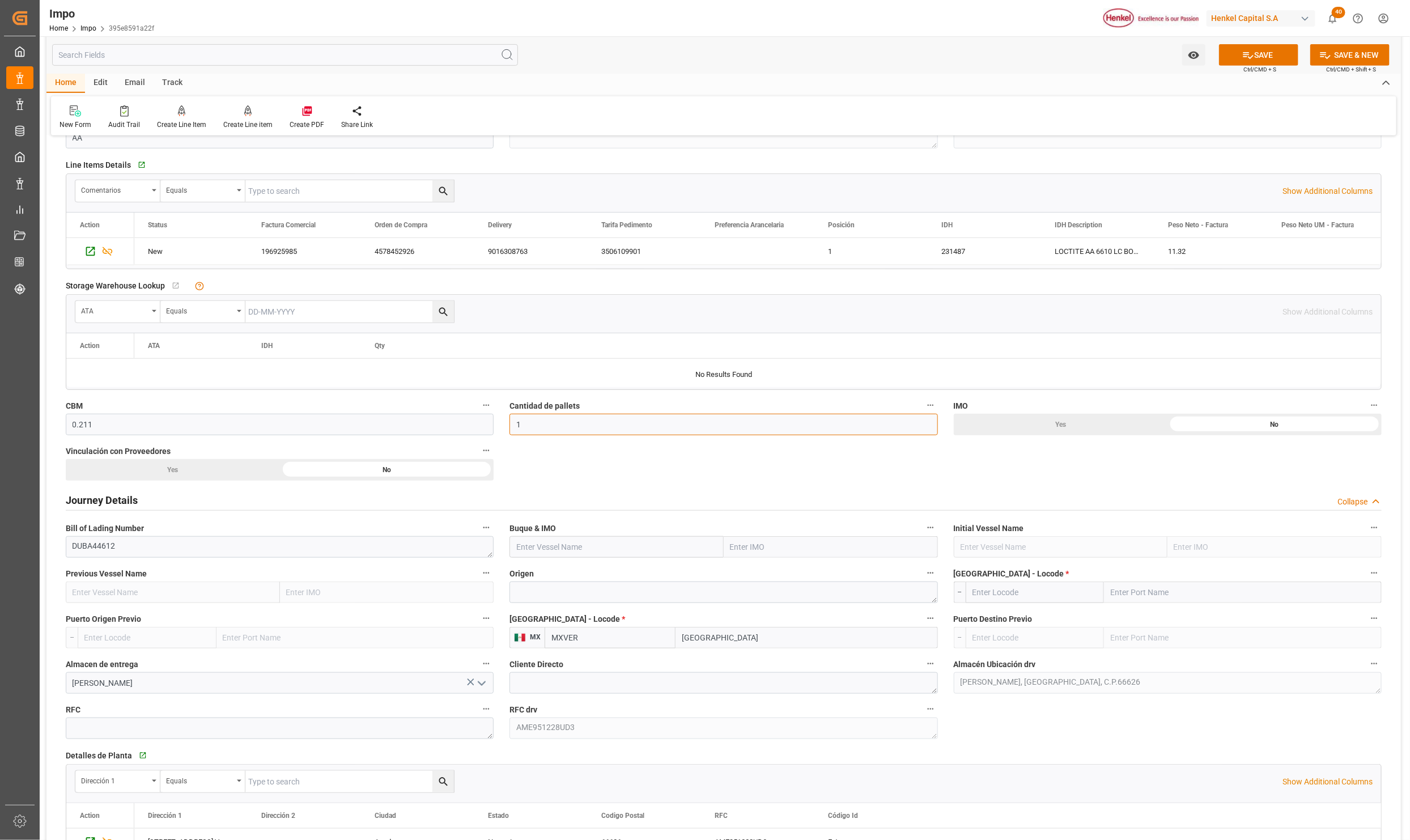
type input "1"
click at [198, 466] on div "Yes" at bounding box center [173, 469] width 215 height 22
click at [735, 553] on input "text" at bounding box center [831, 546] width 215 height 22
click at [774, 556] on input "text" at bounding box center [831, 546] width 215 height 22
click at [759, 548] on input "text" at bounding box center [831, 546] width 215 height 22
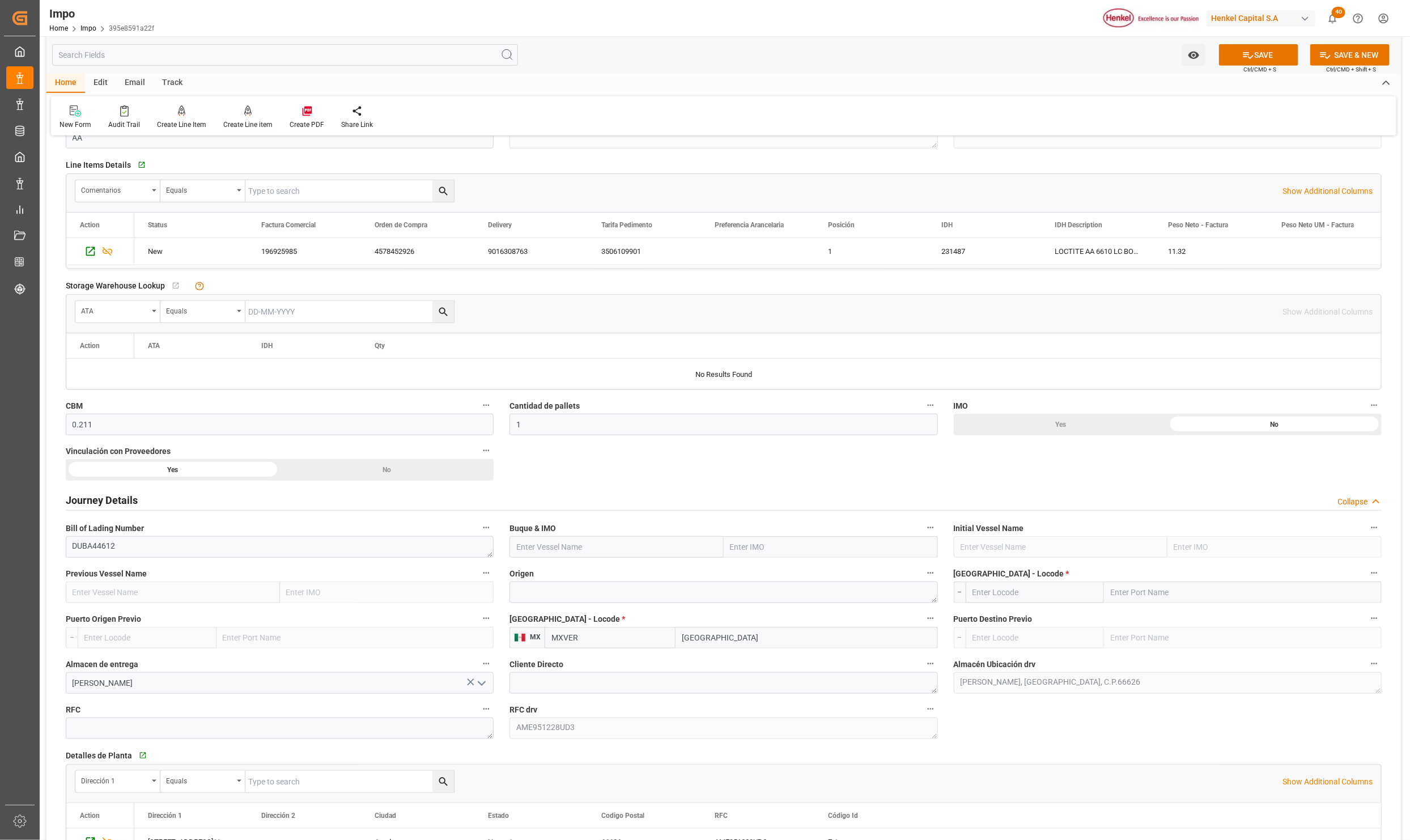
paste input "ELBFEEDER"
type input "ELBFEEDER"
click at [757, 575] on b "9388522" at bounding box center [747, 571] width 32 height 9
type input "Elbfeeder"
type input "9388522"
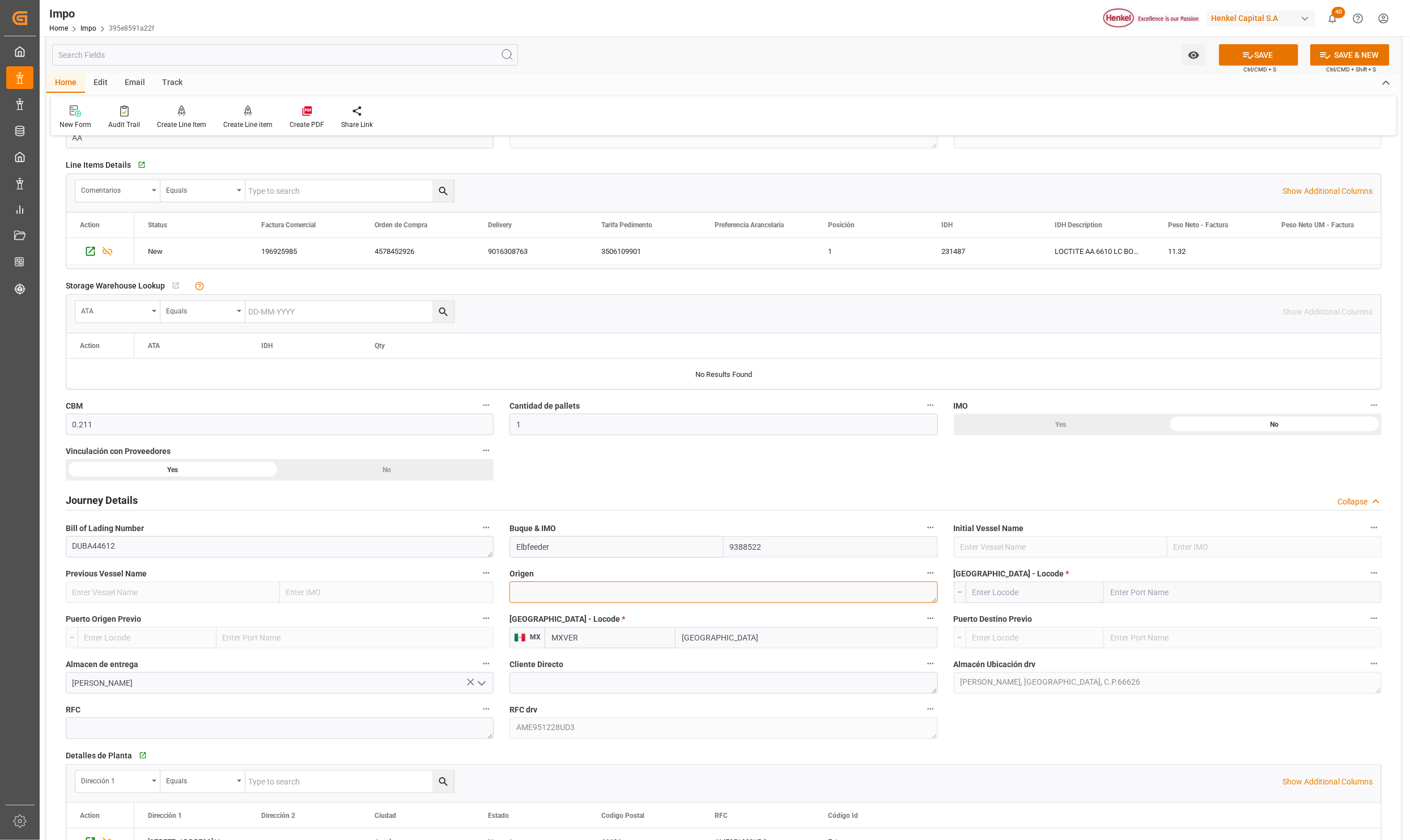
click at [588, 592] on textarea at bounding box center [723, 592] width 428 height 22
type textarea "AMSTERDAM"
click at [1141, 599] on input "text" at bounding box center [1243, 592] width 278 height 22
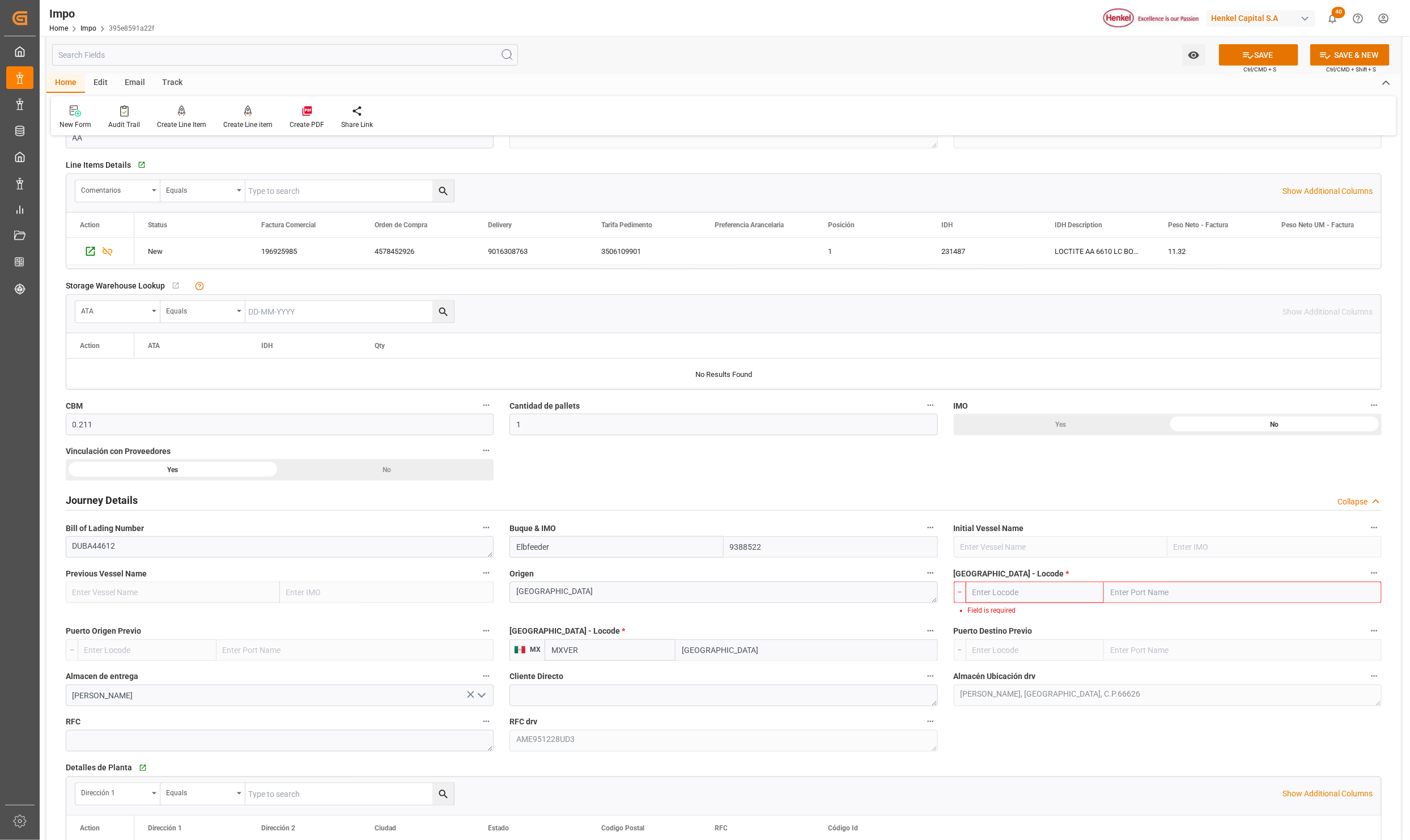
click at [1134, 599] on input "text" at bounding box center [1243, 592] width 278 height 22
paste input "DUBLIN,"
type input "DUBLIN,"
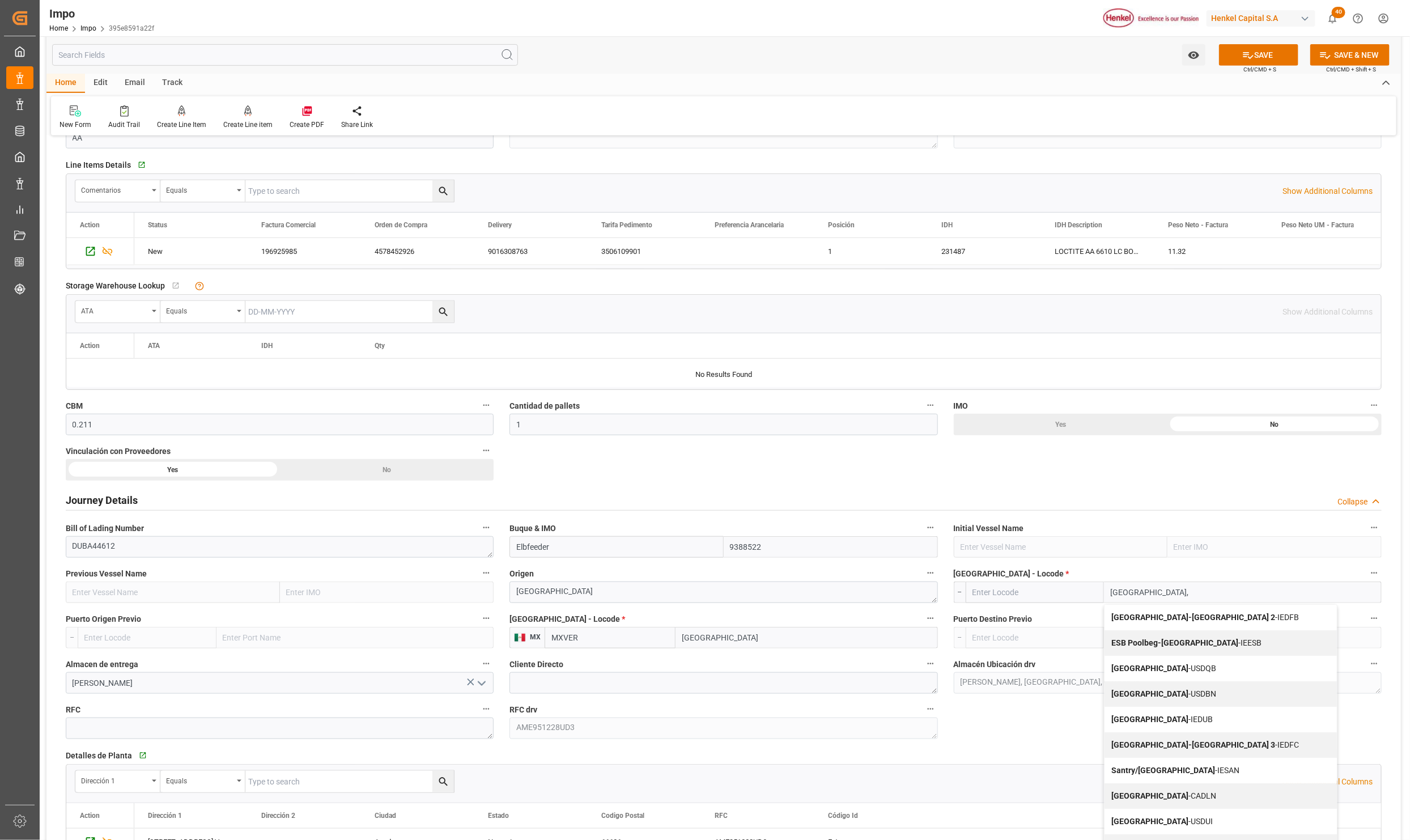
click at [1143, 614] on div "Dublin-Ferryport Terminal 2 - IEDFB" at bounding box center [1221, 617] width 232 height 25
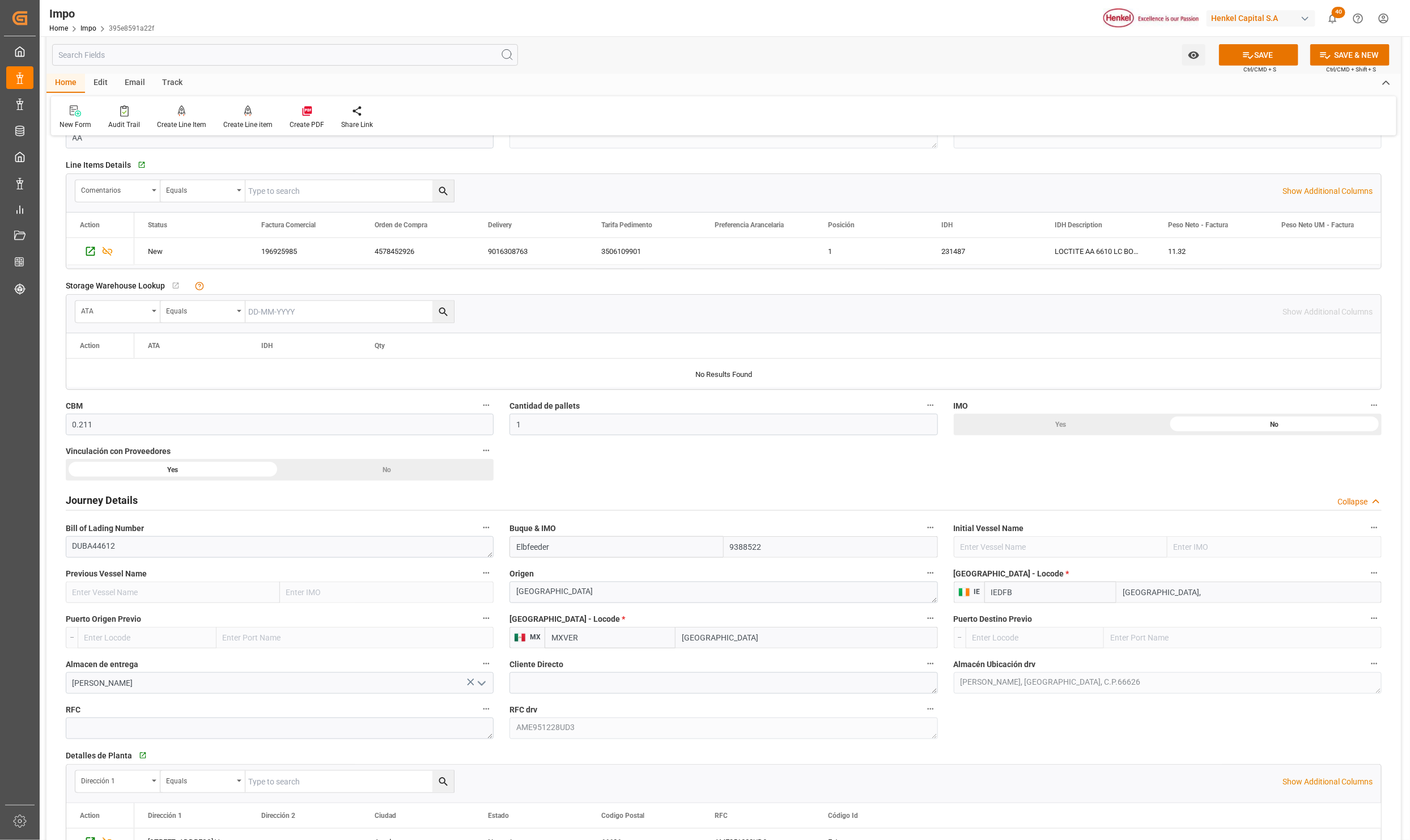
type input "IEDFB"
type input "Dublin-Ferryport Terminal 2"
click at [541, 595] on textarea "AMSTERDAM" at bounding box center [723, 592] width 428 height 22
paste textarea "DUBLIN"
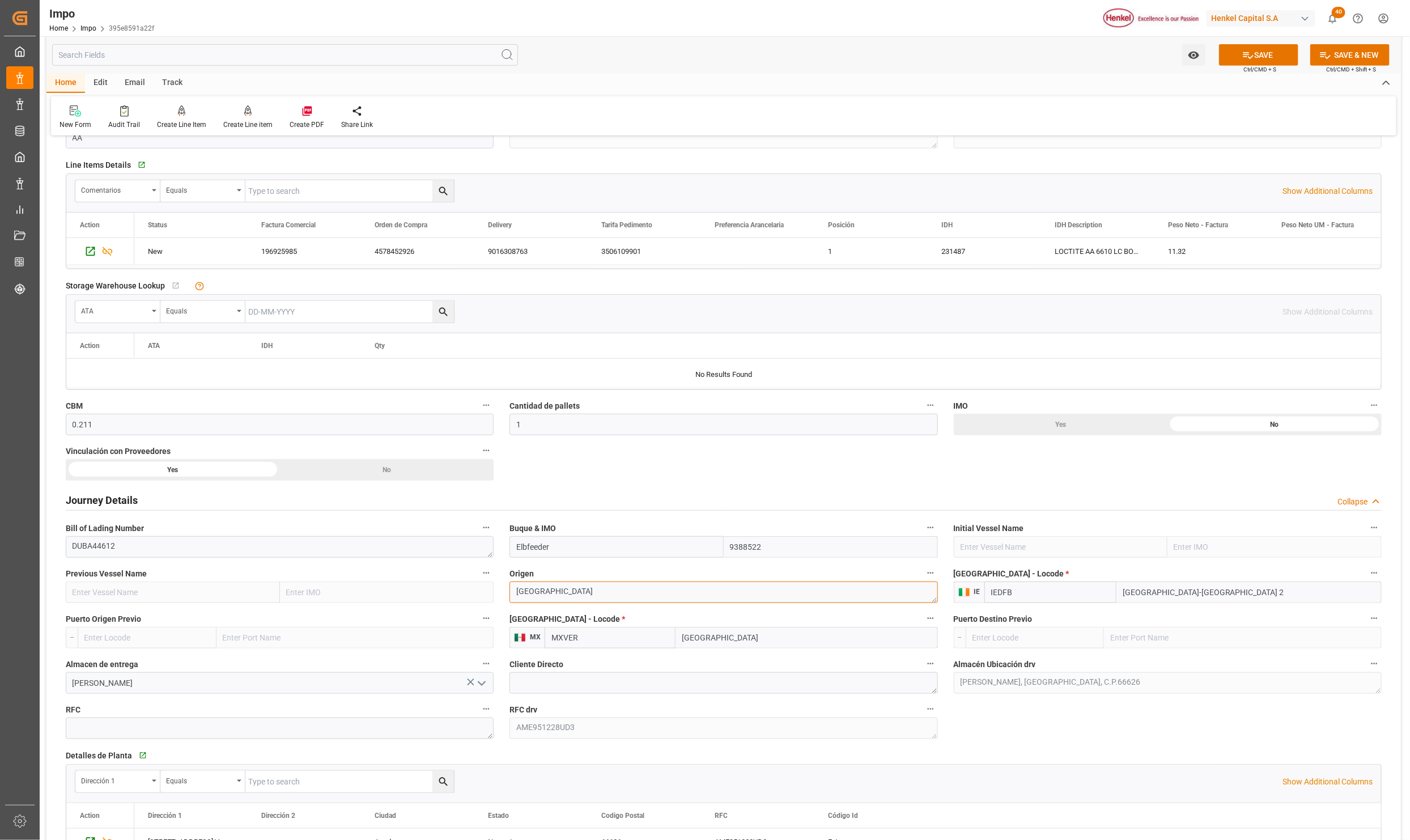
click at [546, 591] on textarea "DUBLIN" at bounding box center [723, 592] width 428 height 22
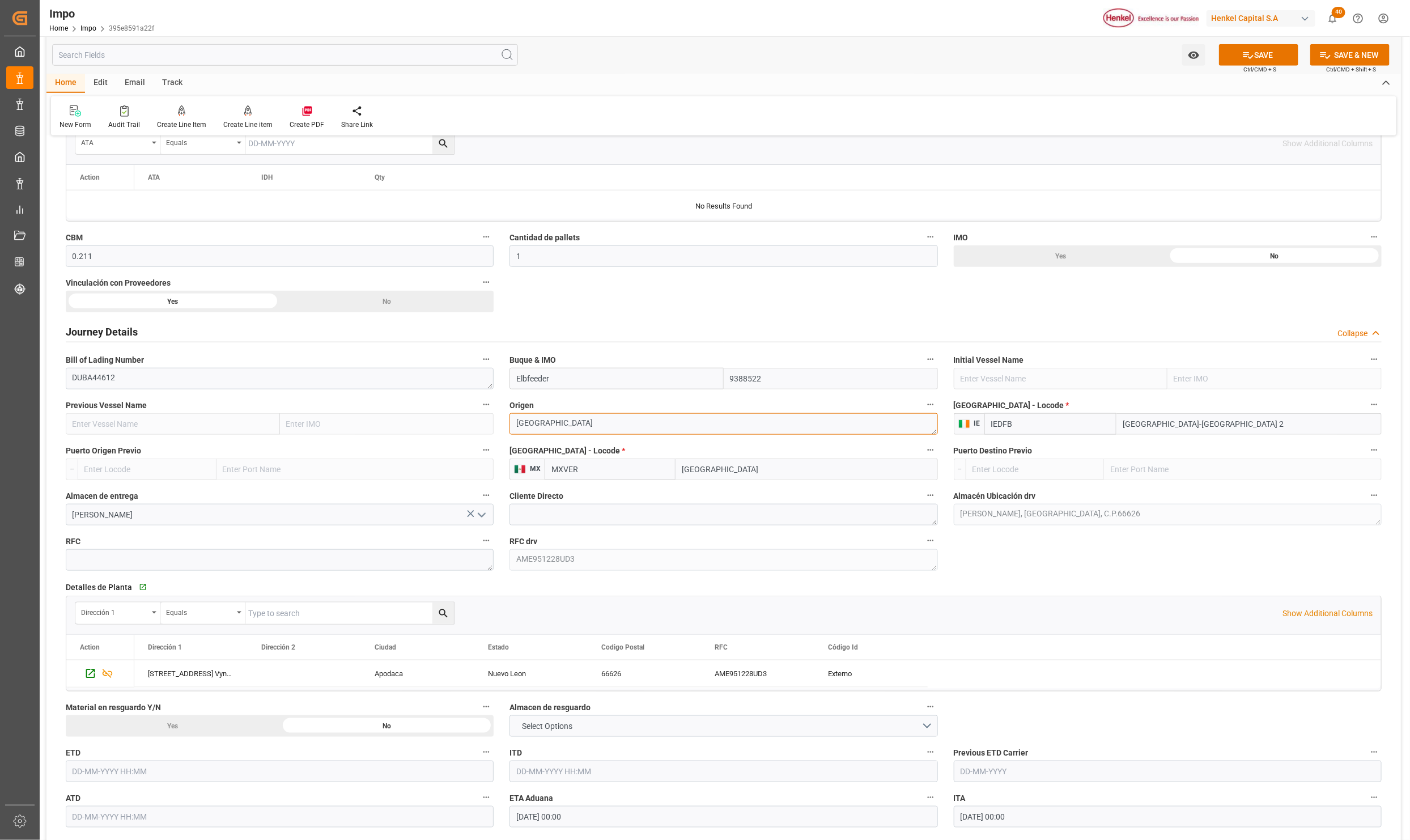
scroll to position [595, 0]
type textarea "DUBLIN"
click at [1199, 418] on input "Dublin-Ferryport Terminal 2" at bounding box center [1250, 422] width 266 height 22
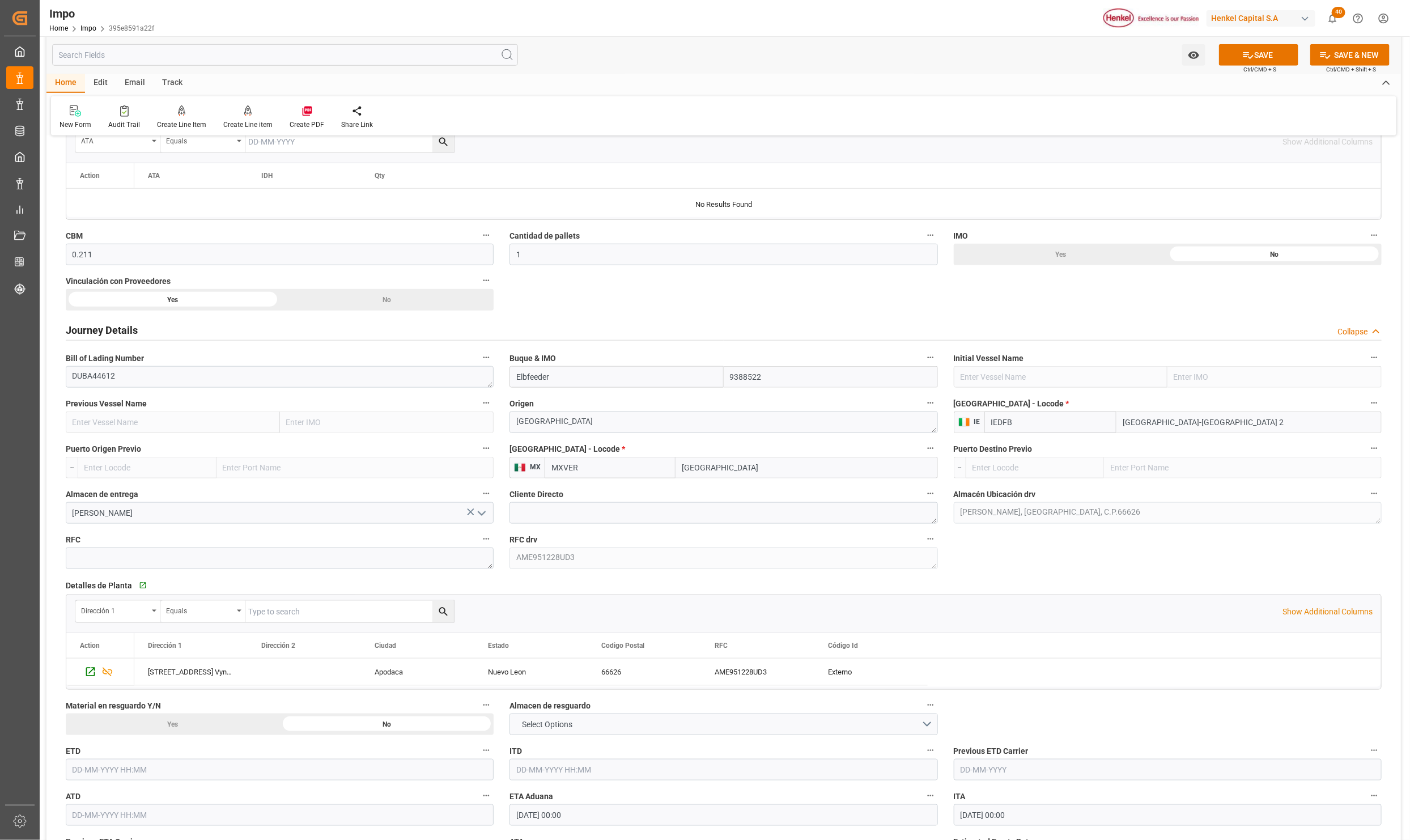
click at [1199, 418] on input "Dublin-Ferryport Terminal 2" at bounding box center [1250, 422] width 266 height 22
paste input "UBLIN"
type input "DUBLIN"
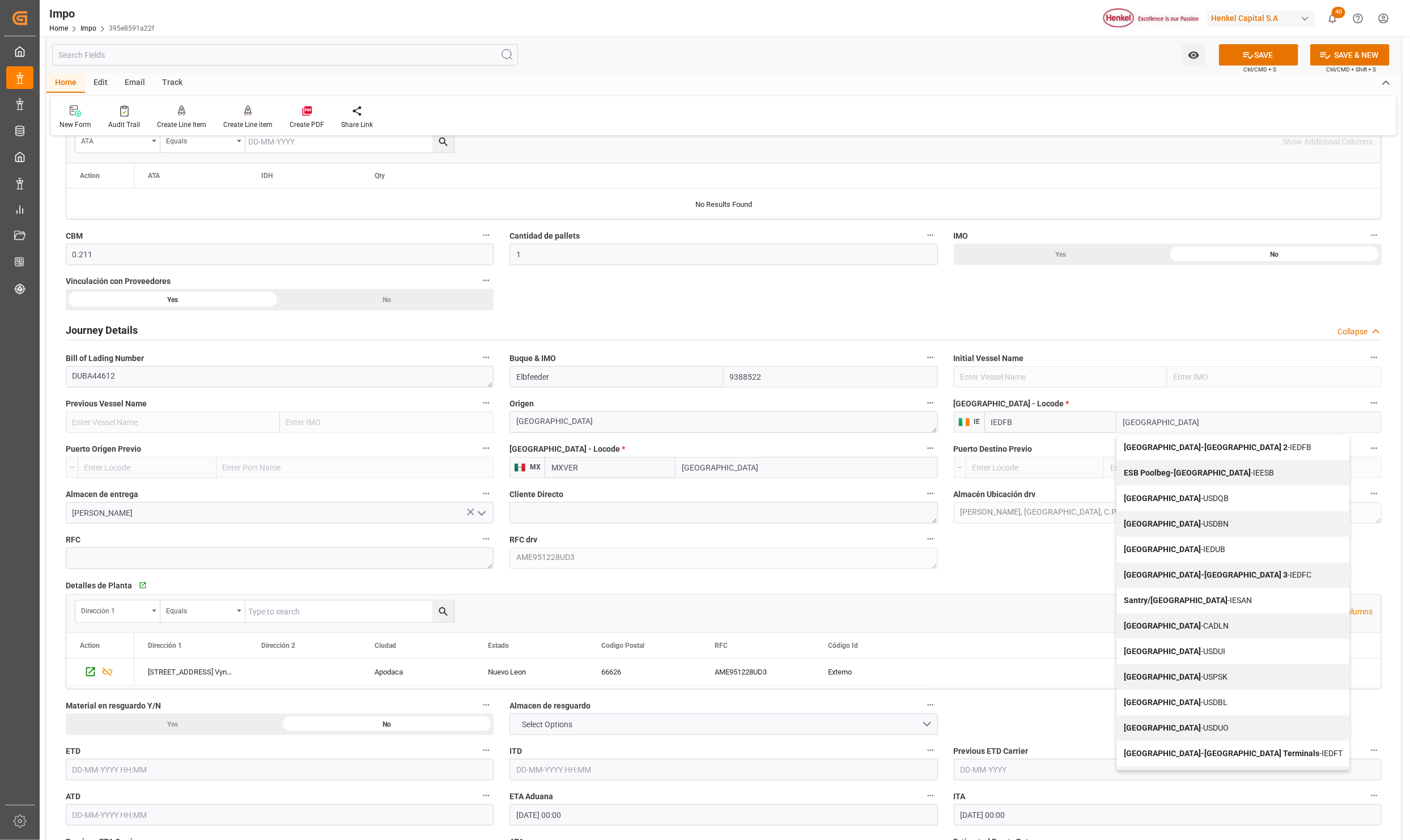
click at [1169, 503] on span "Dublin - USDQB" at bounding box center [1176, 498] width 105 height 9
type input "USDQB"
type input "DubliN"
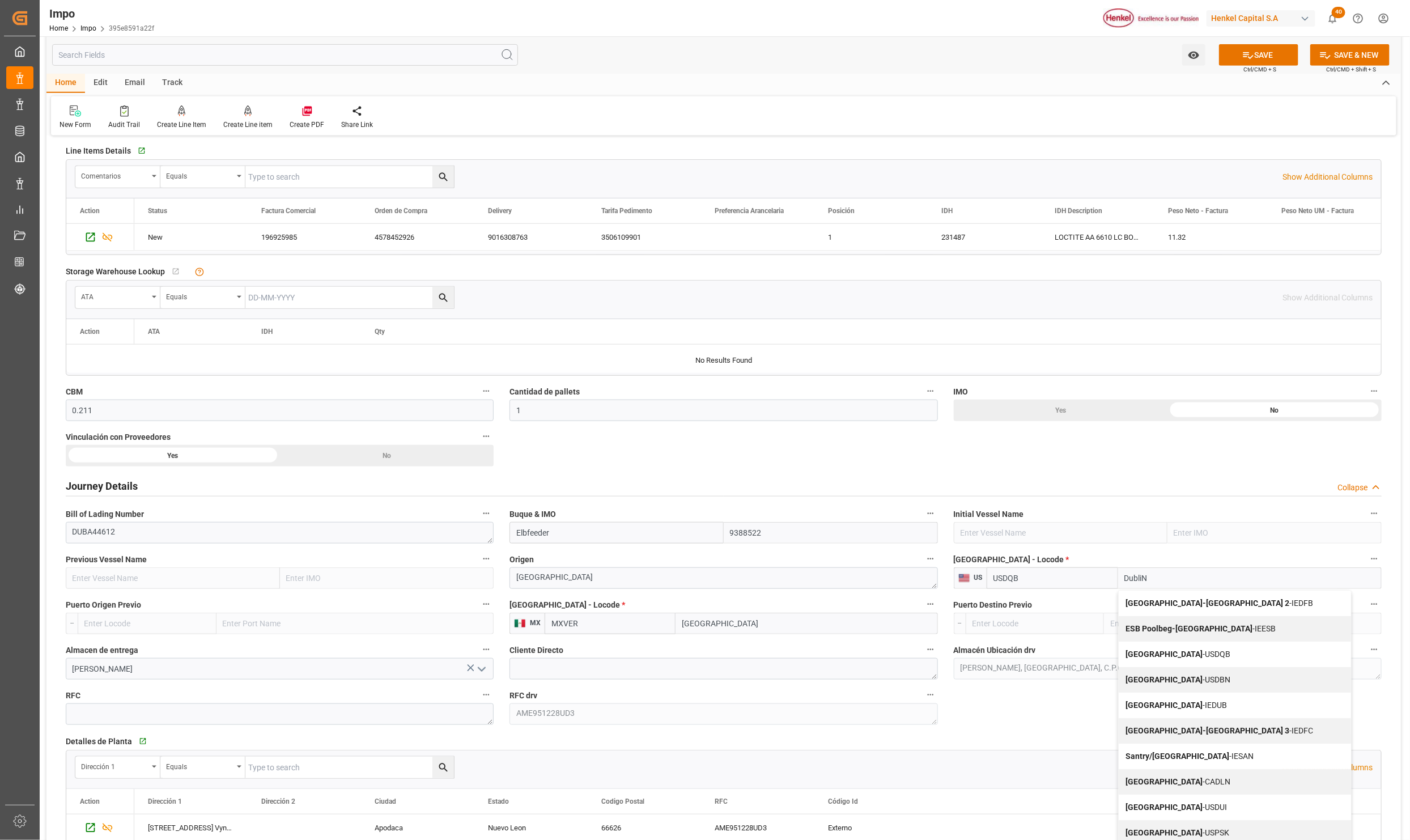
scroll to position [425, 0]
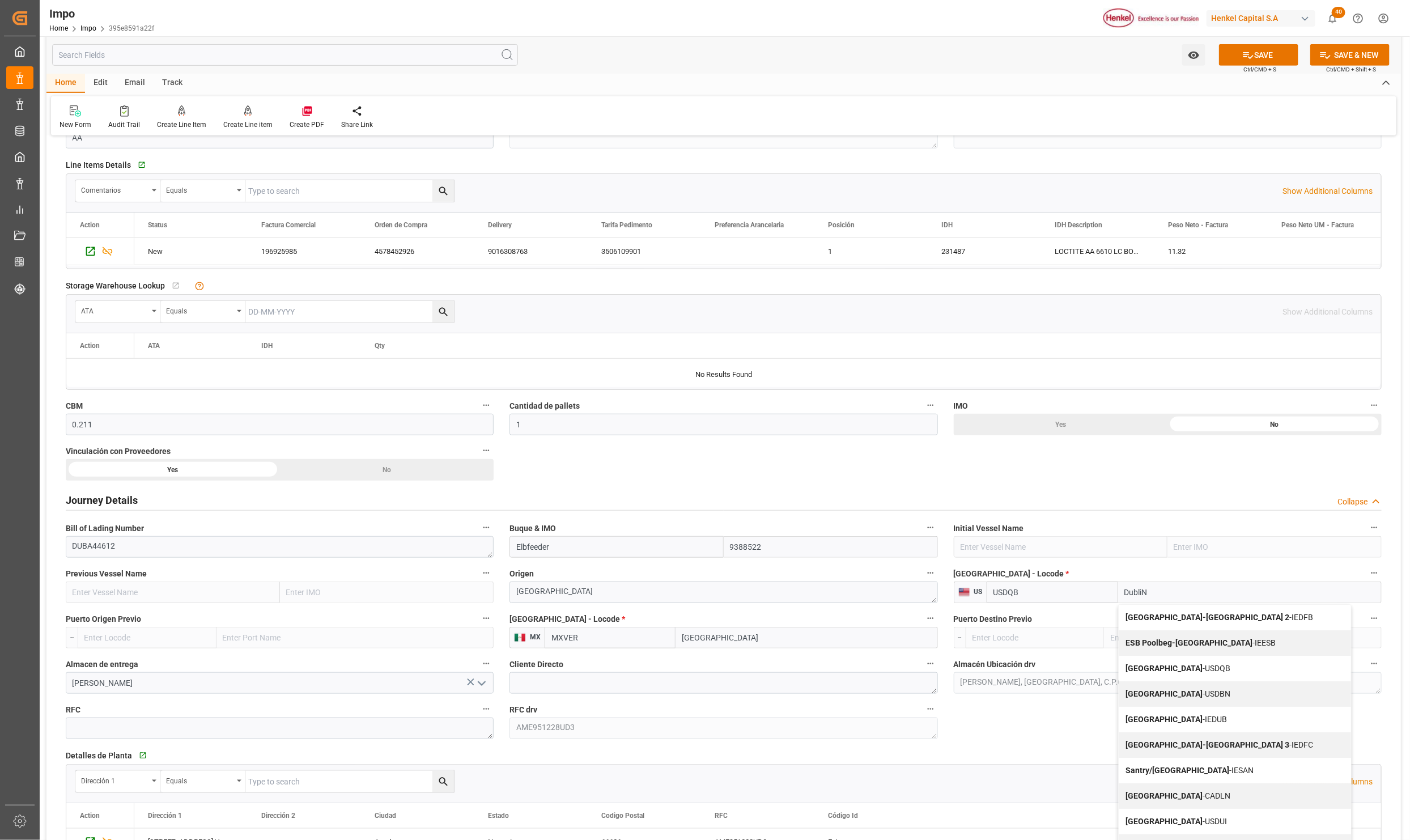
click at [1199, 618] on b "Dublin-Ferryport Terminal 2" at bounding box center [1207, 617] width 164 height 9
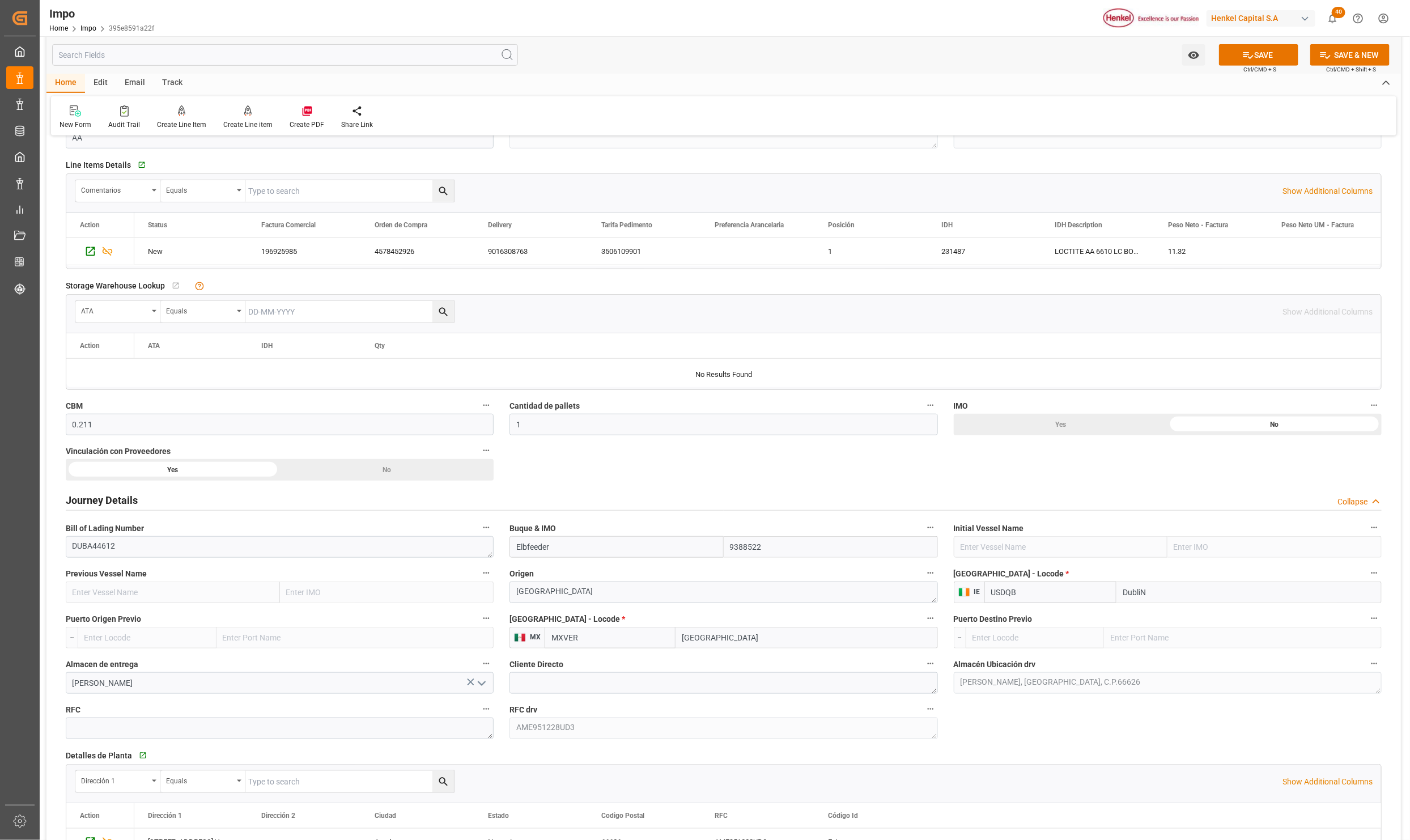
type input "IEDFB"
type input "Dublin-Ferryport Terminal 2"
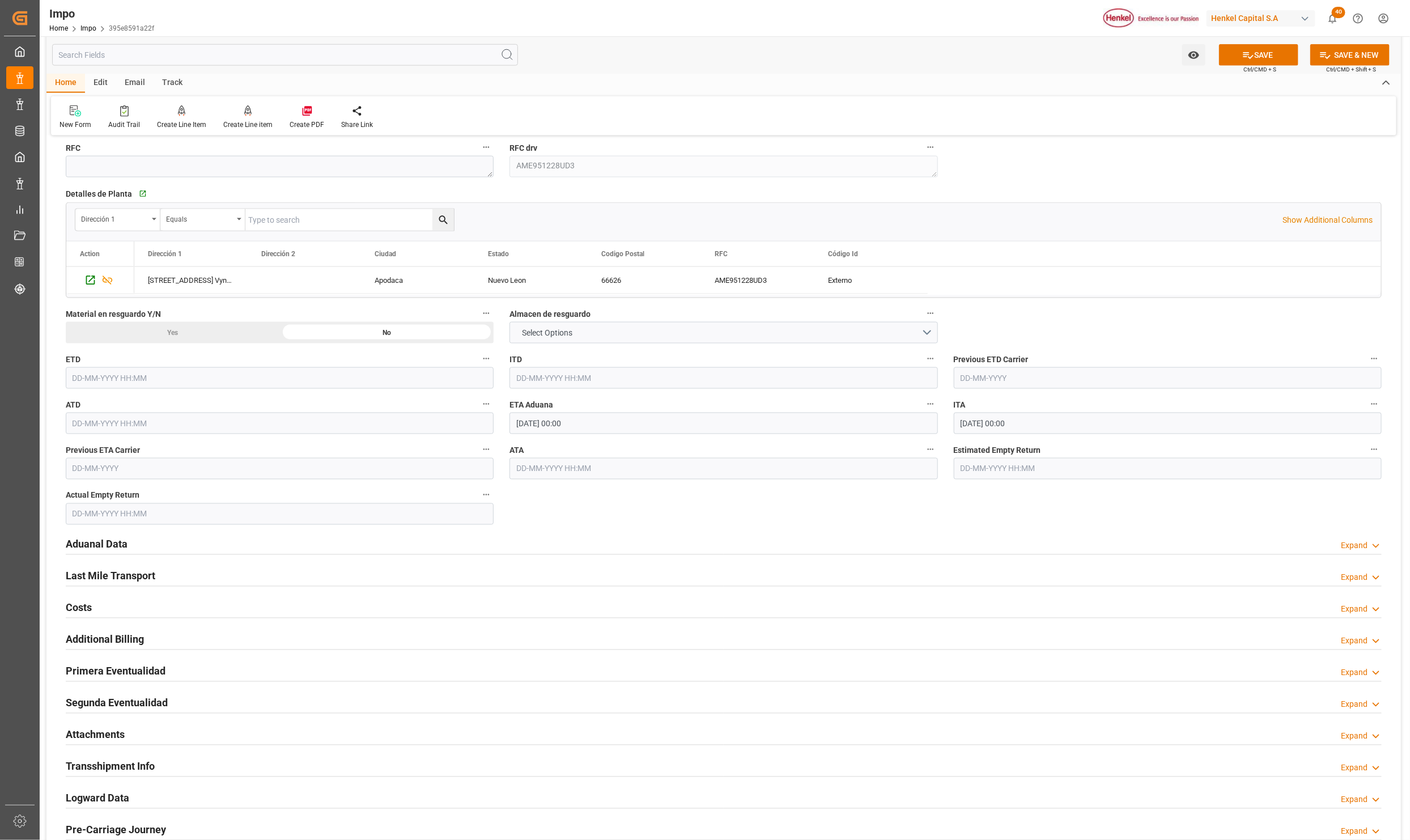
scroll to position [1020, 0]
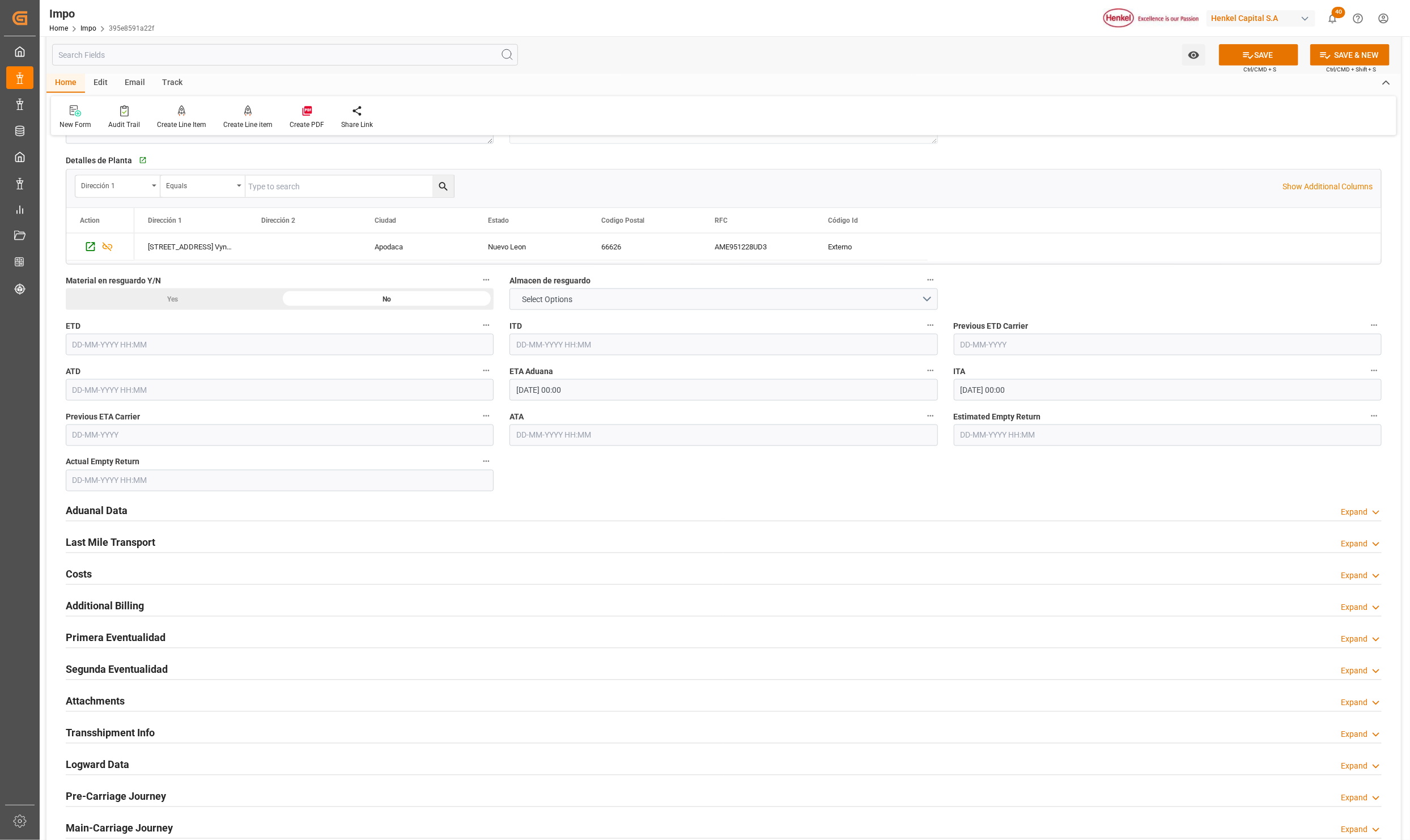
click at [585, 434] on input "text" at bounding box center [723, 435] width 428 height 22
click at [837, 500] on div "Aduanal Data Expand" at bounding box center [723, 511] width 1332 height 32
type input "15-10-2025 00:00"
click at [85, 514] on h2 "Aduanal Data" at bounding box center [96, 511] width 62 height 15
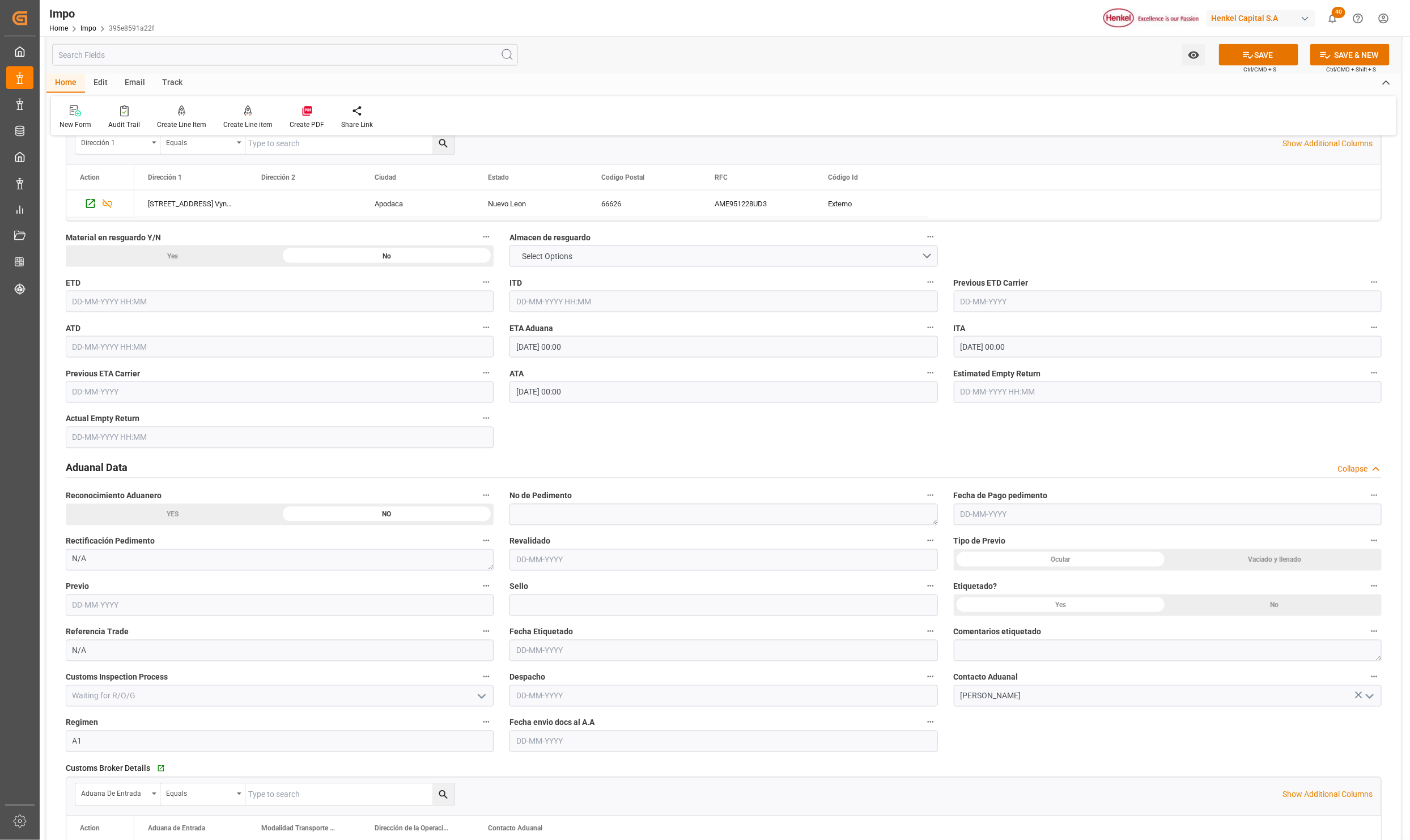
scroll to position [1105, 0]
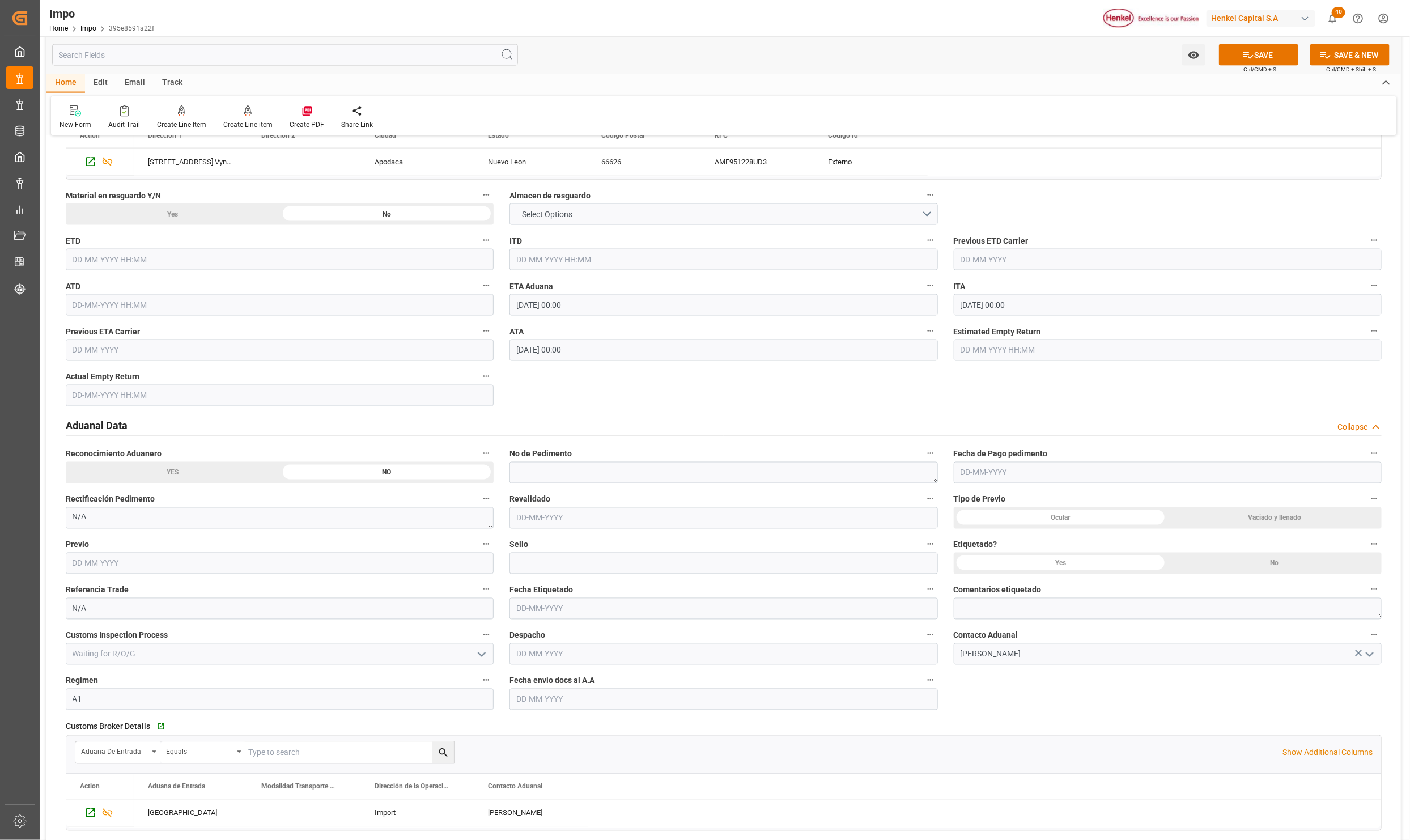
click at [1053, 562] on div "Yes" at bounding box center [1061, 563] width 215 height 22
click at [1238, 552] on label "Etiquetado?" at bounding box center [1168, 544] width 428 height 16
click at [1367, 551] on button "Etiquetado?" at bounding box center [1374, 544] width 15 height 15
click at [1236, 563] on div at bounding box center [705, 420] width 1410 height 840
click at [1282, 568] on div "No" at bounding box center [1275, 563] width 215 height 22
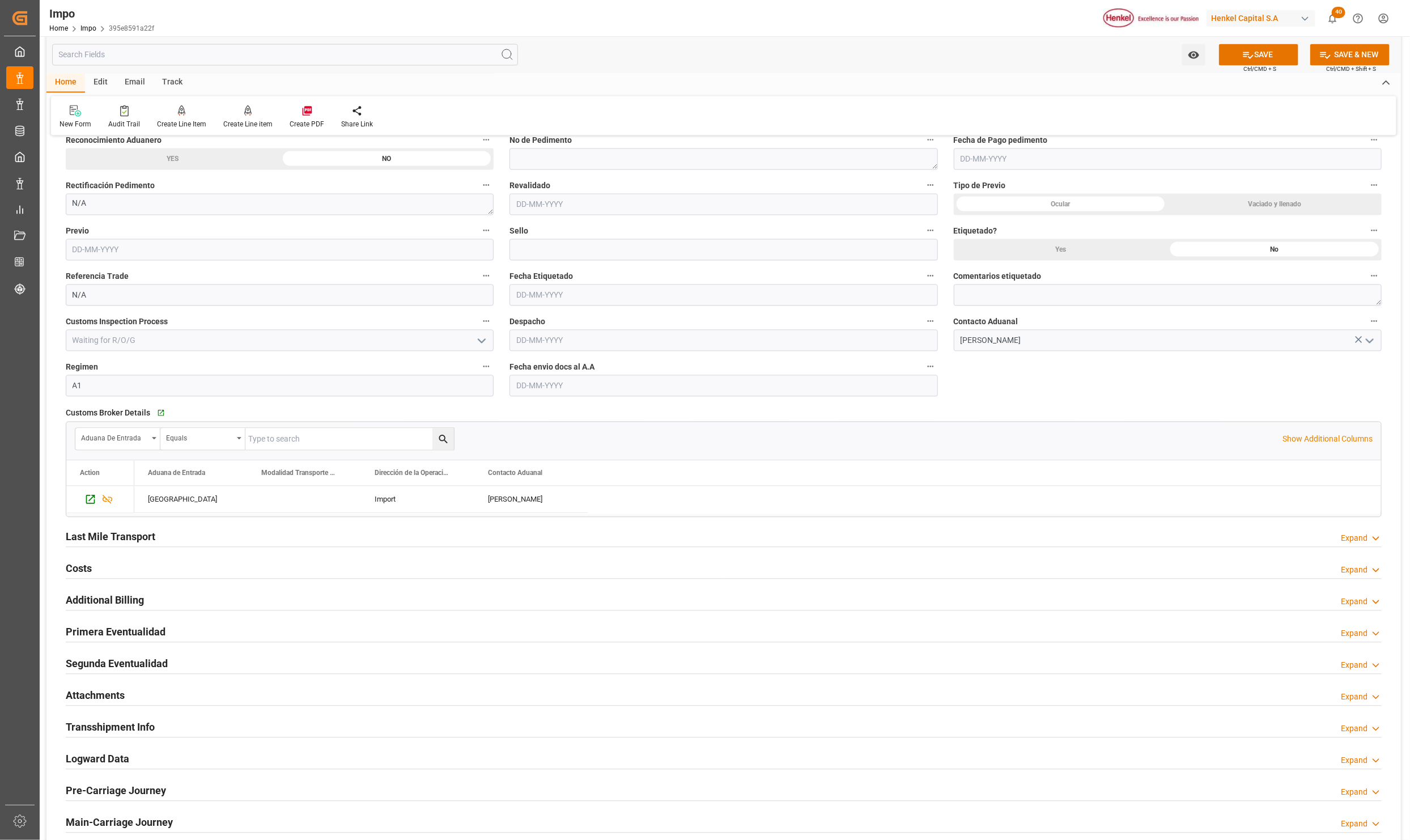
scroll to position [1445, 0]
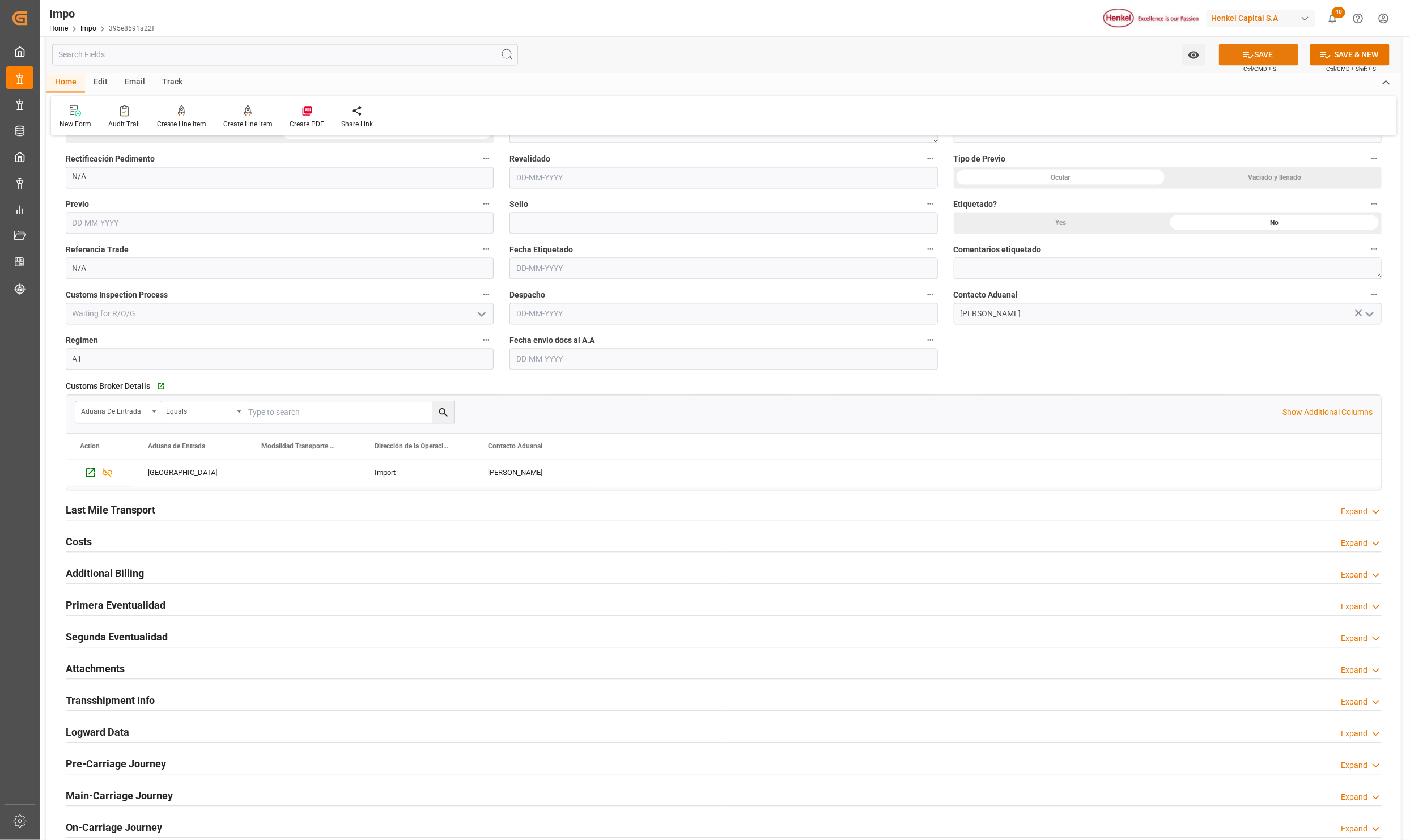
click at [1245, 58] on icon at bounding box center [1248, 55] width 12 height 12
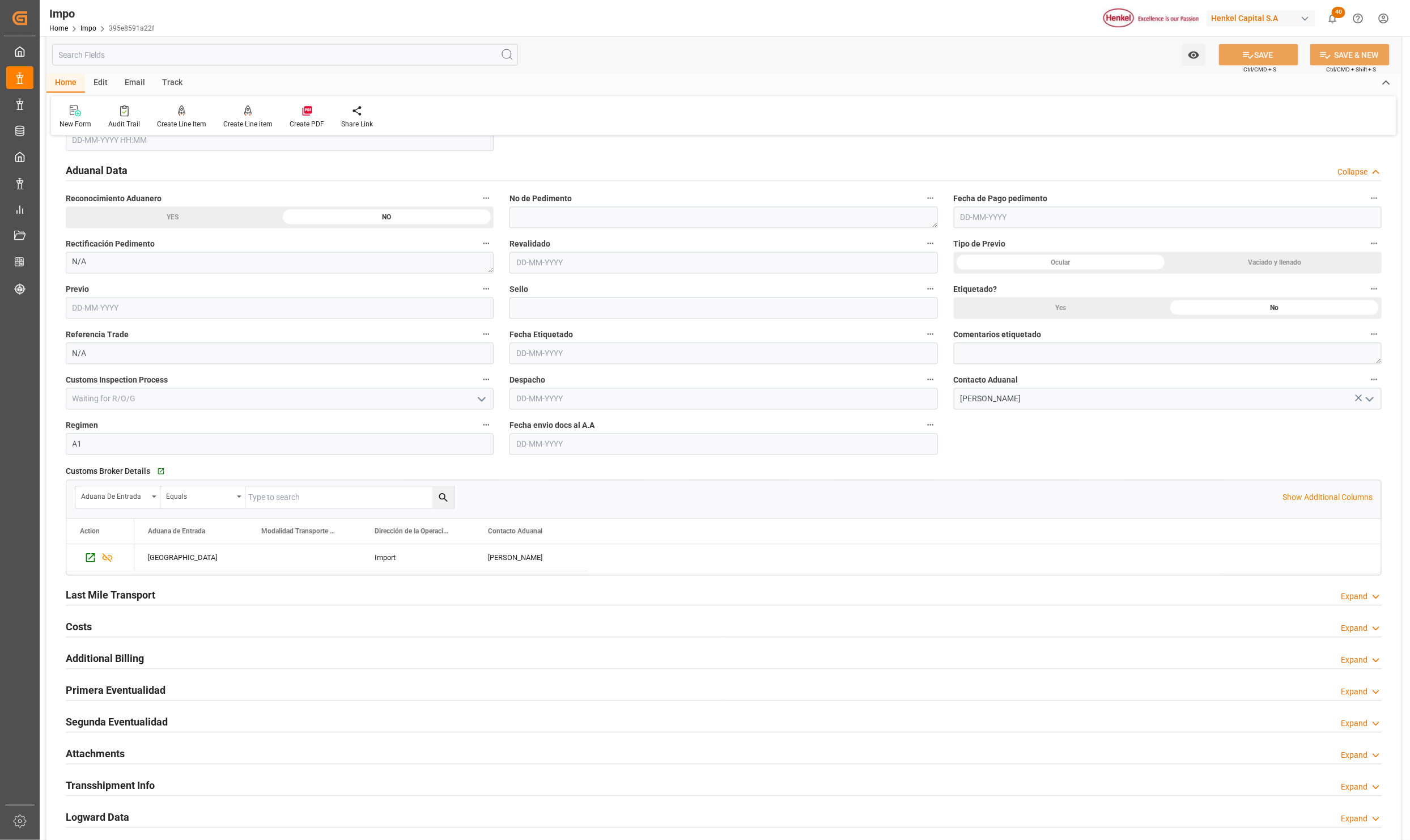
scroll to position [1615, 0]
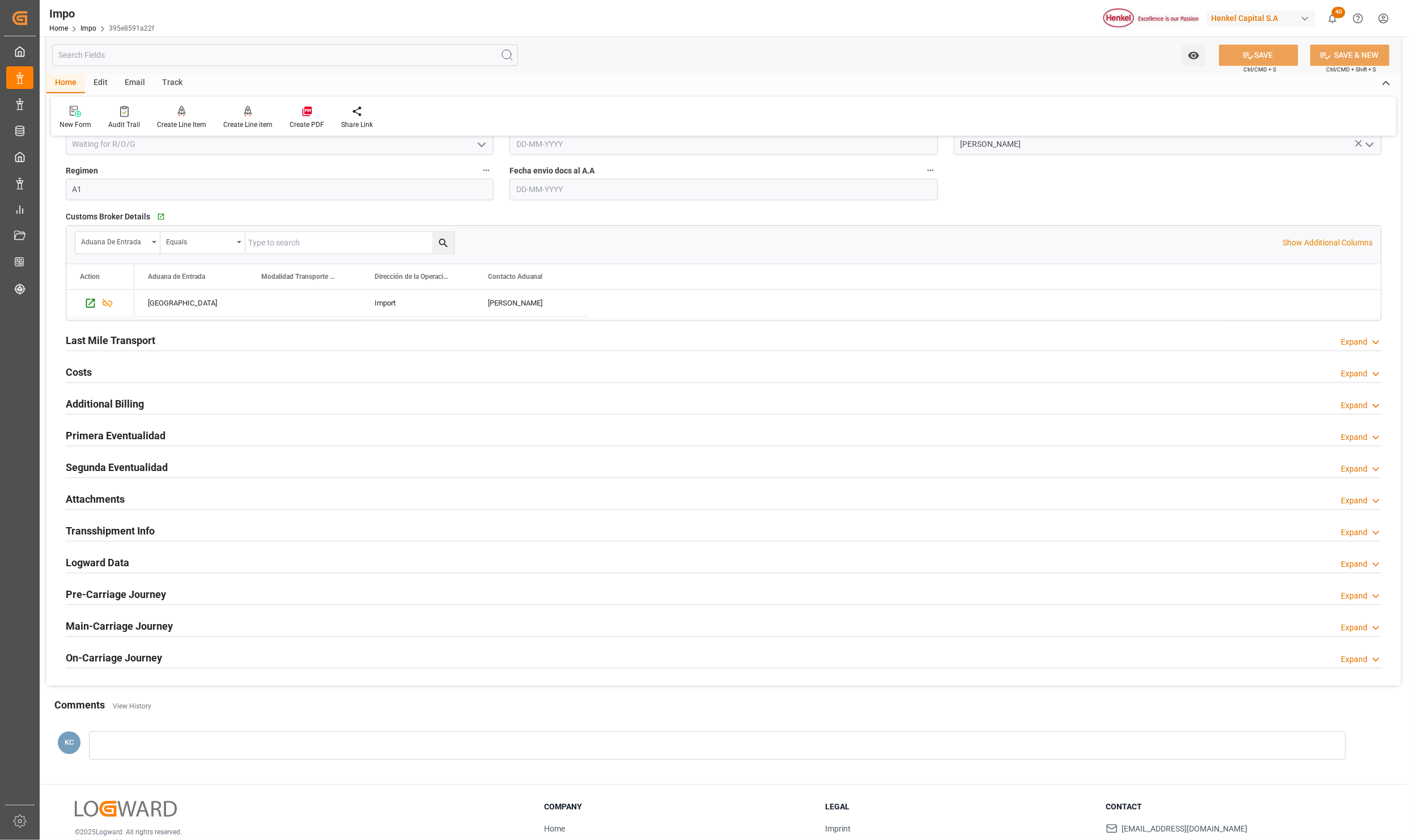
click at [109, 506] on h2 "Attachments" at bounding box center [95, 499] width 59 height 15
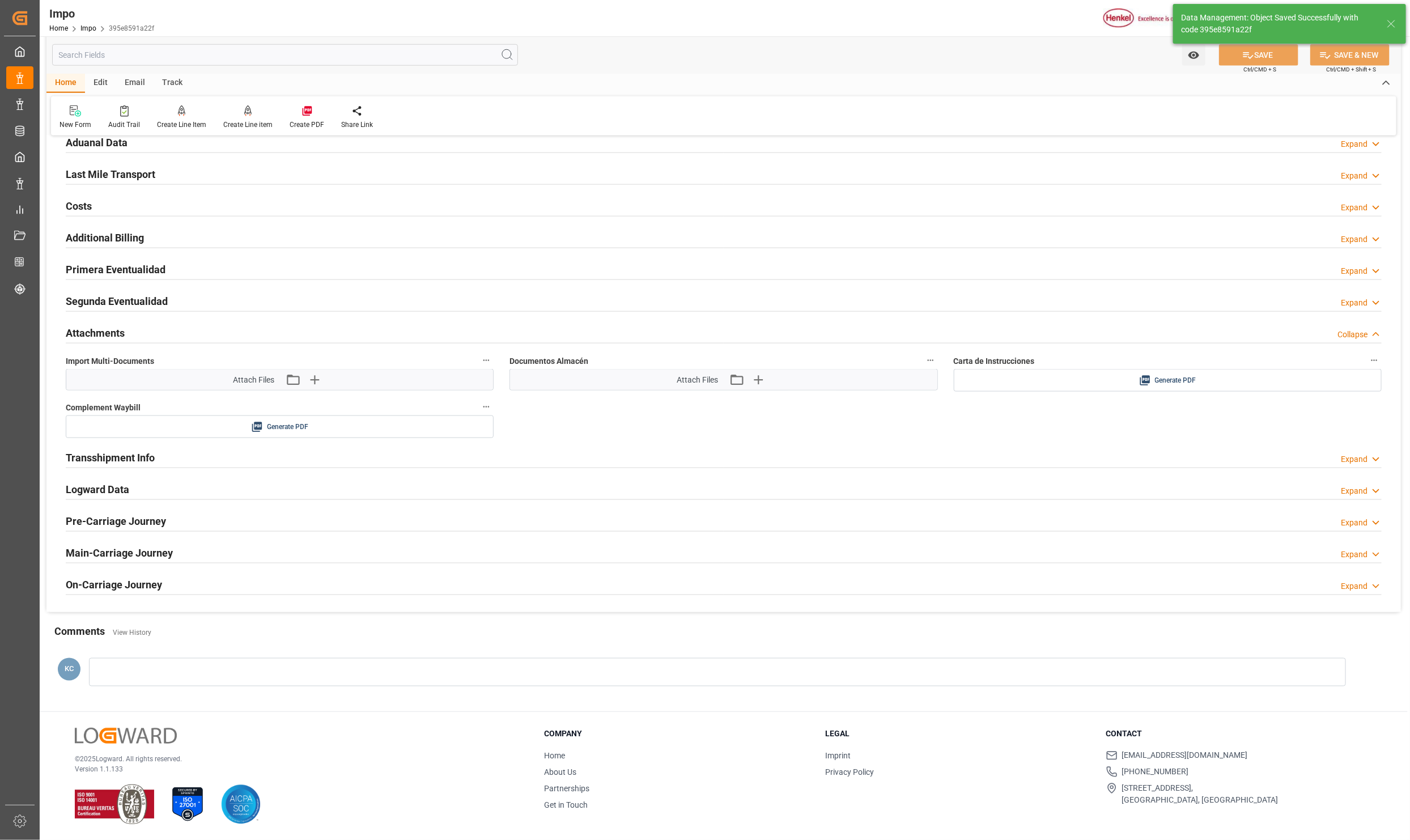
type textarea "AA"
type input "0"
type input "1"
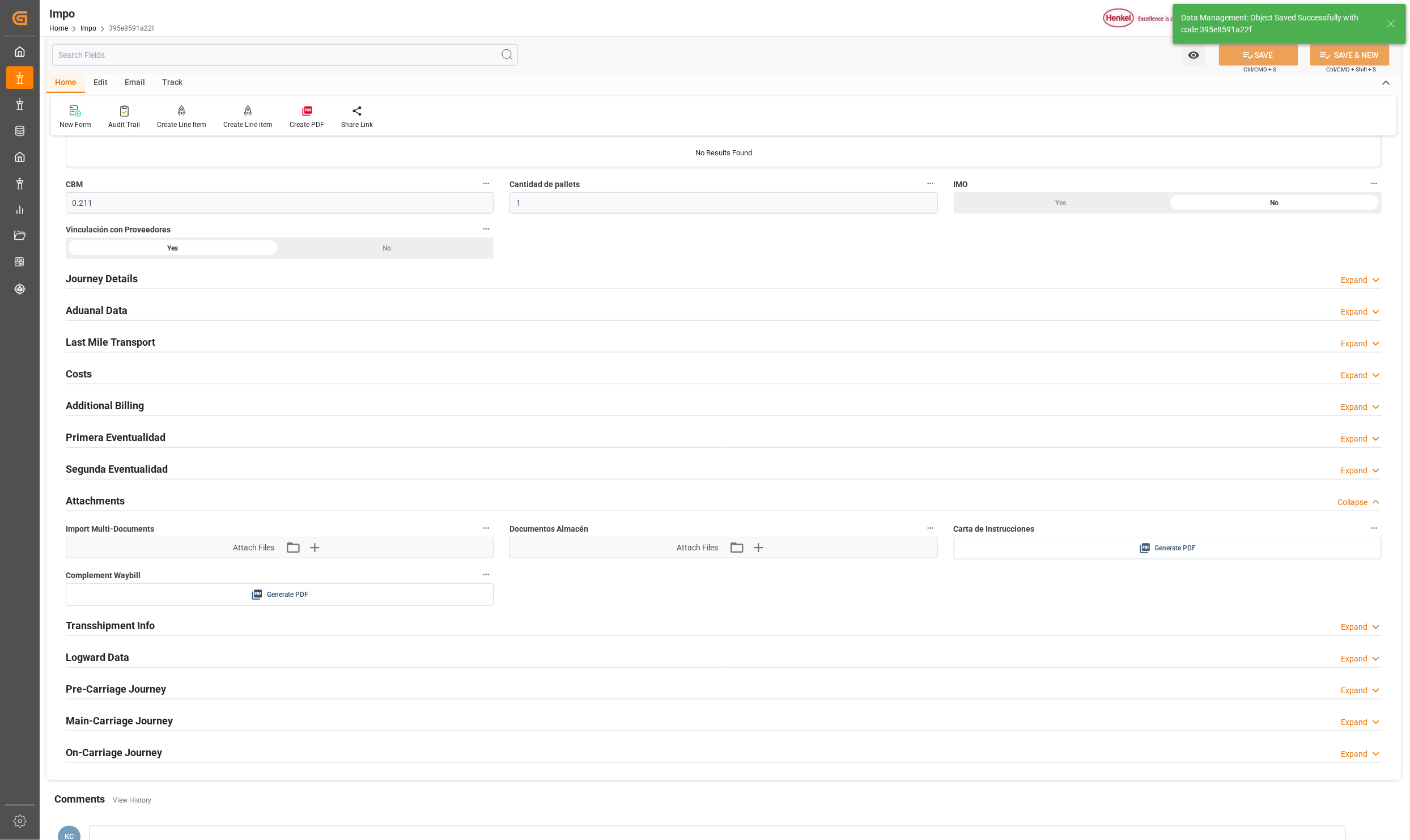
click at [1170, 555] on span "Generate PDF" at bounding box center [1175, 548] width 41 height 14
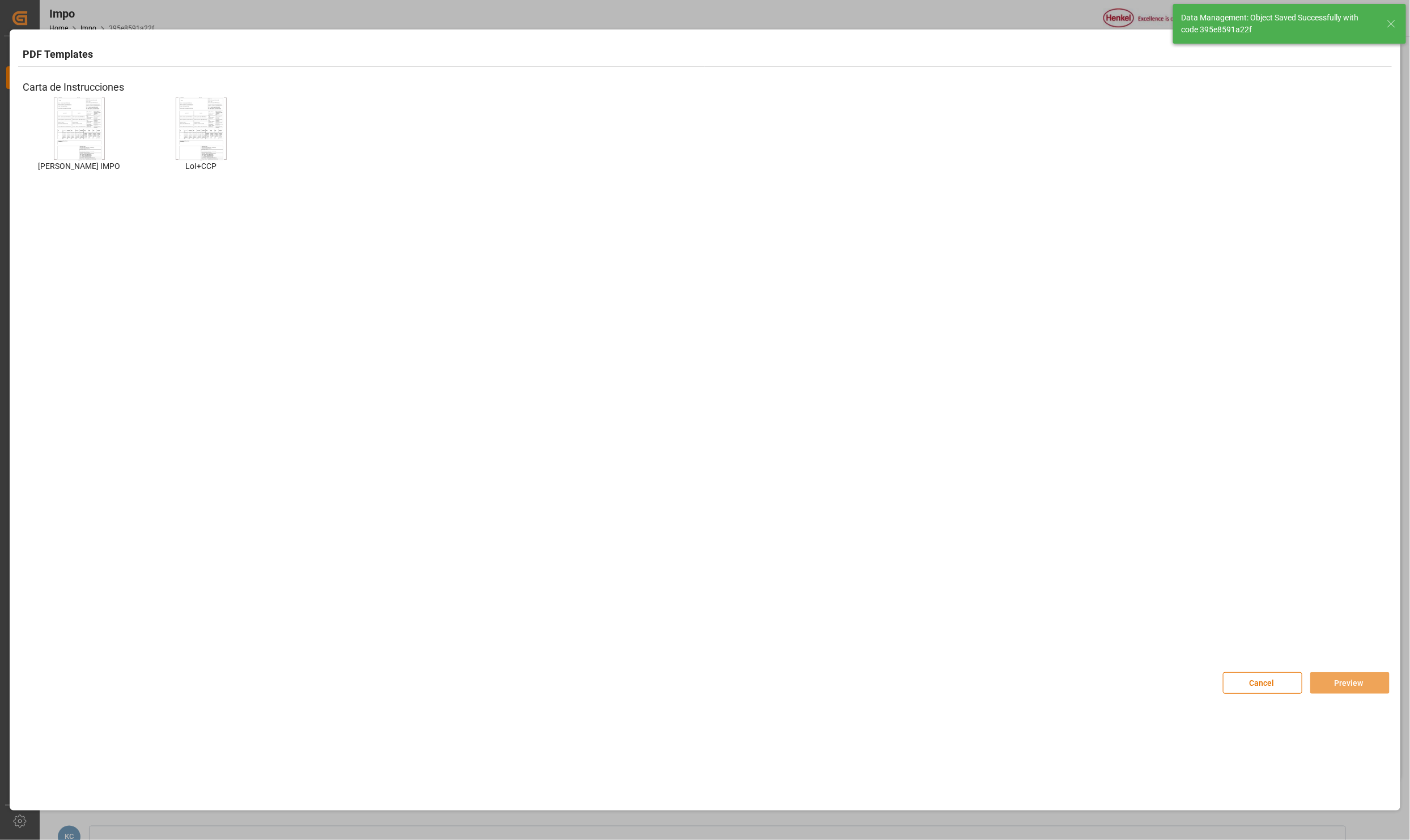
click at [104, 109] on div at bounding box center [79, 128] width 51 height 62
click at [1357, 684] on button "Preview" at bounding box center [1350, 683] width 79 height 22
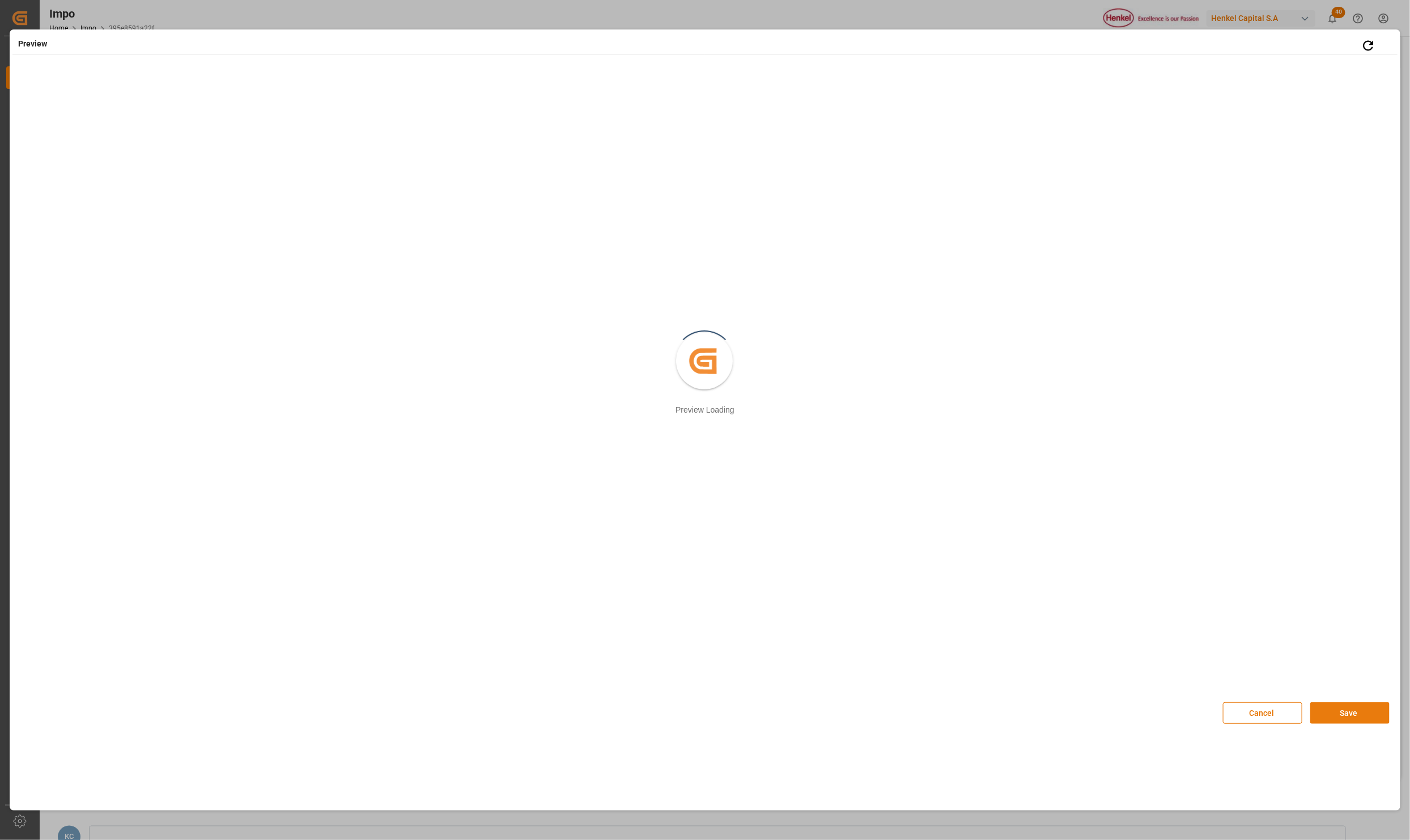
click at [1367, 713] on button "Save" at bounding box center [1350, 713] width 79 height 22
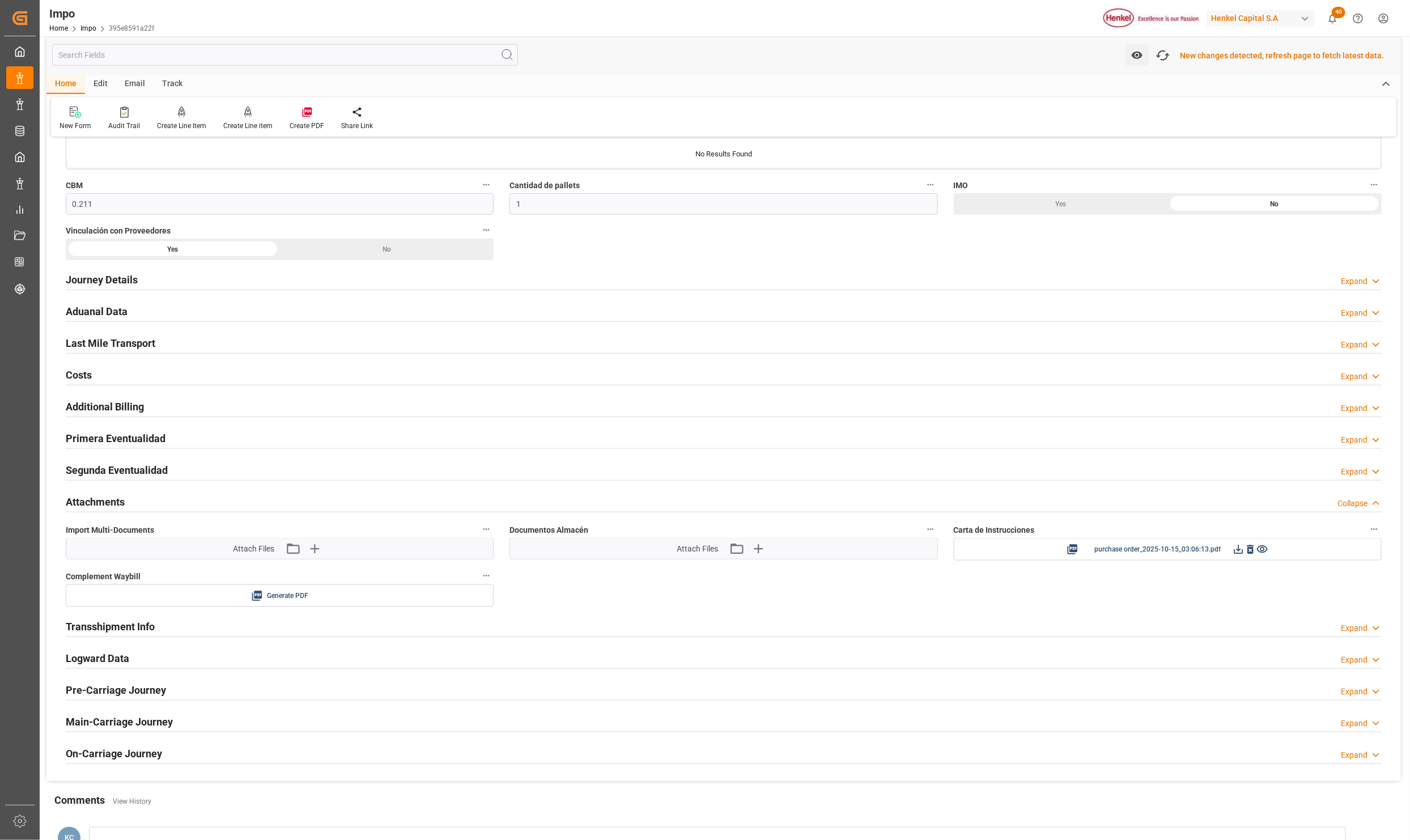
scroll to position [648, 0]
click at [1239, 553] on icon at bounding box center [1239, 548] width 9 height 9
click at [1165, 49] on icon "button" at bounding box center [1164, 56] width 18 height 18
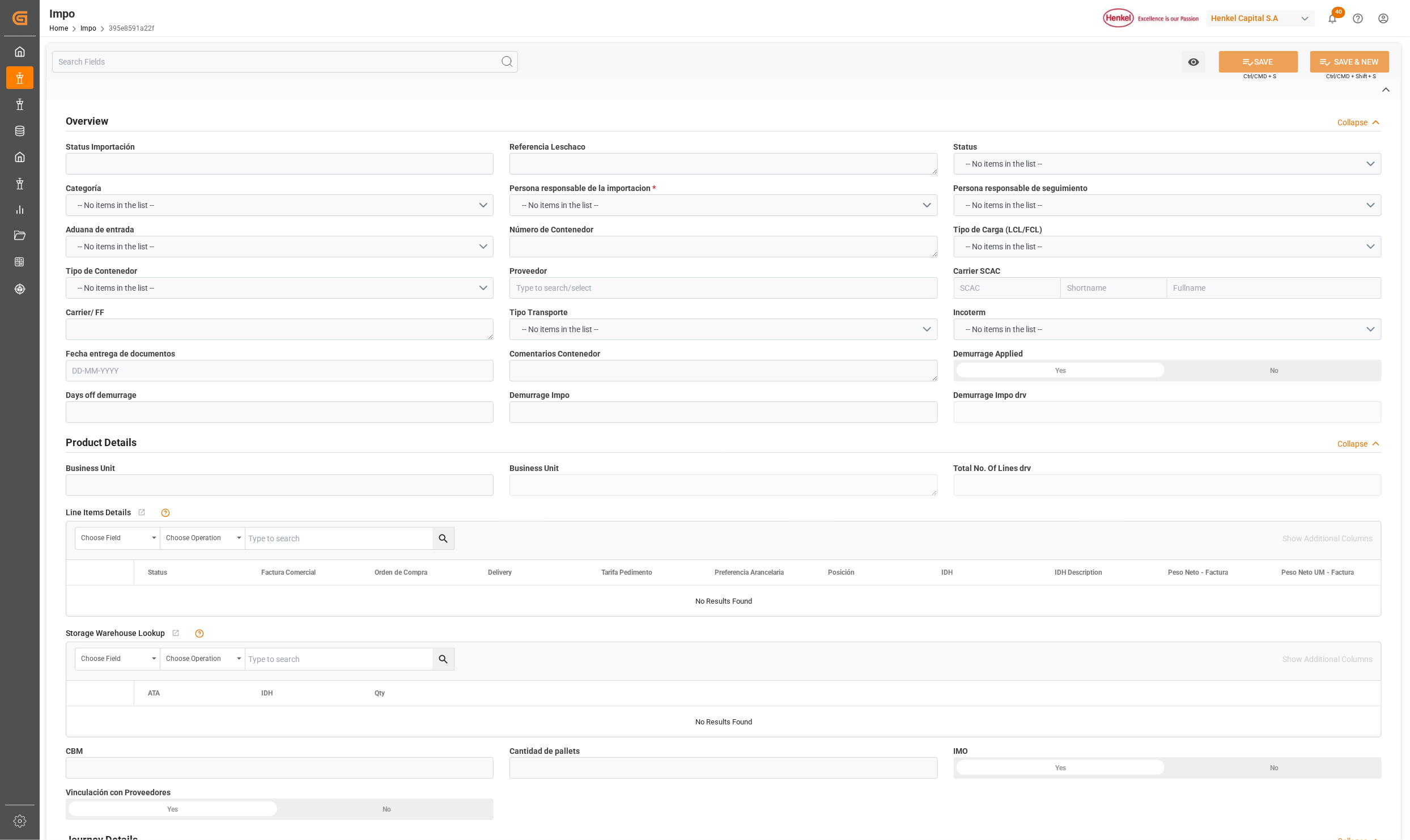
type input "Pendiente Revalidado"
type textarea "251015080163"
type textarea "UETU7598220"
type input "MSCU"
type textarea "DHL"
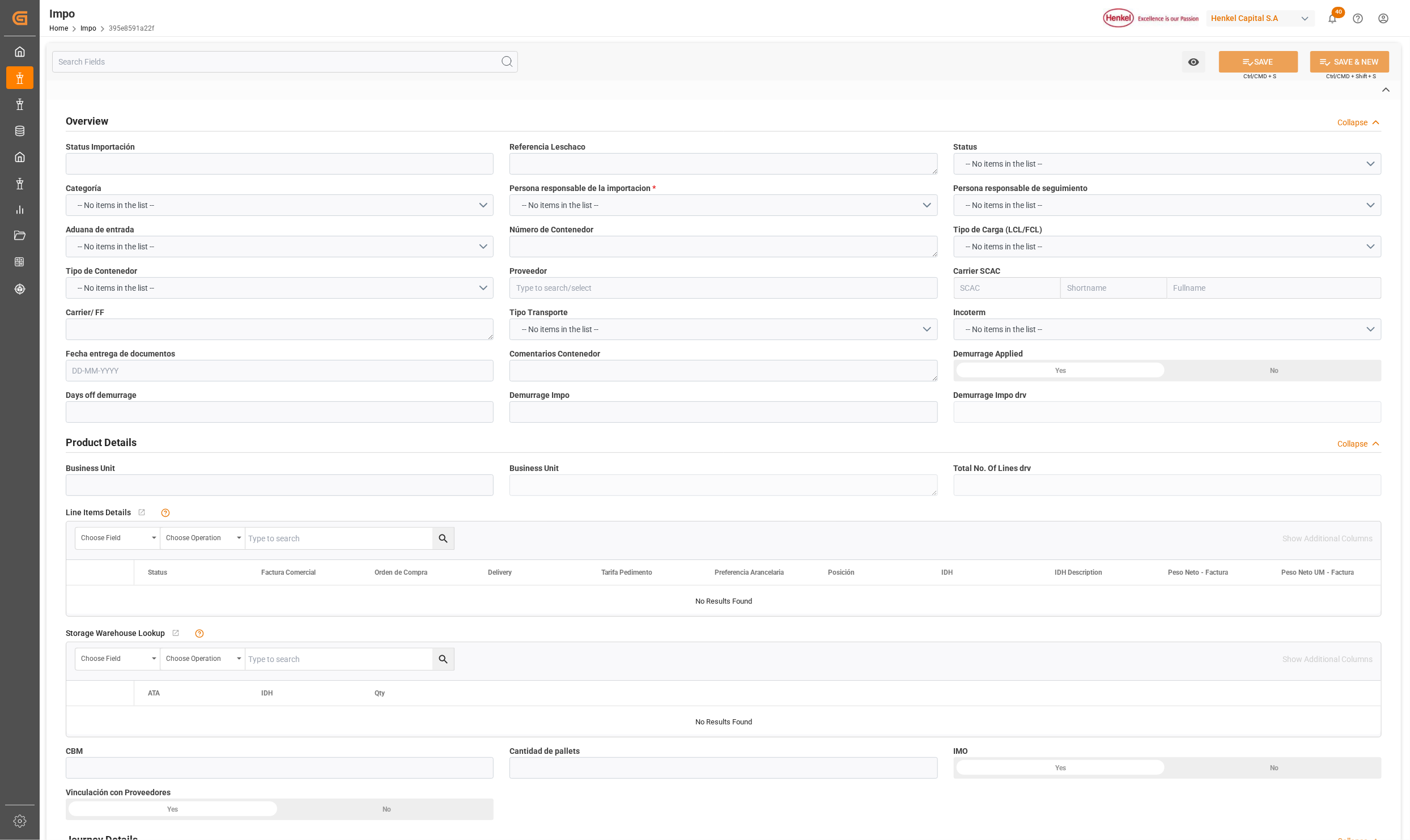
type textarea "N/A"
type input "AA"
type textarea "AA"
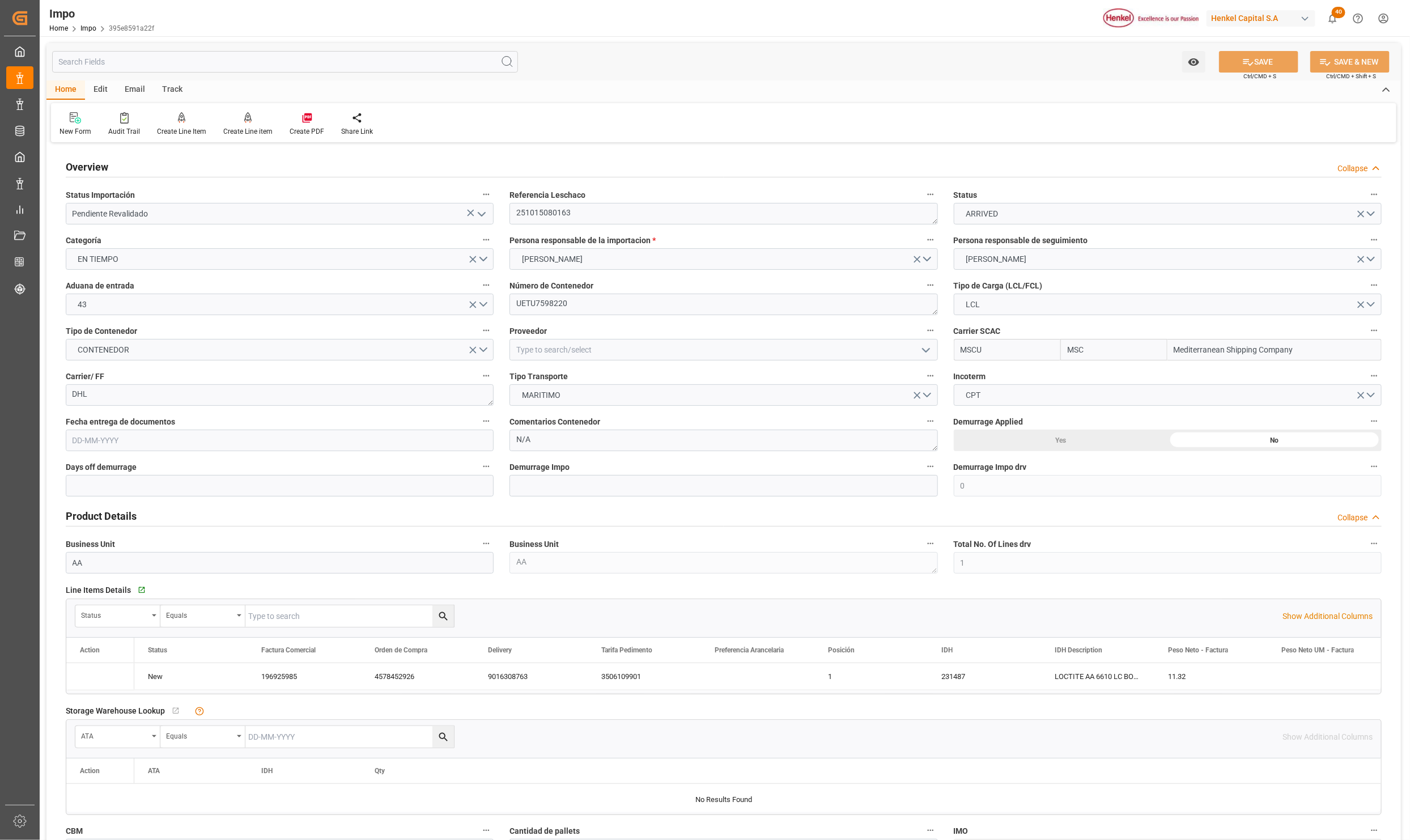
type input "MSC"
type input "Mediterranean Shipping Company"
type input "0"
type input "1"
type input "0.211"
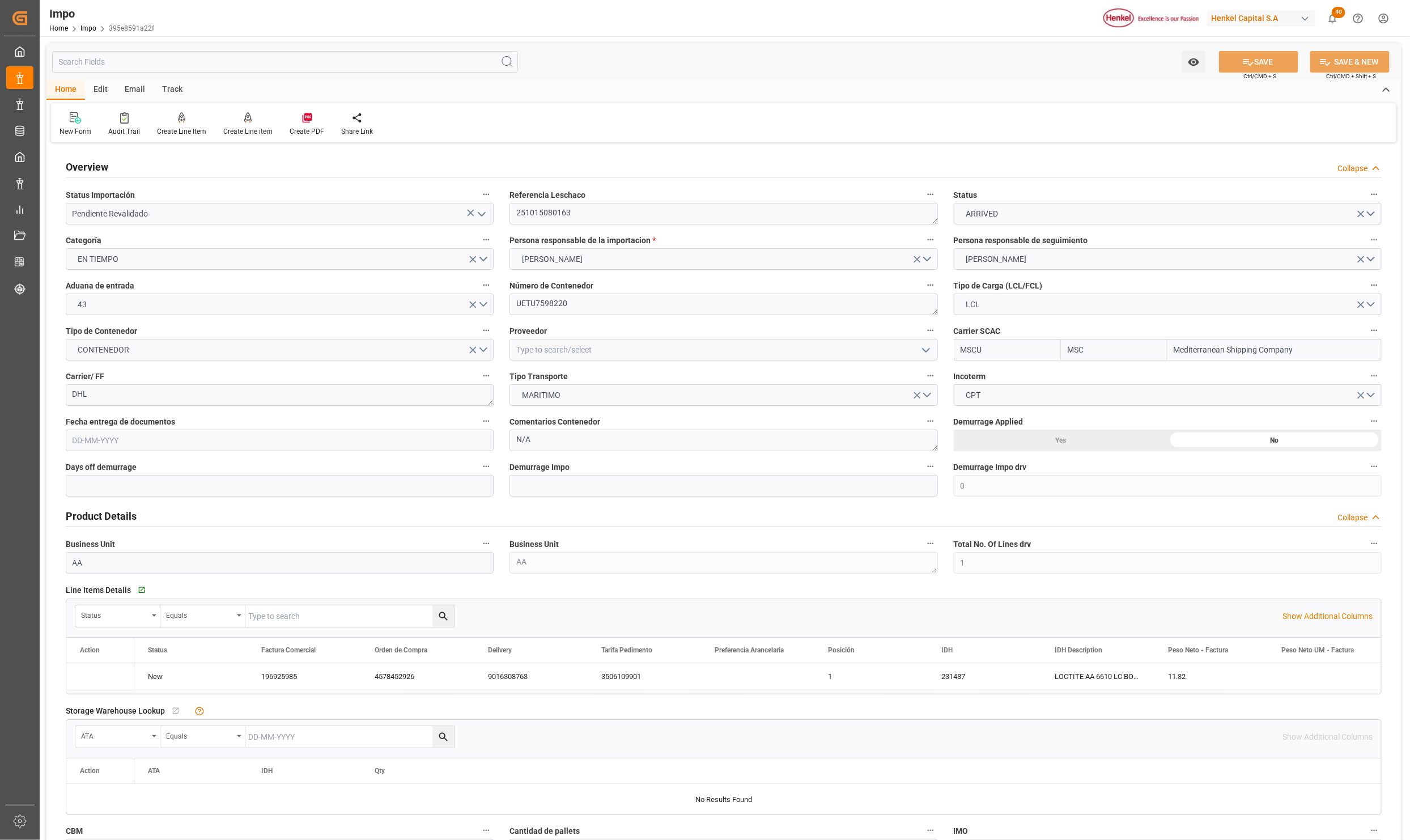
type input "1"
type input "14-10-2025"
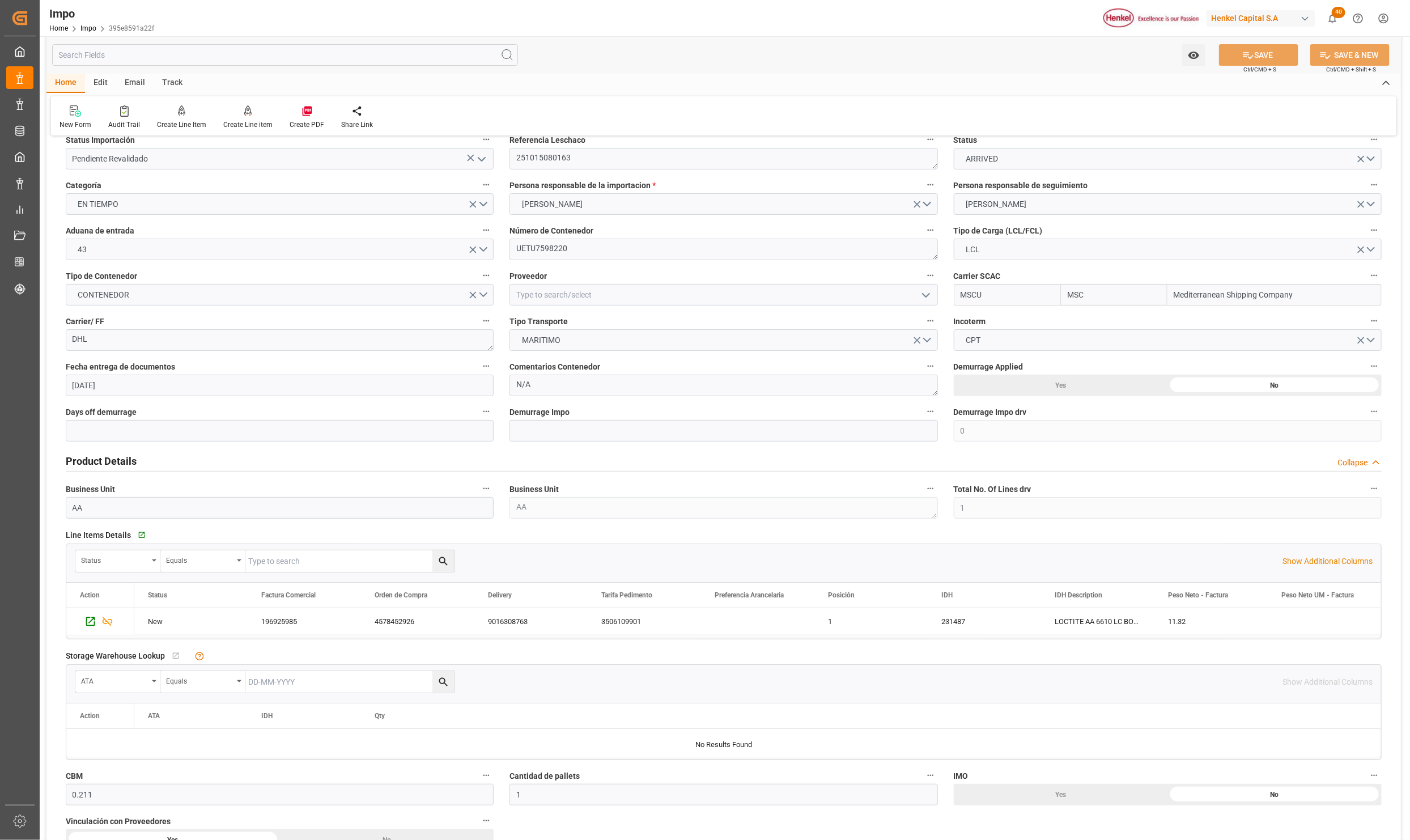
scroll to position [85, 0]
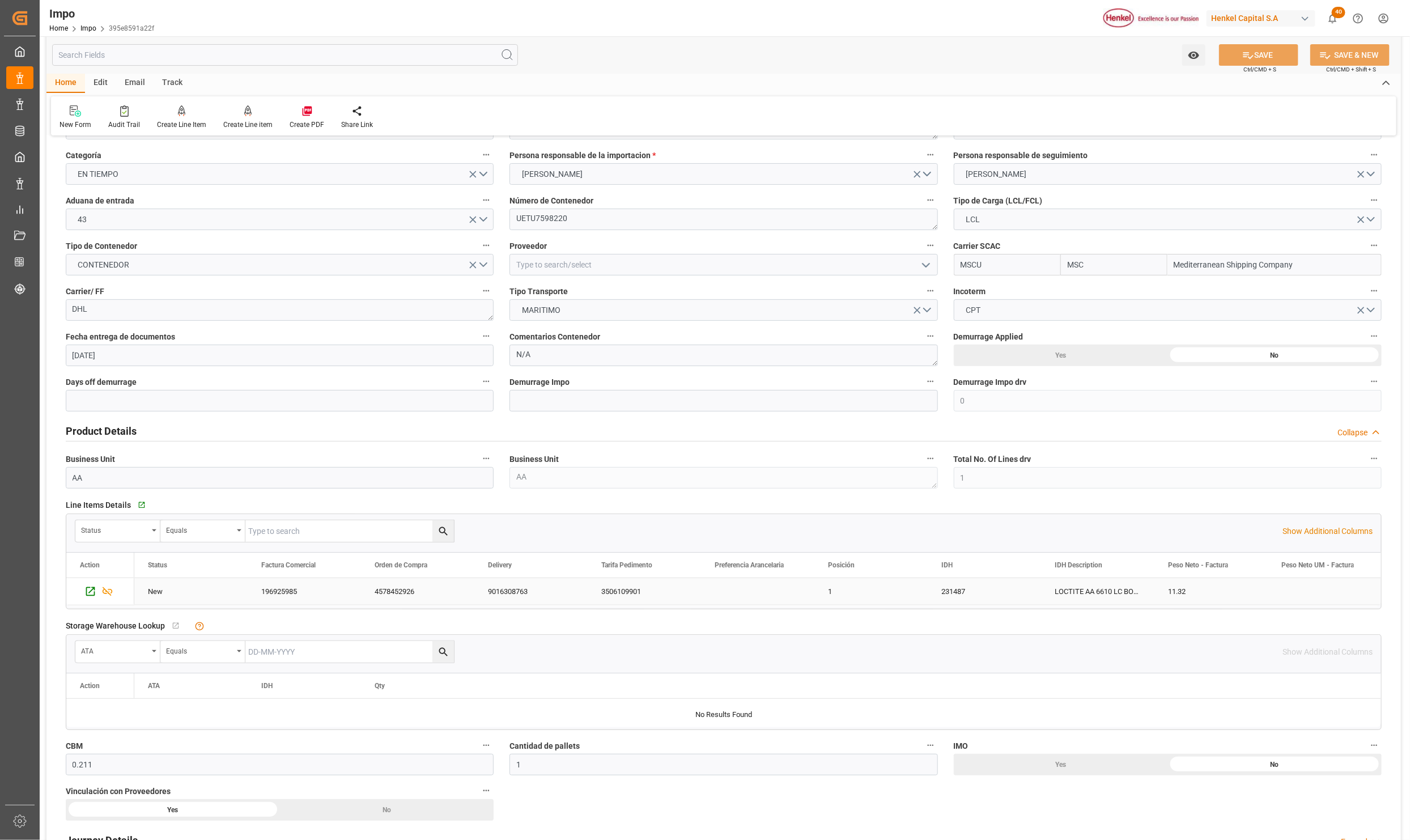
drag, startPoint x: 956, startPoint y: 583, endPoint x: 959, endPoint y: 588, distance: 5.8
click at [956, 583] on div "231487" at bounding box center [985, 591] width 113 height 26
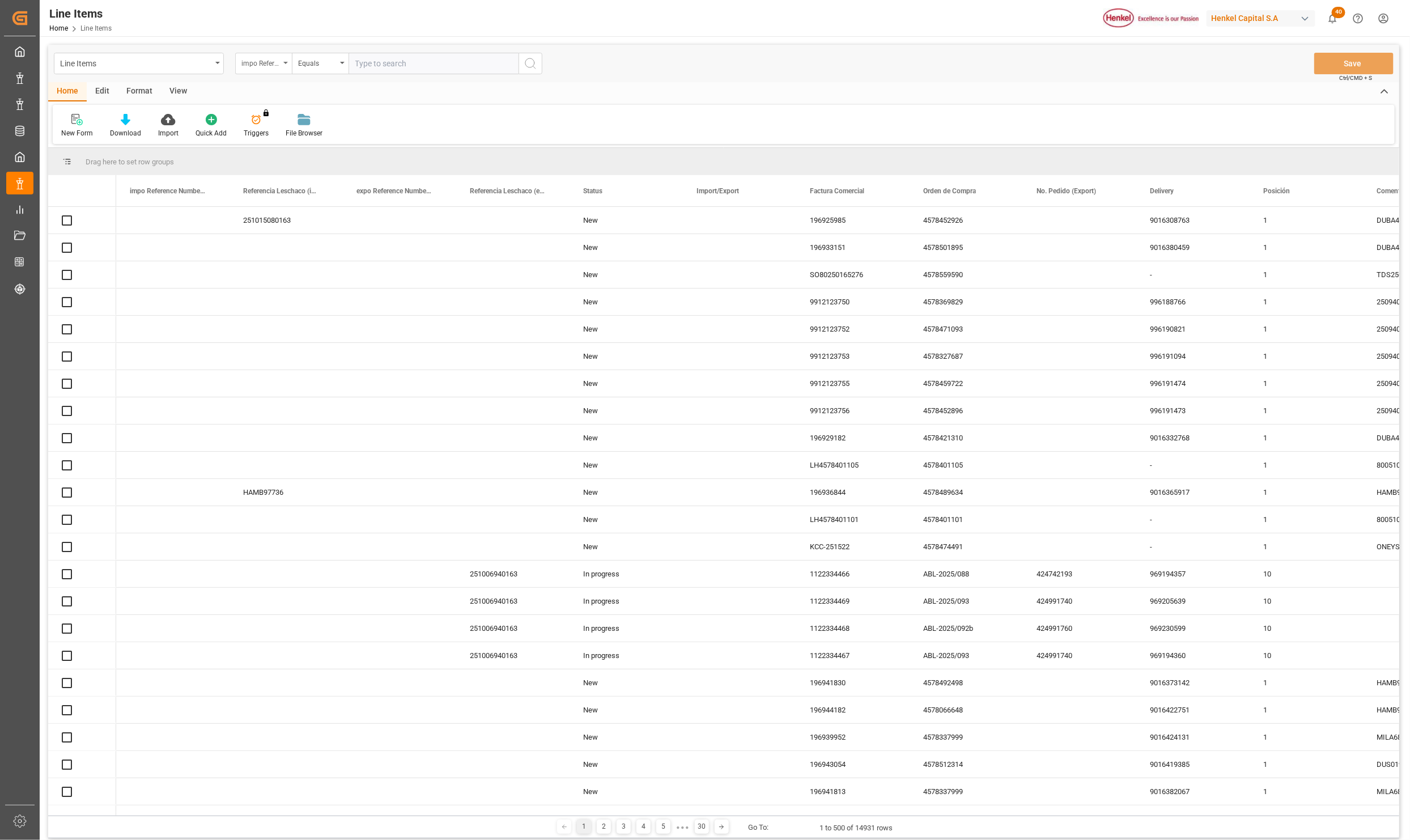
click at [283, 56] on div "impo Reference Number WF" at bounding box center [264, 63] width 57 height 22
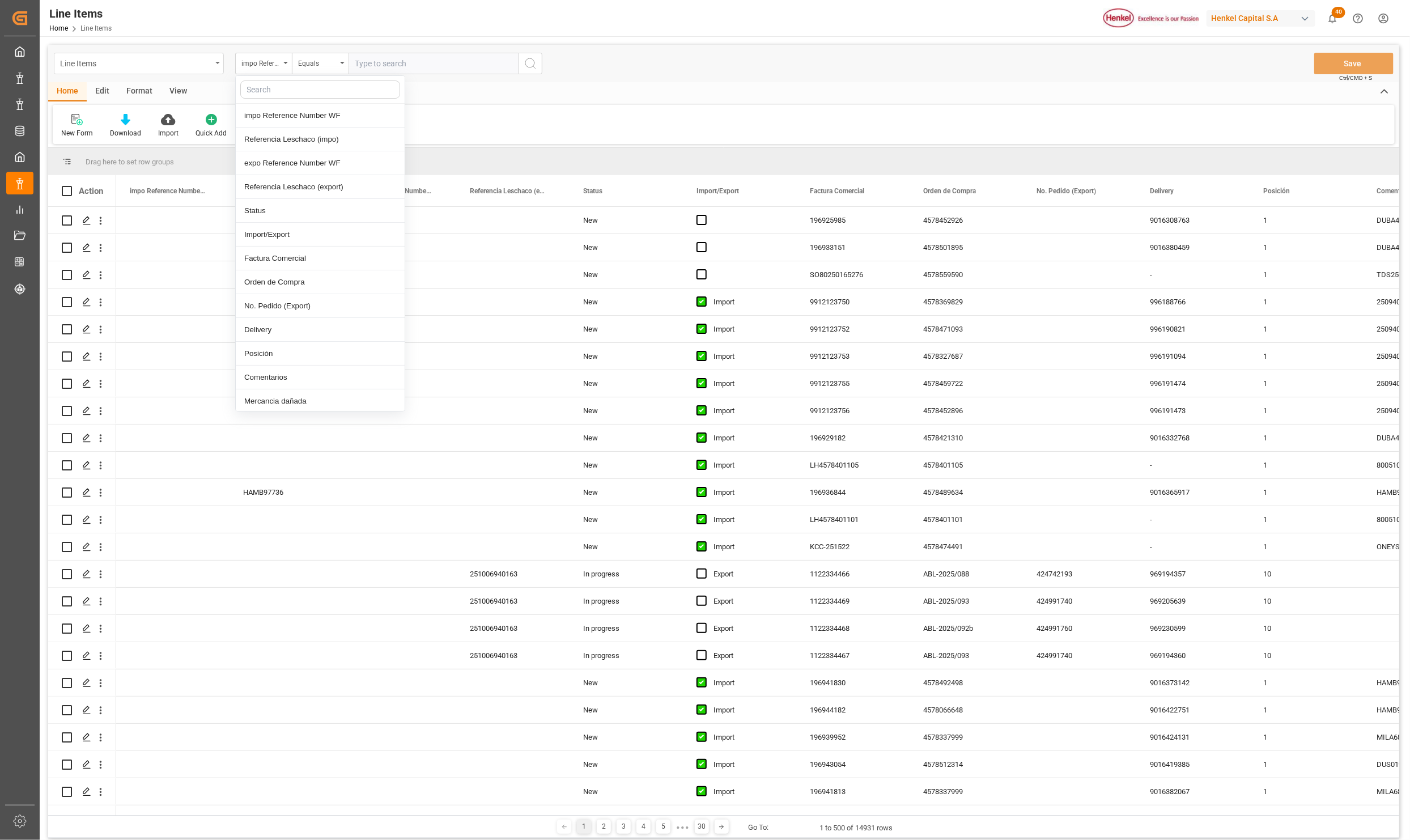
click at [215, 55] on div "Line Items" at bounding box center [139, 63] width 170 height 22
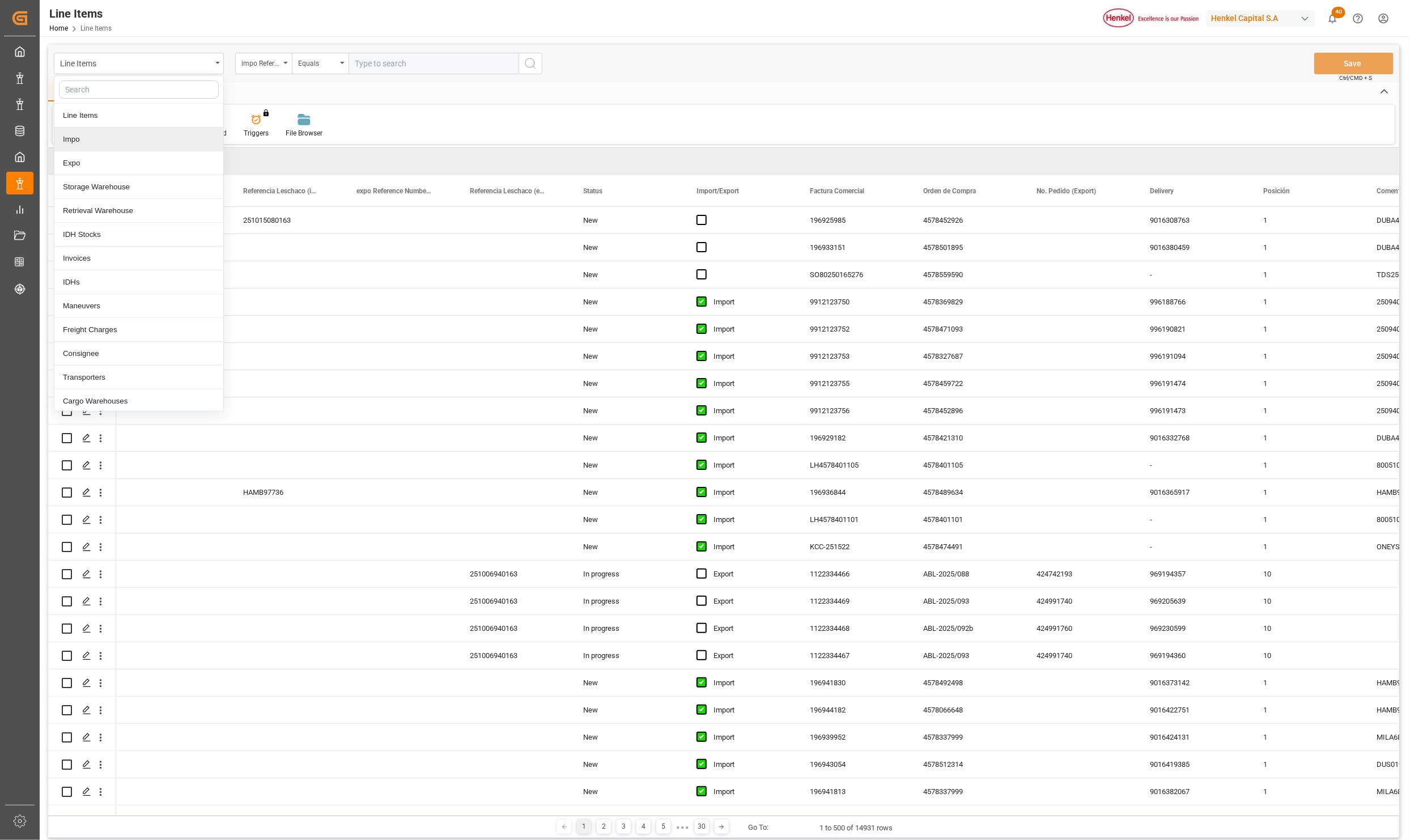
click at [74, 139] on div "Impo" at bounding box center [139, 139] width 169 height 24
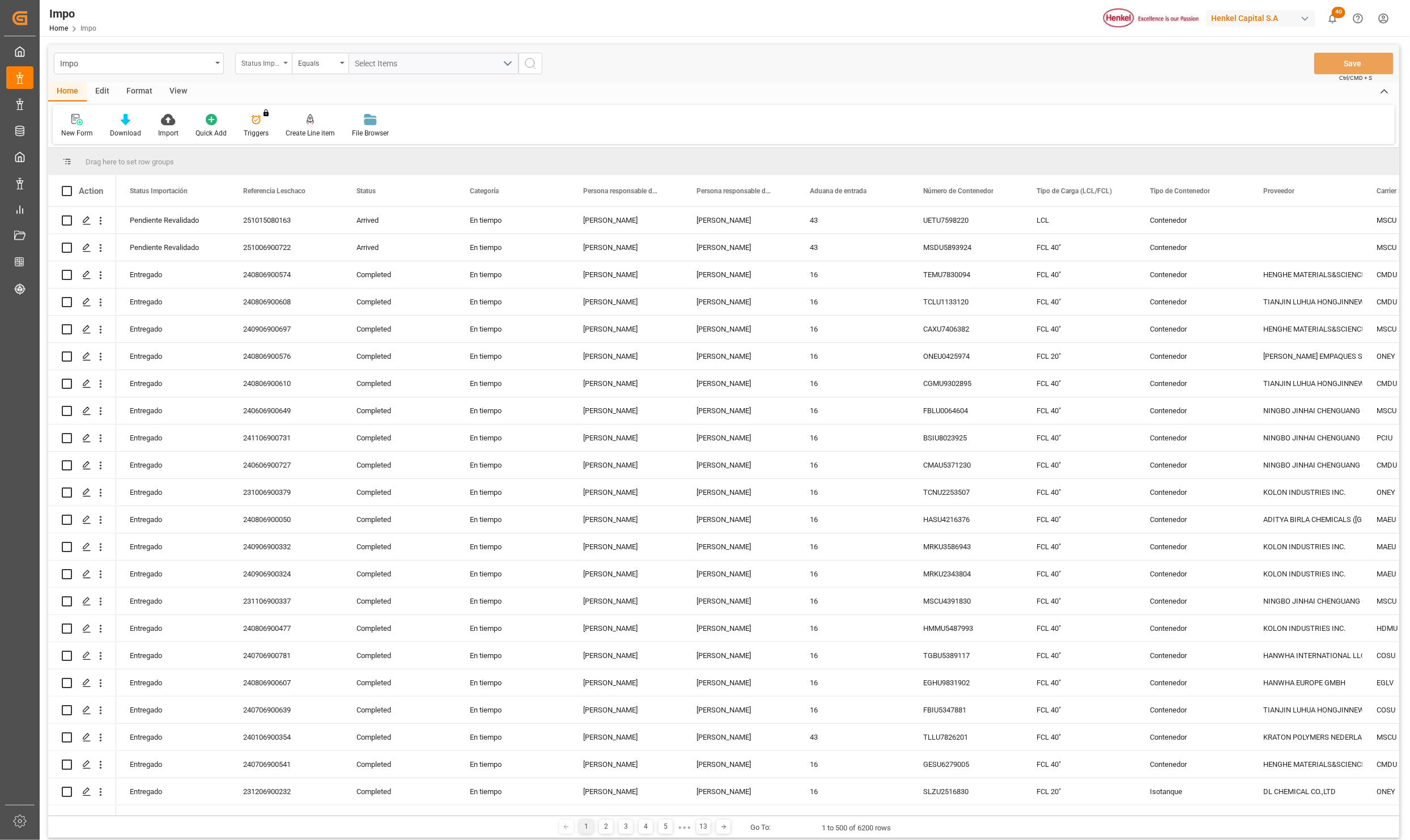
click at [288, 60] on div "Status Importación" at bounding box center [264, 63] width 57 height 22
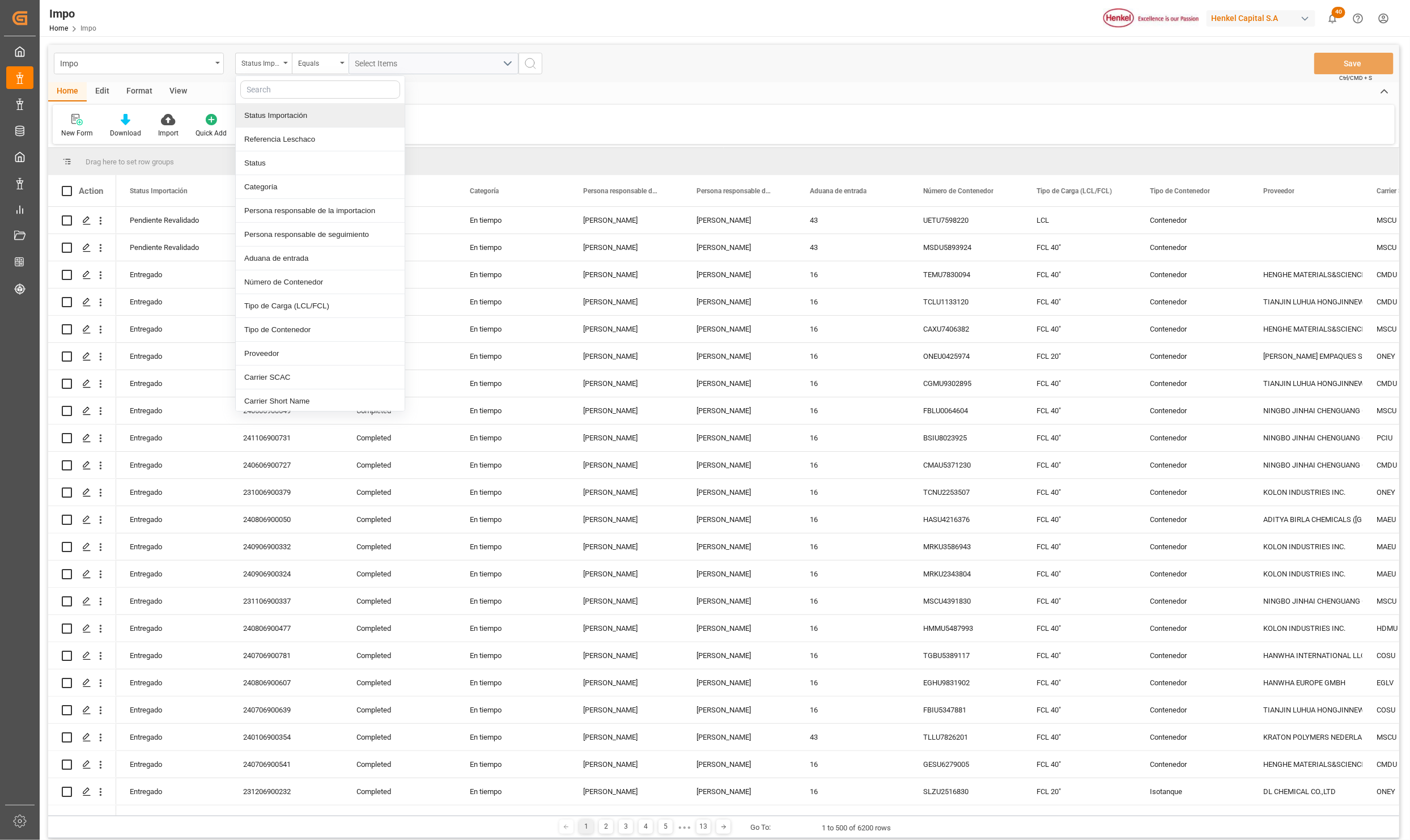
click at [274, 88] on input "text" at bounding box center [320, 90] width 160 height 18
type input "IDH"
click at [326, 113] on div "IDH drv" at bounding box center [320, 116] width 169 height 24
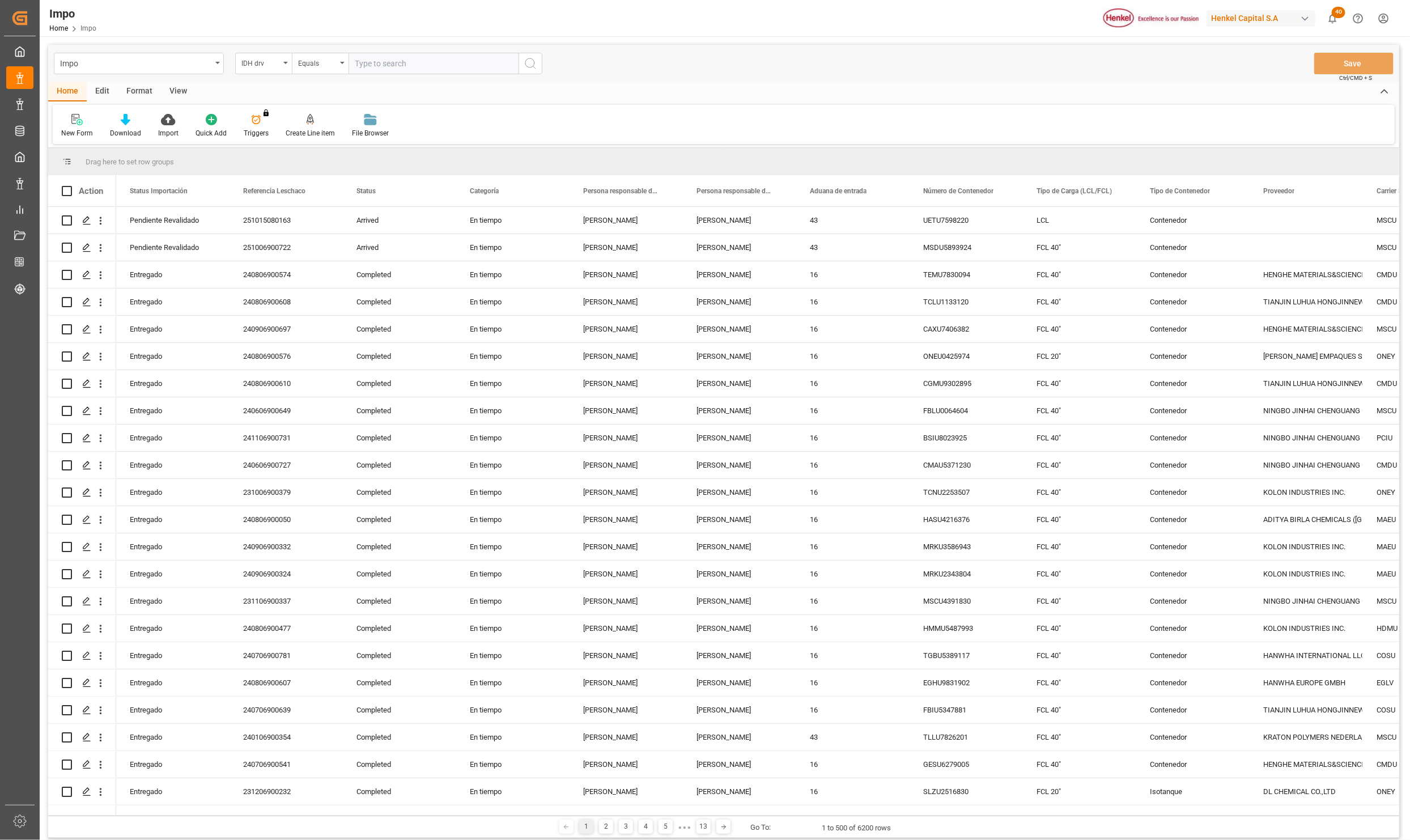
click at [395, 62] on input "text" at bounding box center [433, 63] width 170 height 22
type input "231487"
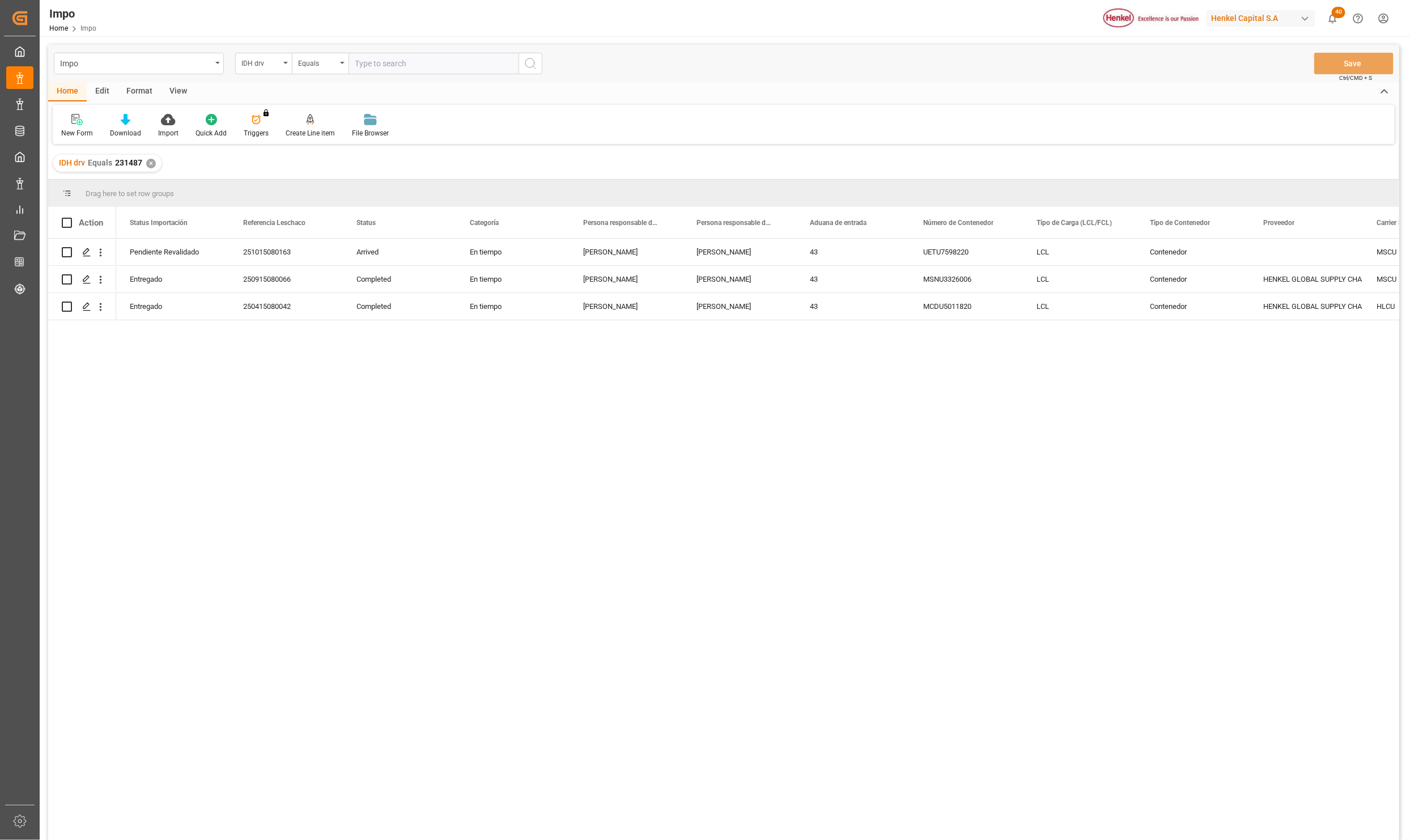
click at [135, 84] on div "Format" at bounding box center [140, 92] width 43 height 19
click at [73, 126] on div "Filter Rows" at bounding box center [78, 125] width 50 height 25
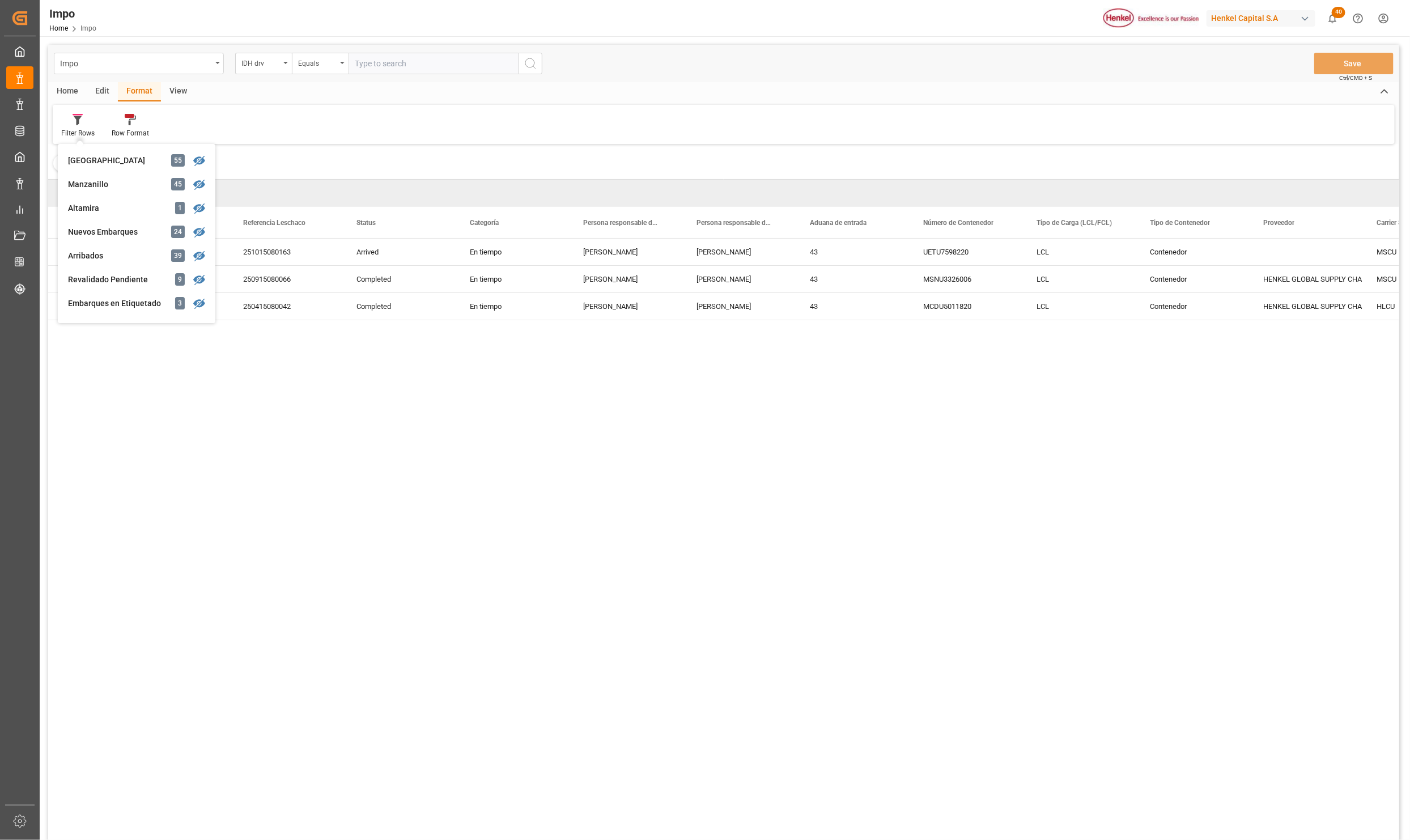
click at [186, 96] on div "View" at bounding box center [178, 92] width 34 height 19
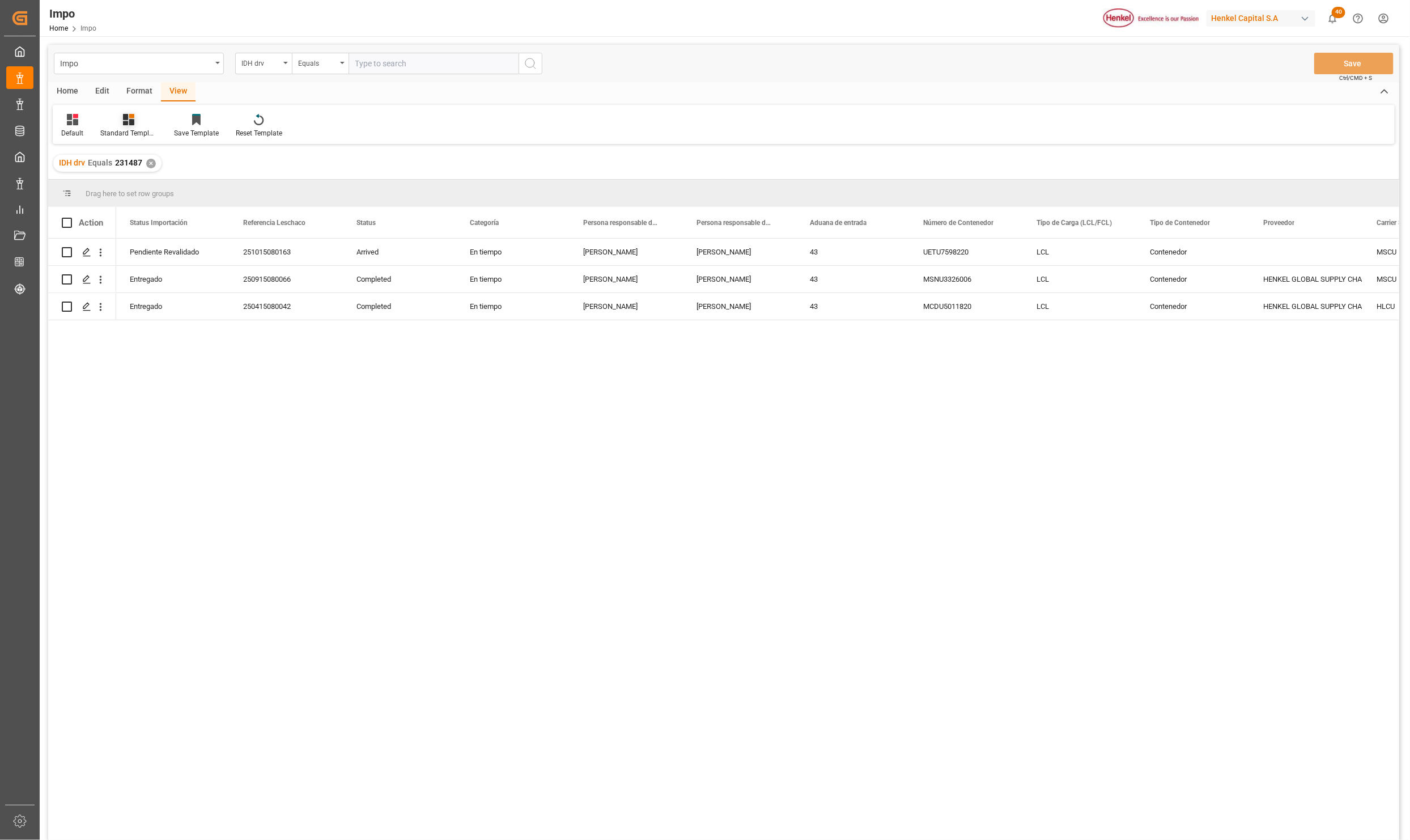
click at [131, 124] on icon at bounding box center [128, 119] width 11 height 11
click at [133, 155] on div "Seguimiento Operativo" at bounding box center [159, 160] width 99 height 12
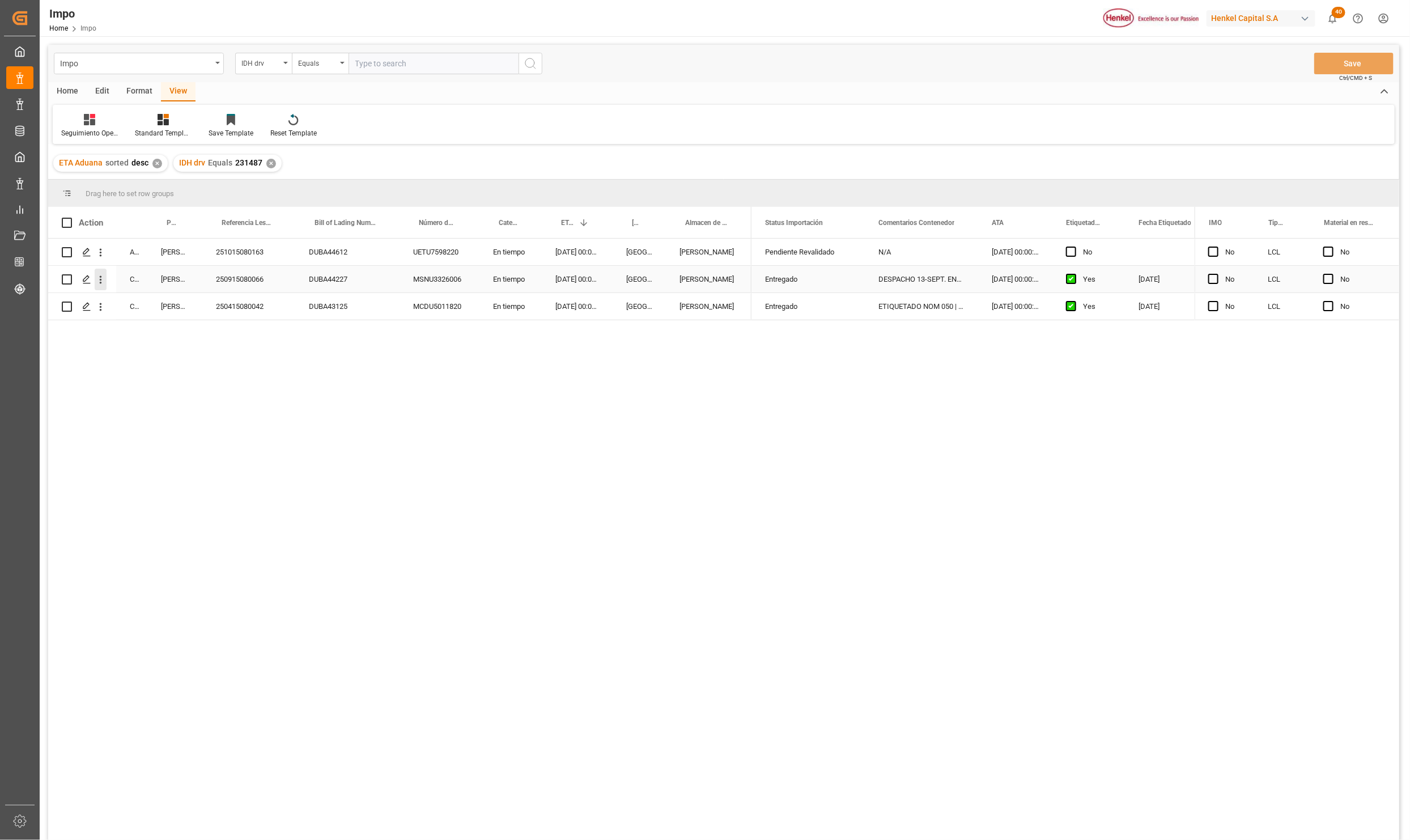
click at [99, 273] on button "open menu" at bounding box center [100, 279] width 12 height 22
click at [122, 298] on span "Press SPACE to select this row." at bounding box center [114, 303] width 20 height 12
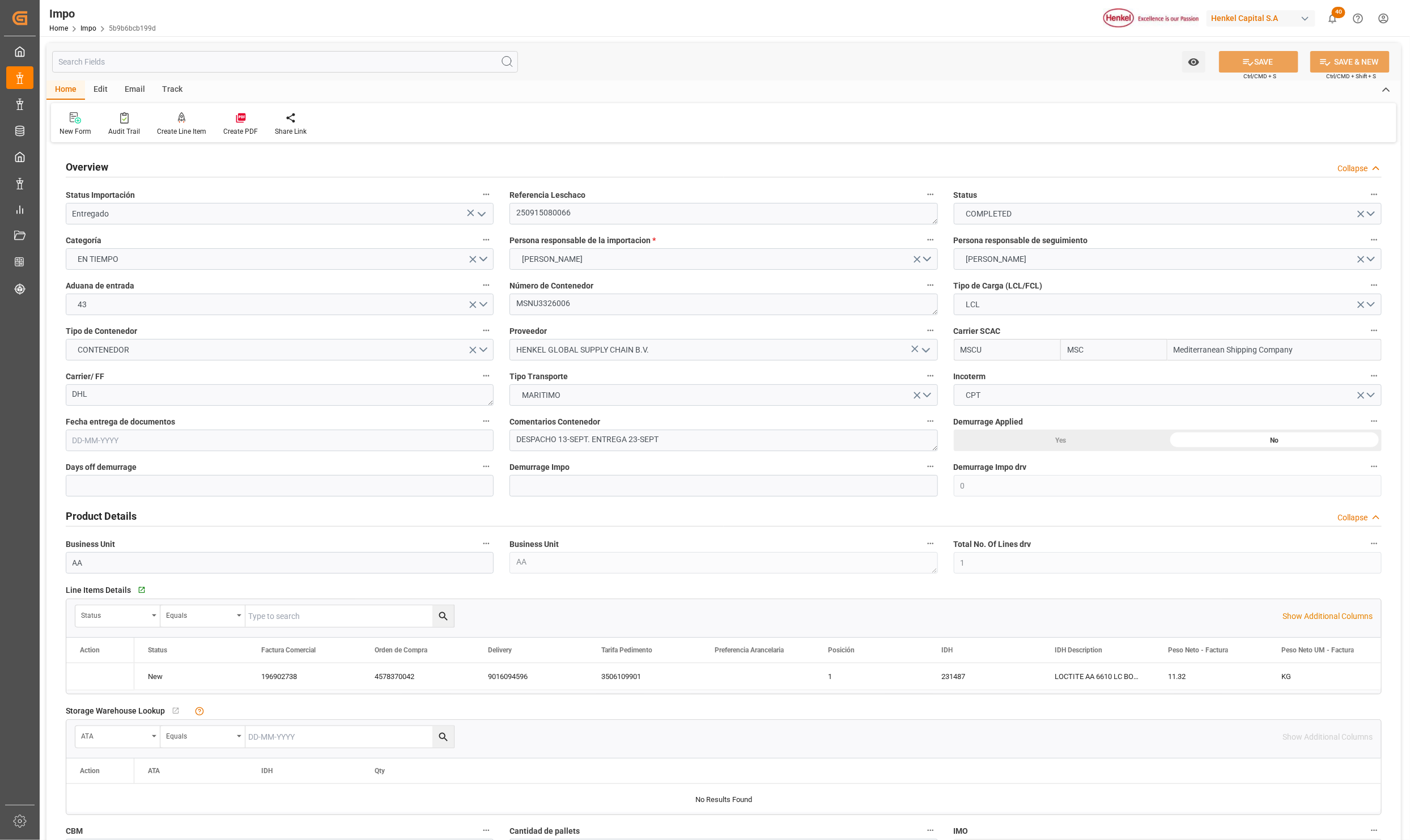
type input "MSC"
type input "Mediterranean Shipping Company"
type input "0"
type input "1"
type input "0.143"
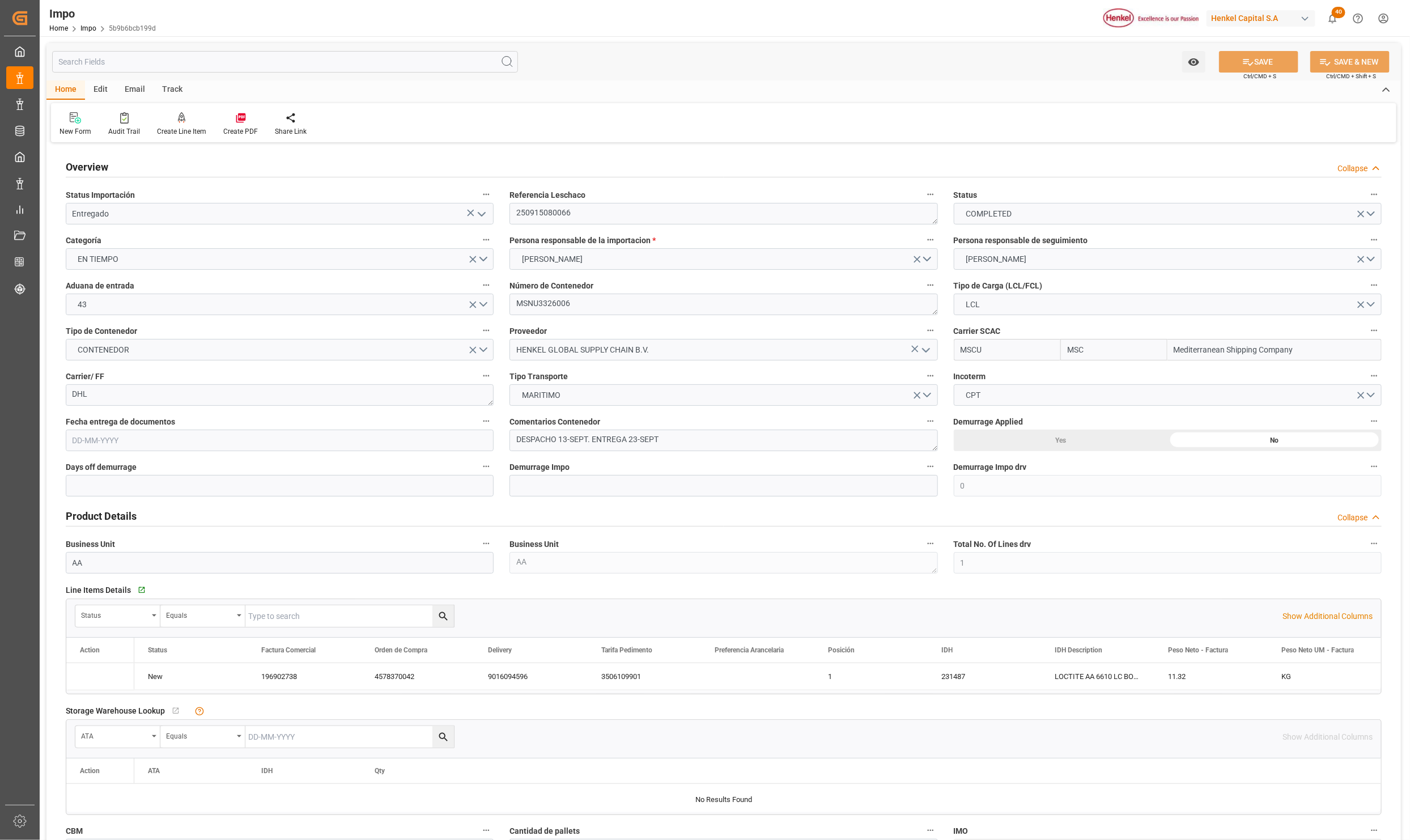
type input "1"
type input "[DATE]"
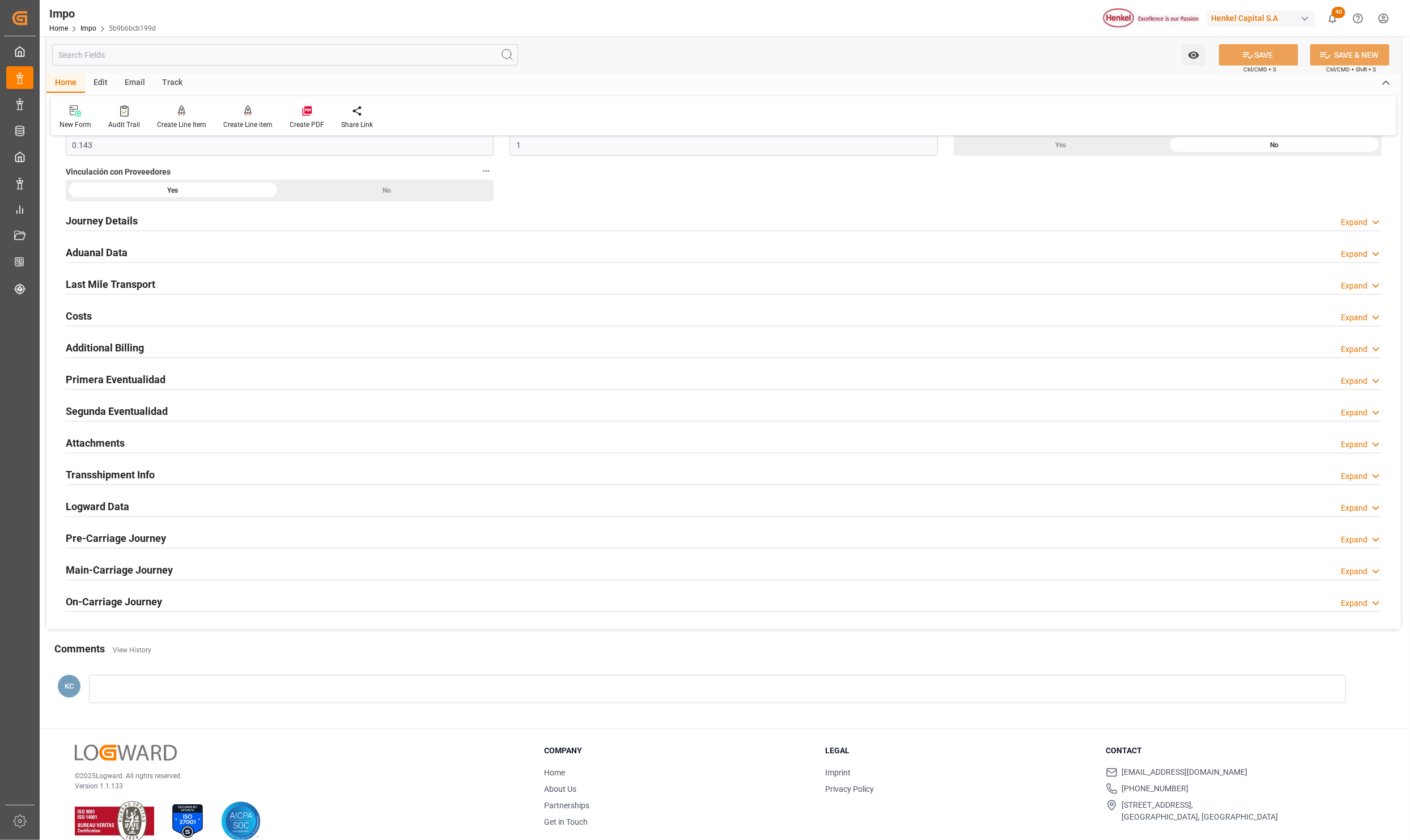
scroll to position [728, 0]
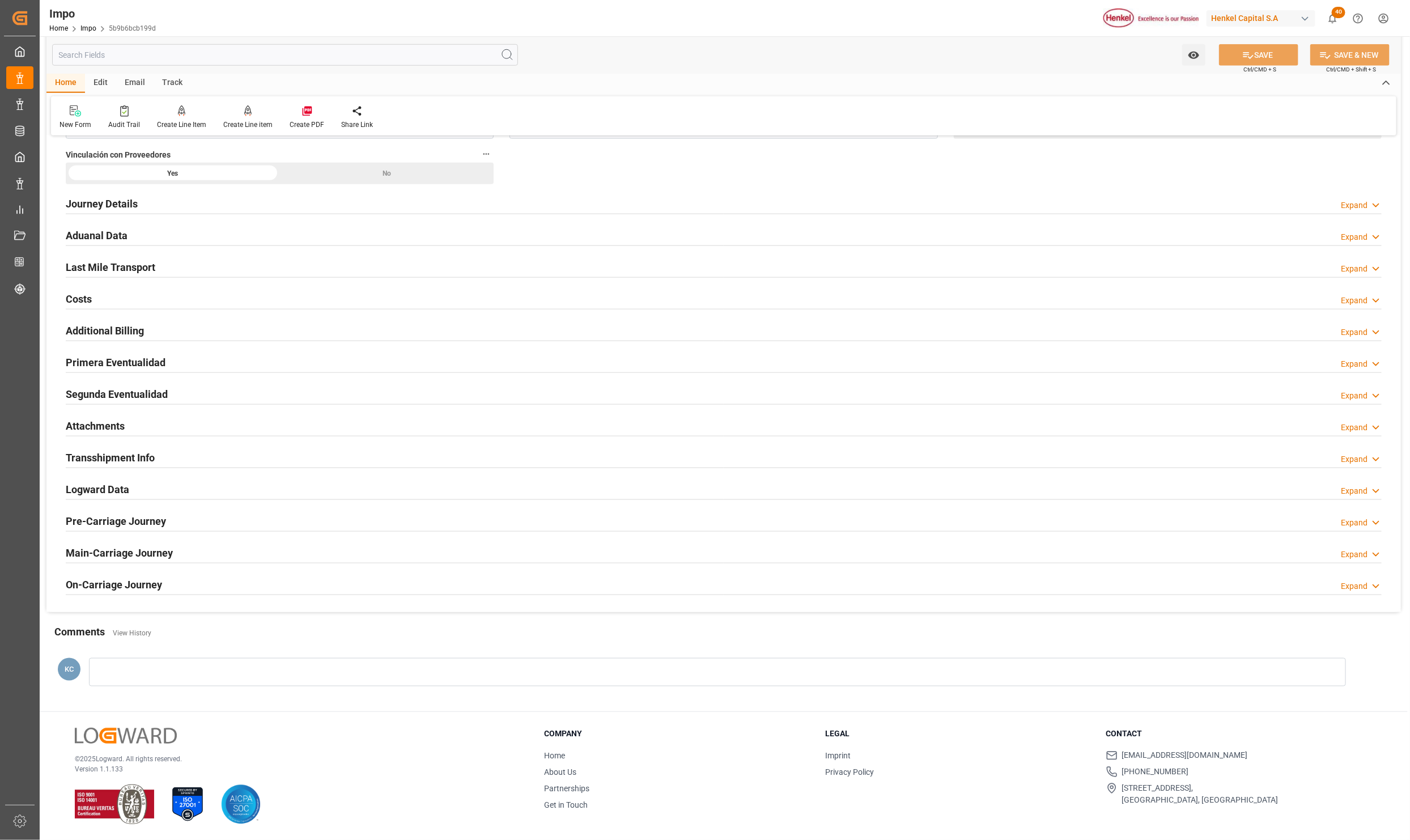
click at [116, 422] on h2 "Attachments" at bounding box center [95, 426] width 59 height 15
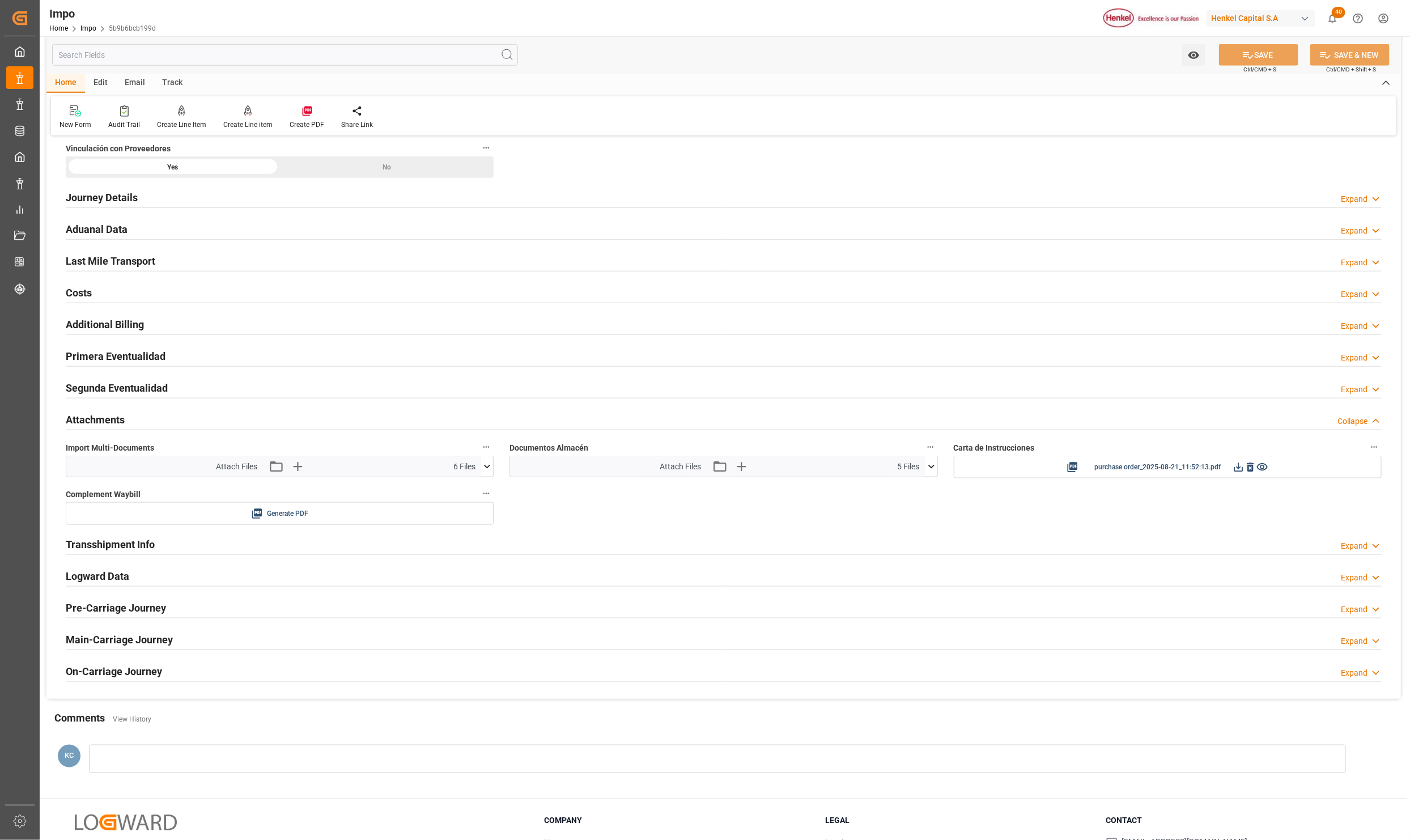
click at [482, 470] on icon at bounding box center [487, 466] width 12 height 12
click at [133, 512] on div "3.1.8 DUBA44227.PDF" at bounding box center [280, 511] width 414 height 12
click at [457, 517] on icon at bounding box center [457, 511] width 12 height 12
click at [477, 515] on icon at bounding box center [481, 511] width 12 height 12
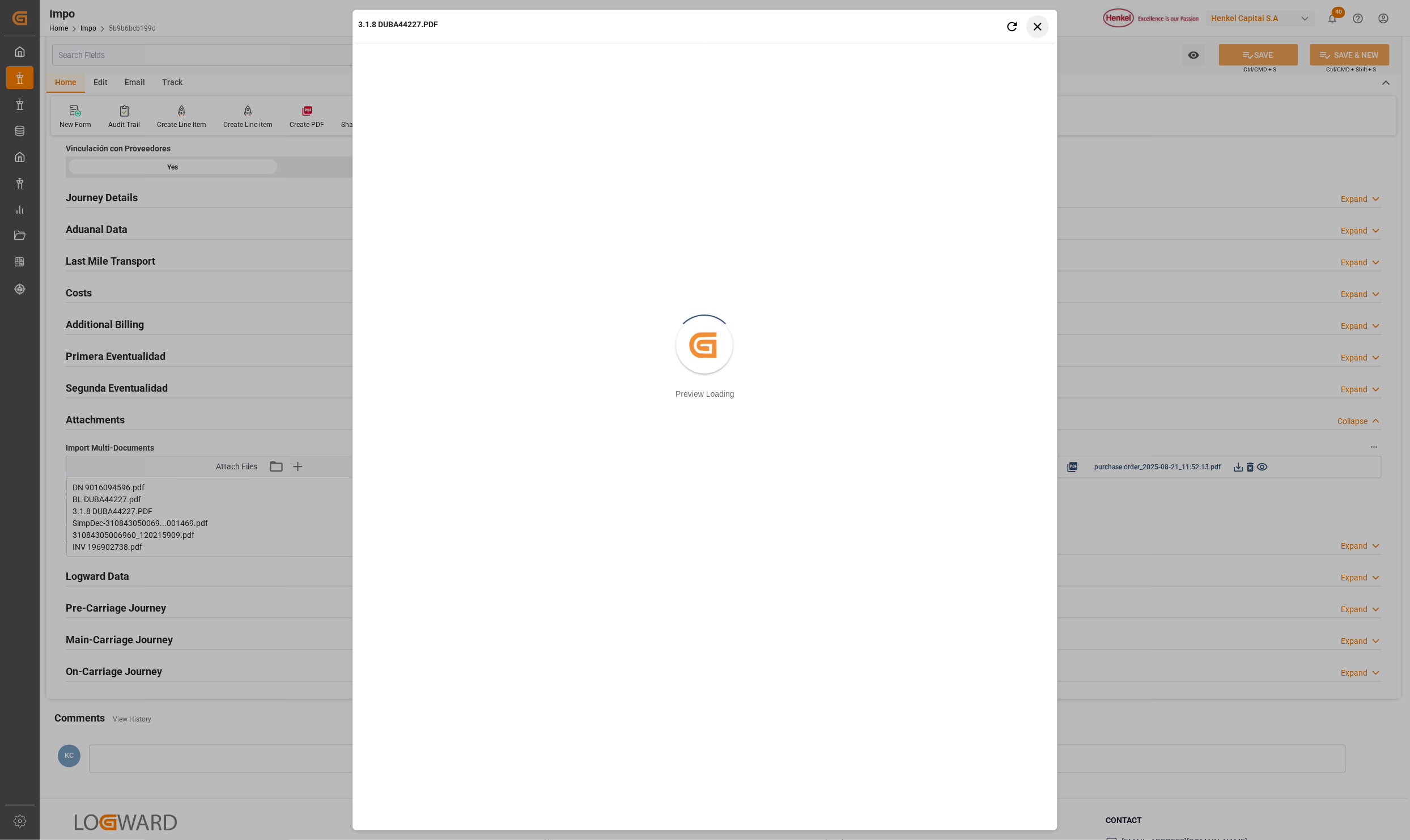
click at [1036, 18] on button "Close preview" at bounding box center [1038, 26] width 23 height 23
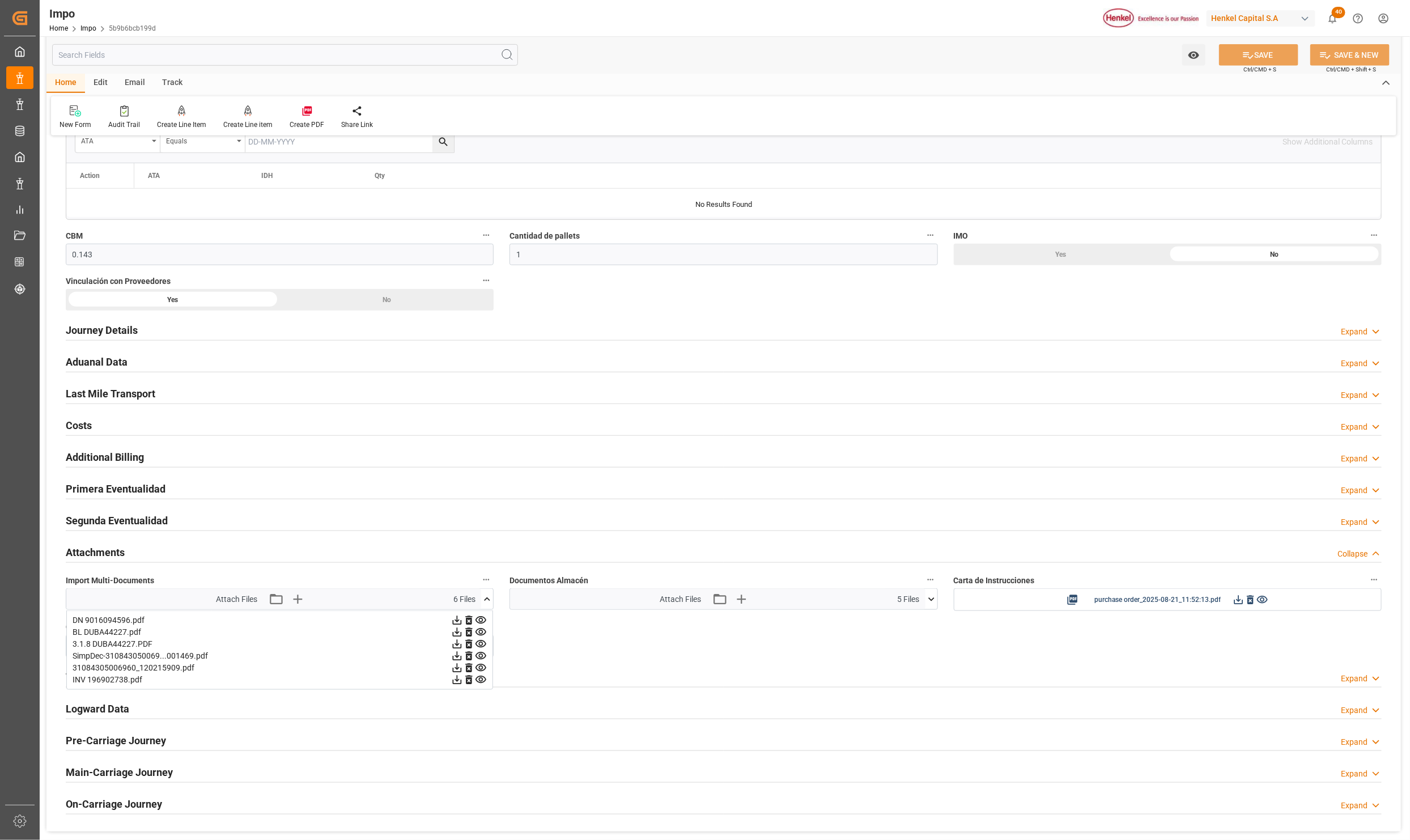
scroll to position [255, 0]
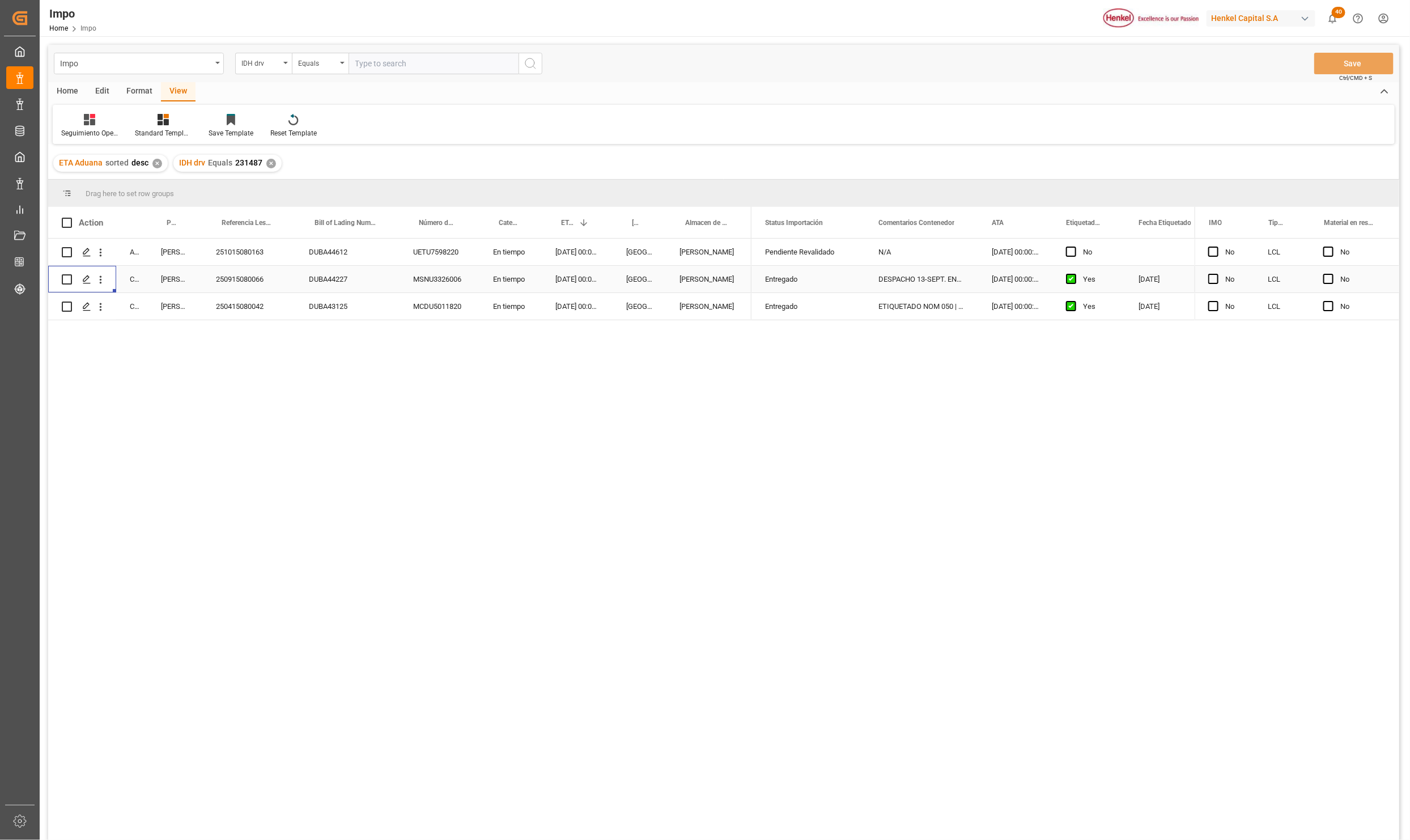
click at [240, 362] on div "Arrived [PERSON_NAME] 251015080163 DUBA44612 UETU7598220 En tiempo [DATE] 00:00…" at bounding box center [723, 541] width 1352 height 605
click at [409, 68] on input "text" at bounding box center [433, 63] width 170 height 22
type input "57257"
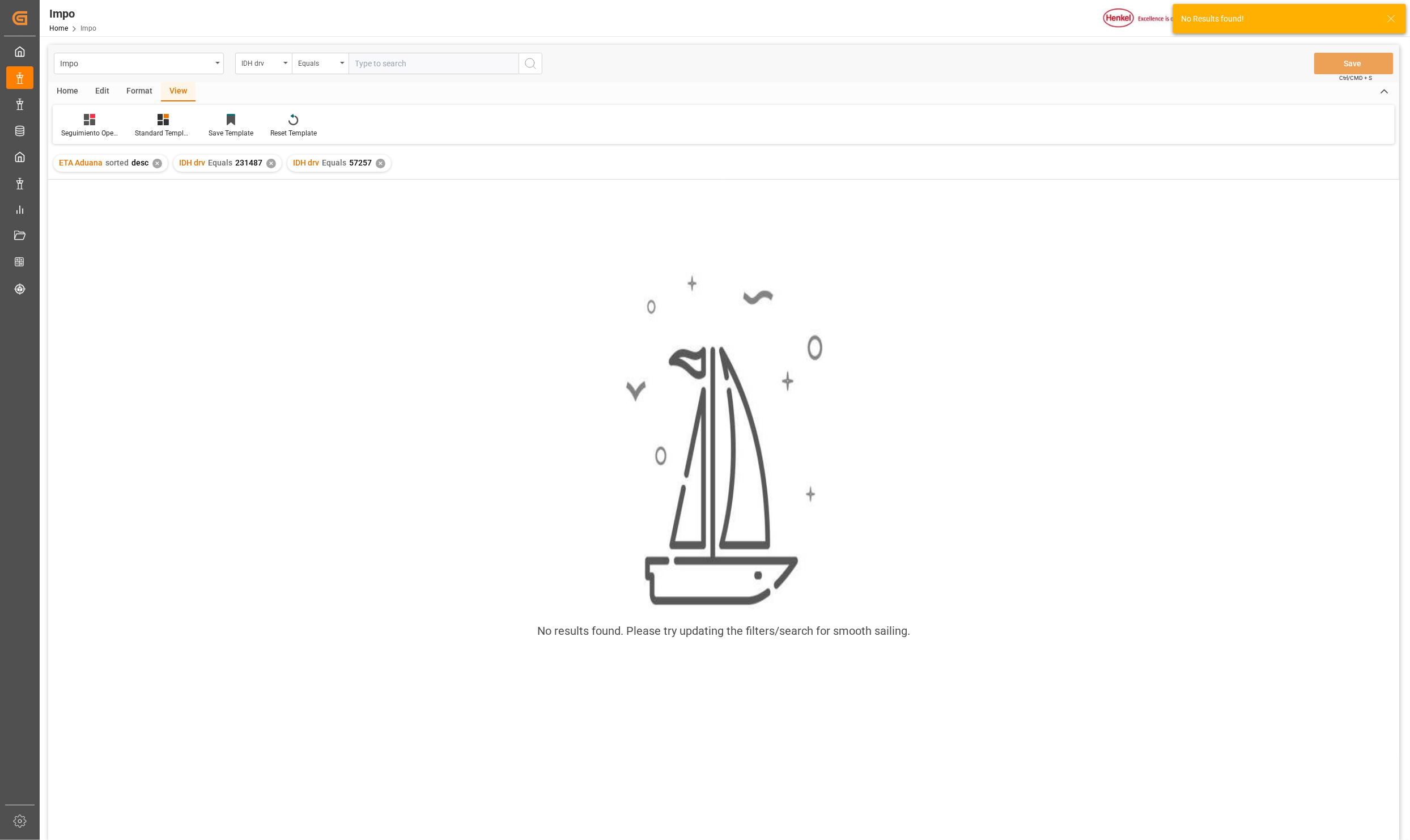
click at [267, 162] on div "✕" at bounding box center [271, 163] width 10 height 10
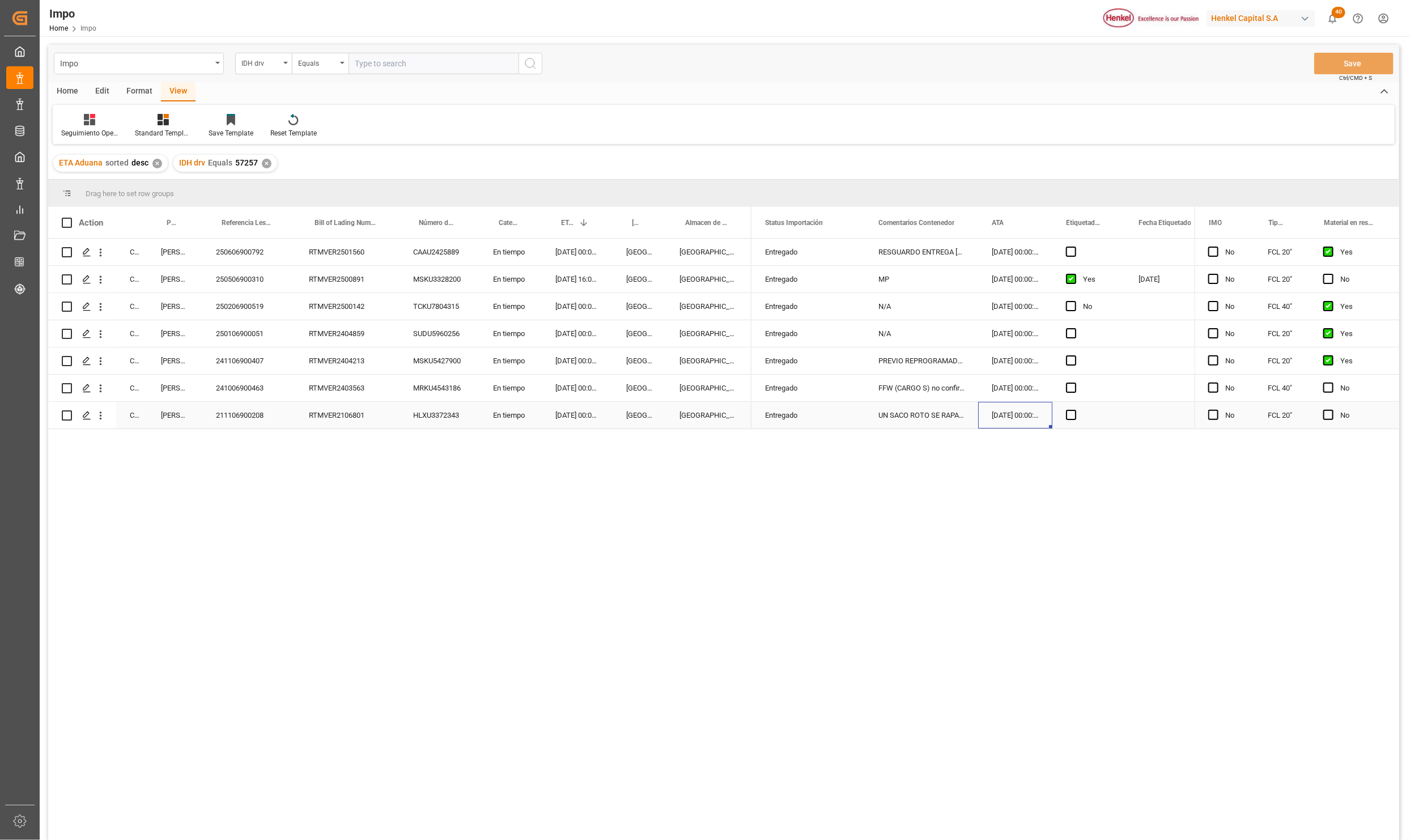
click at [988, 415] on div "[DATE] 00:00:00" at bounding box center [1015, 415] width 74 height 26
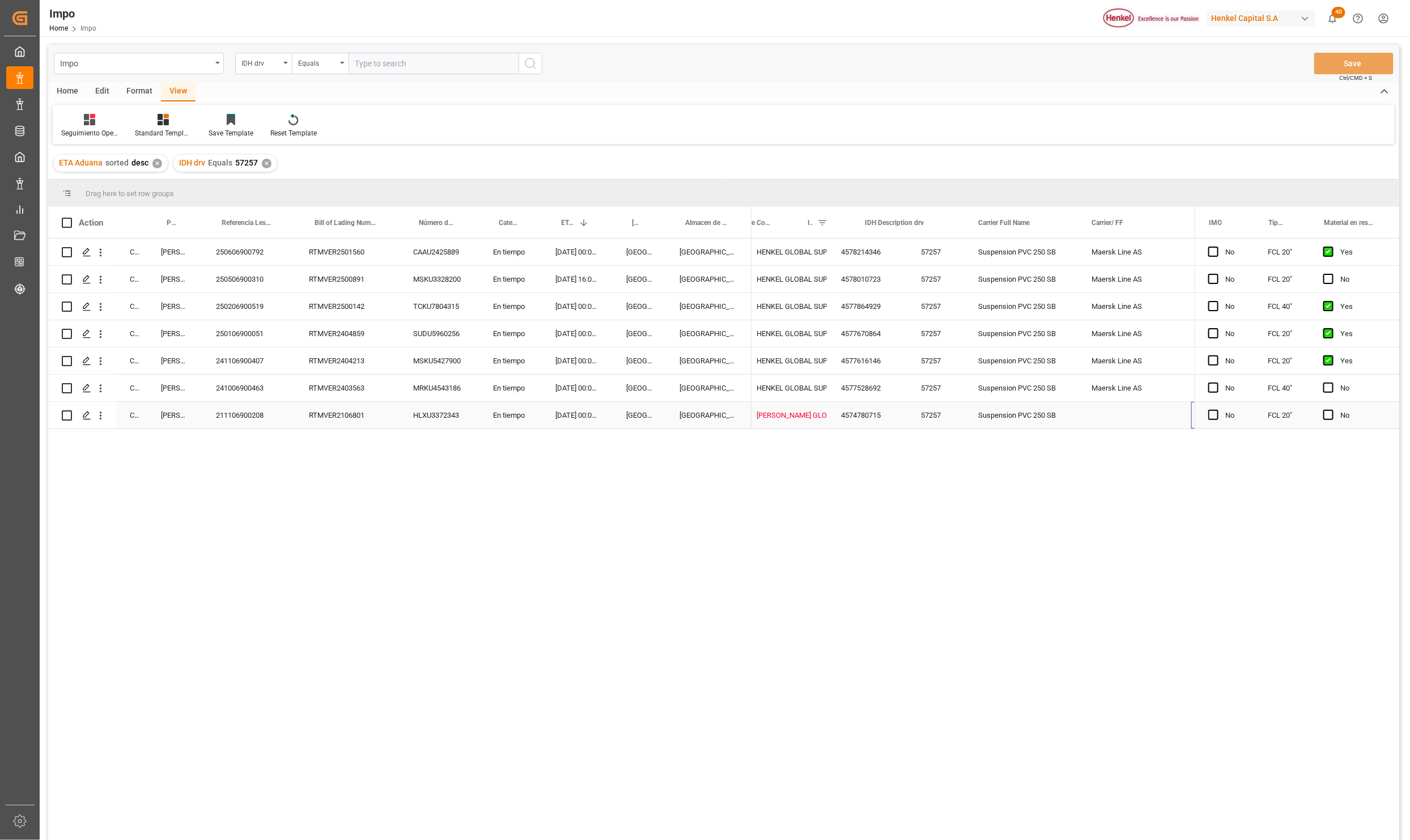
scroll to position [0, 815]
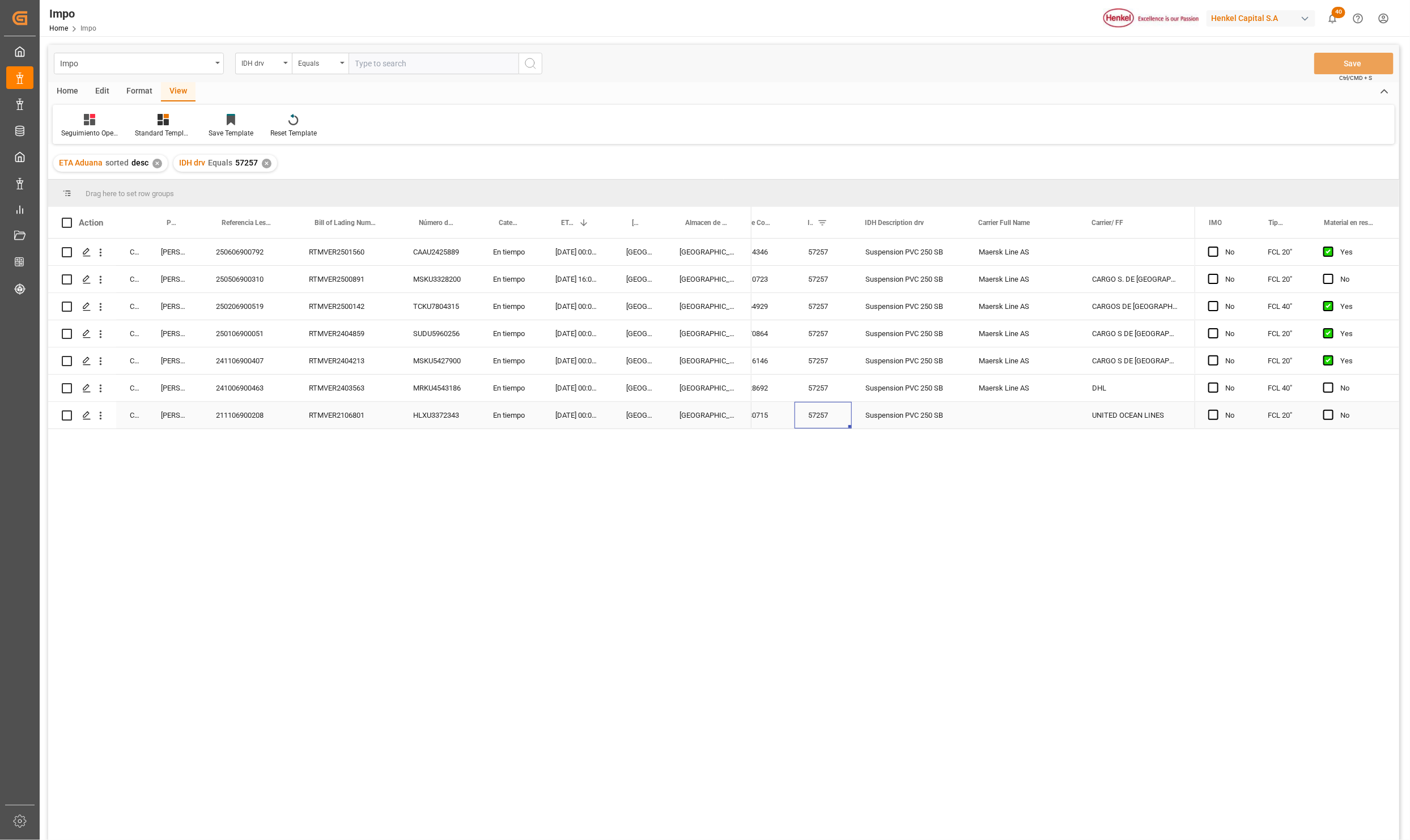
click at [813, 420] on div "57257" at bounding box center [823, 415] width 57 height 26
click at [98, 415] on icon "open menu" at bounding box center [100, 415] width 12 height 12
click at [953, 399] on div "Suspension PVC 250 SB" at bounding box center [908, 388] width 113 height 26
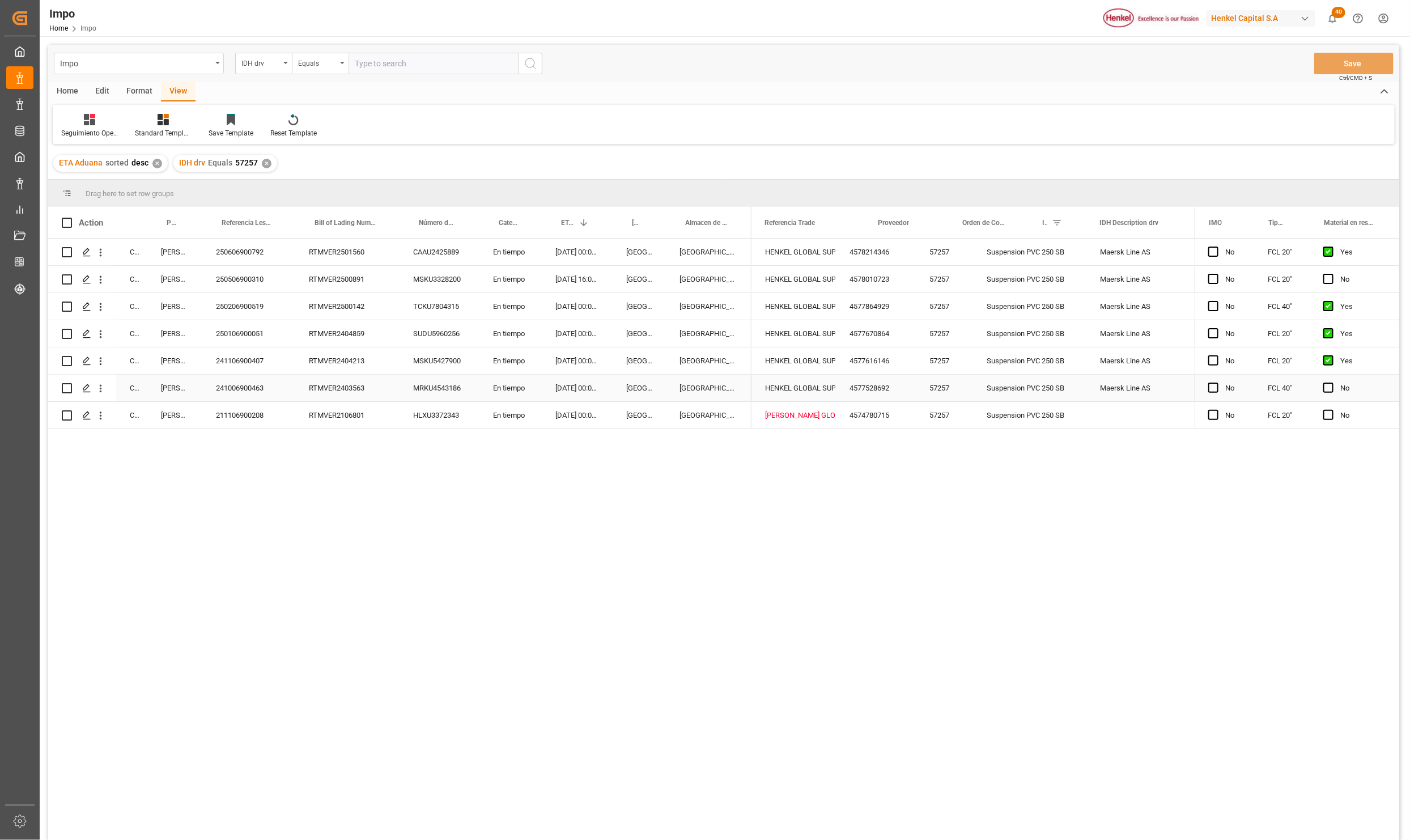
scroll to position [0, 580]
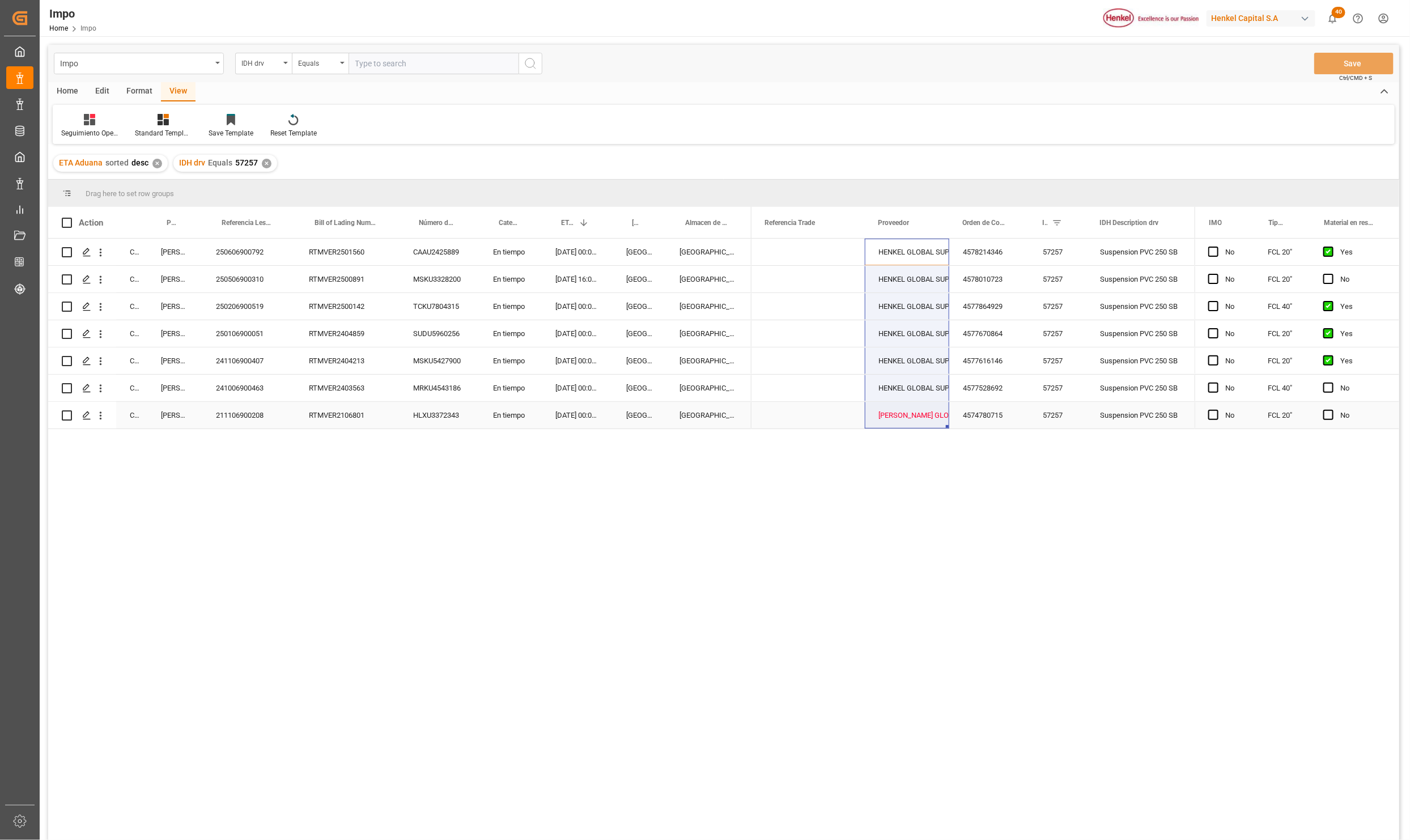
drag, startPoint x: 905, startPoint y: 245, endPoint x: 913, endPoint y: 417, distance: 172.2
click at [974, 368] on div "4577616146" at bounding box center [990, 360] width 80 height 26
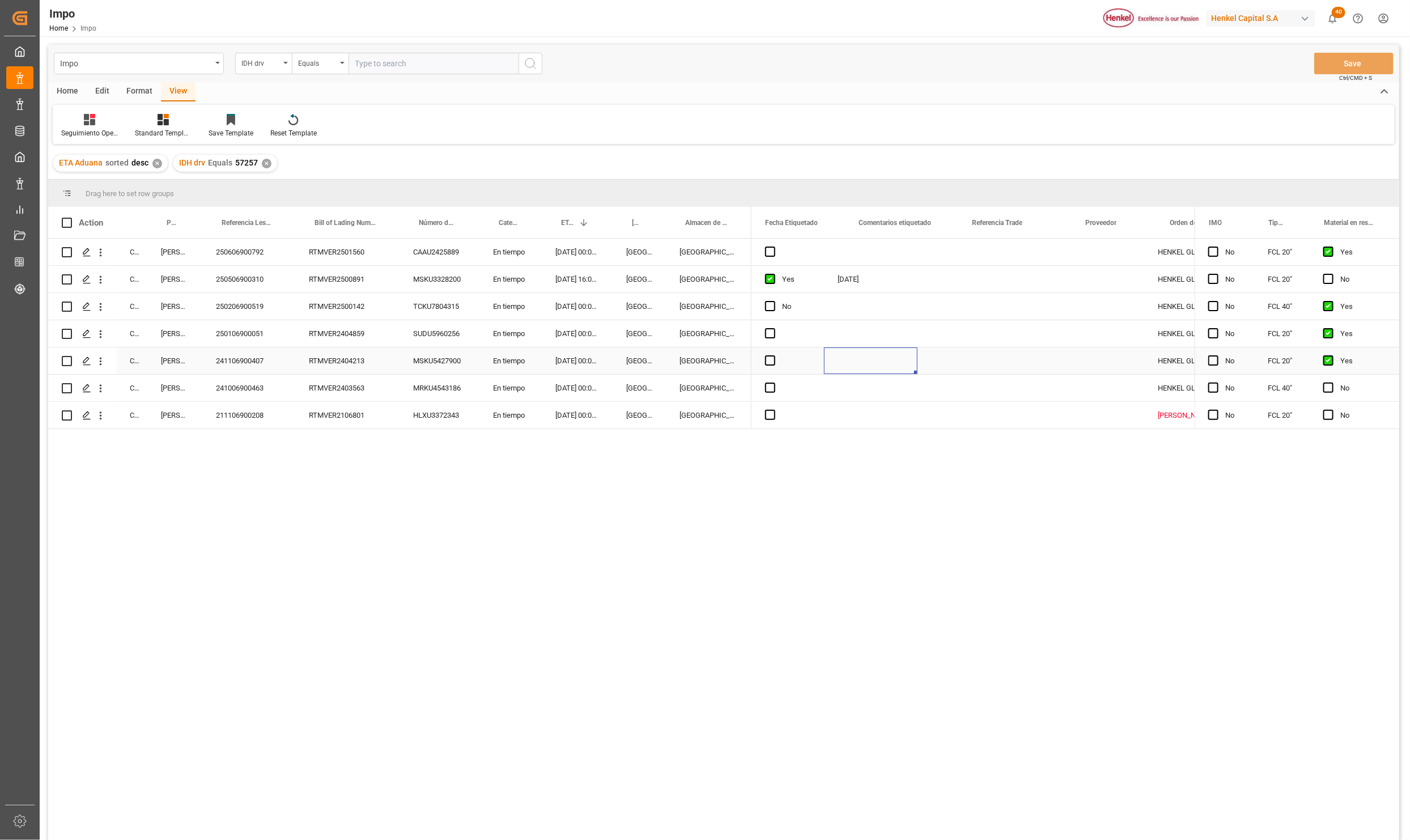
scroll to position [0, 0]
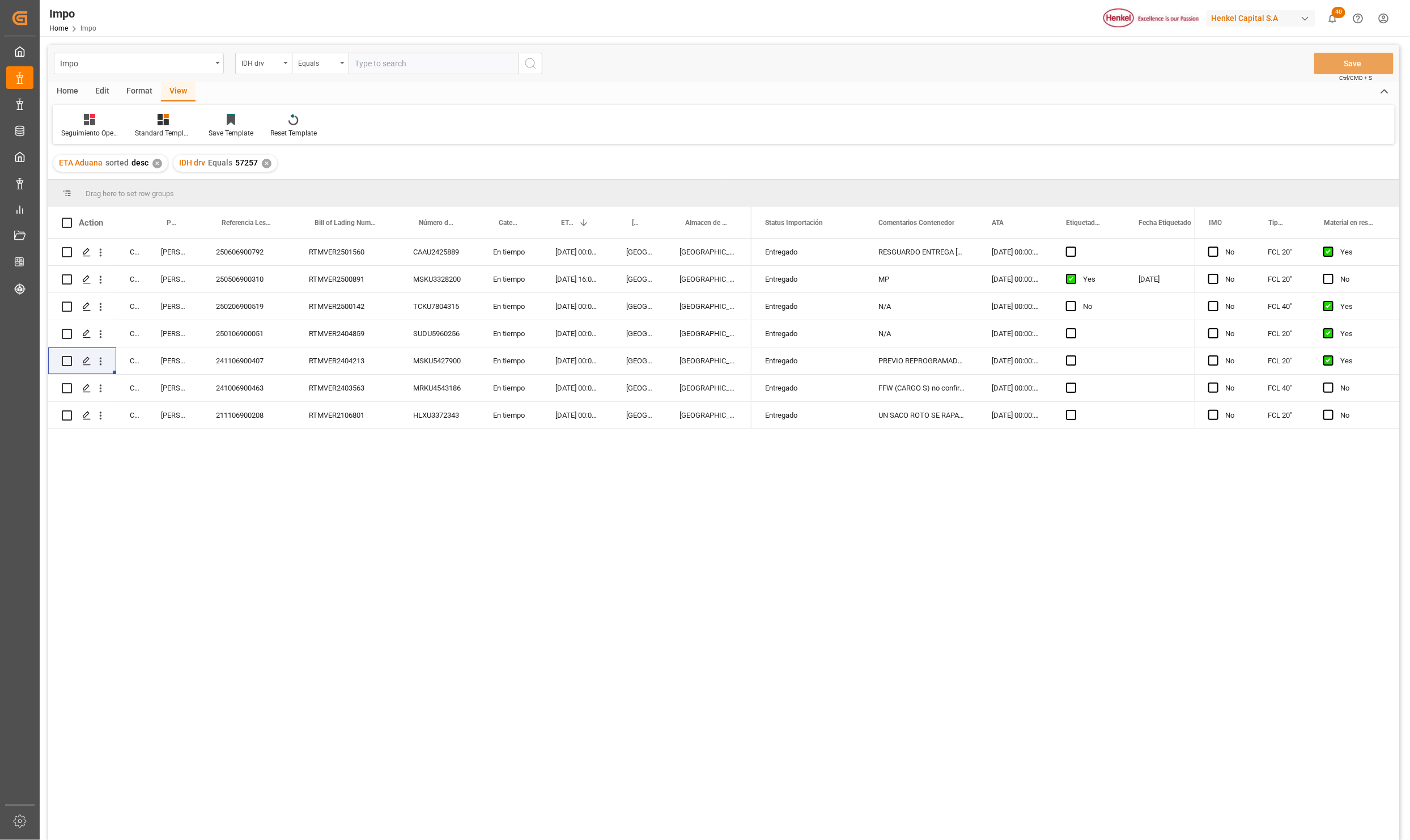
click at [422, 678] on div "Completed [PERSON_NAME] 250606900792 RTMVER2501560 CAAU2425889 En tiempo [DATE]…" at bounding box center [723, 541] width 1352 height 605
